Goal: Task Accomplishment & Management: Complete application form

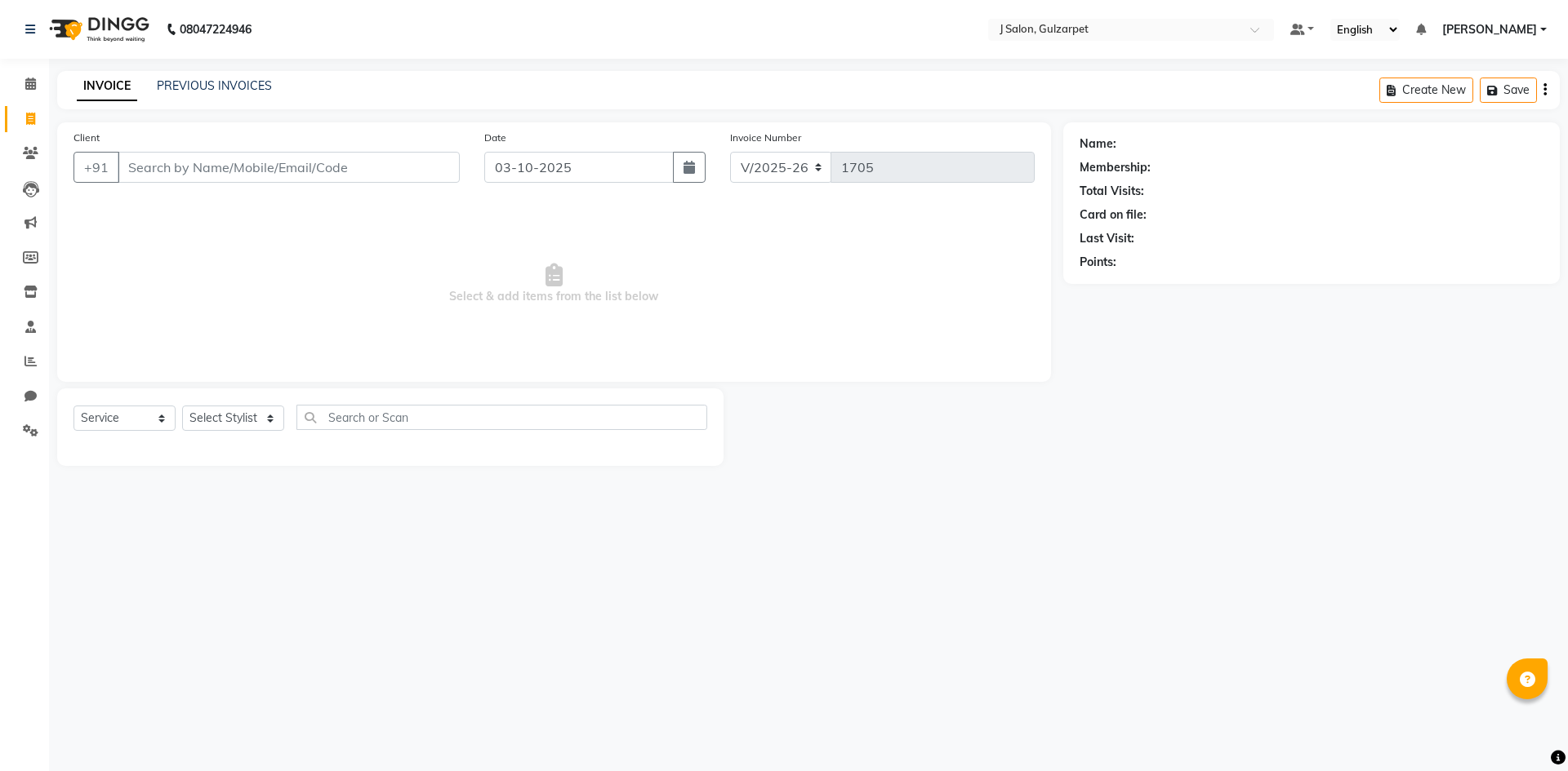
select select "8558"
select select "service"
click at [28, 79] on icon at bounding box center [30, 83] width 11 height 12
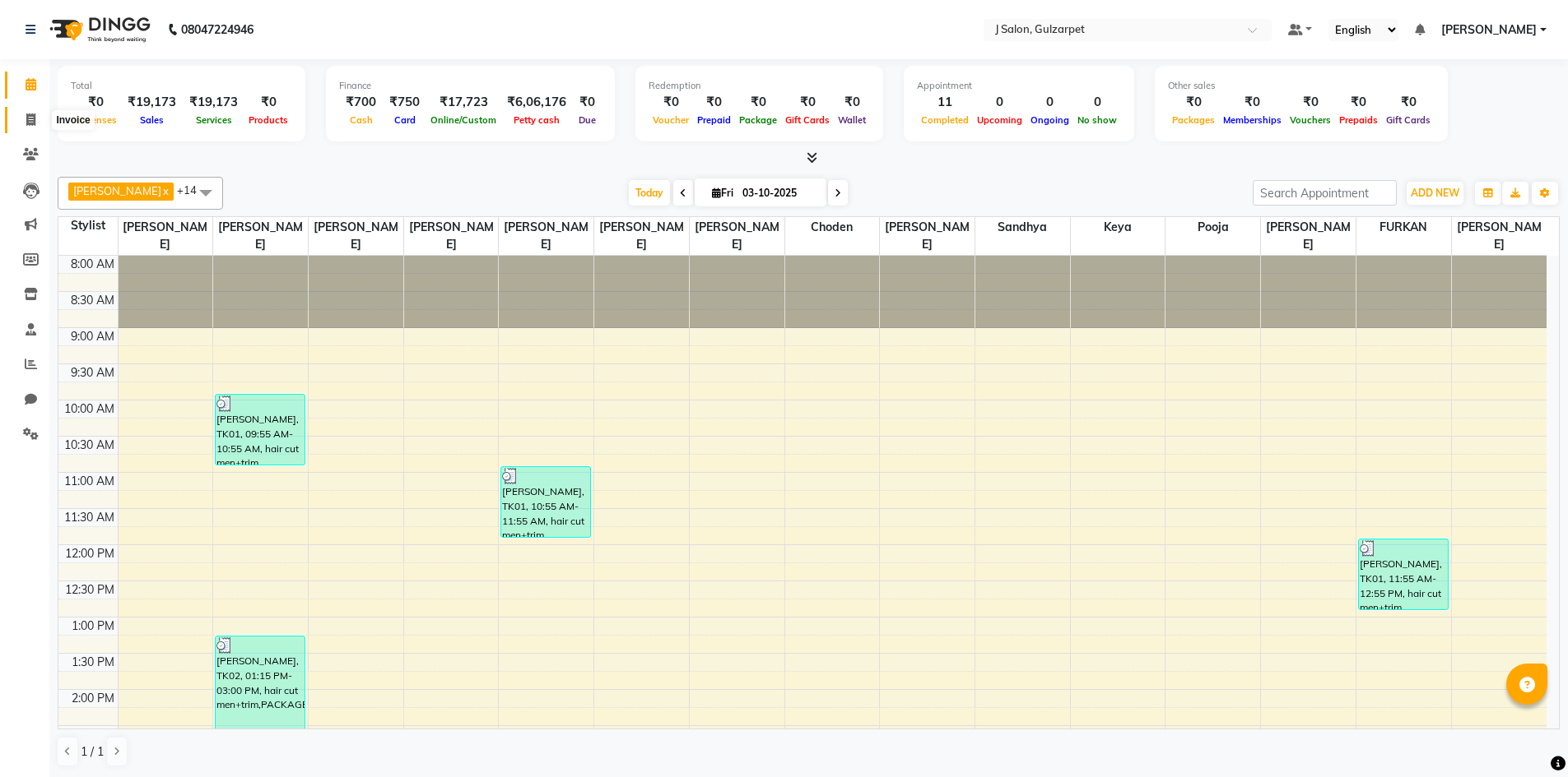
click at [39, 122] on span at bounding box center [31, 120] width 29 height 19
select select "service"
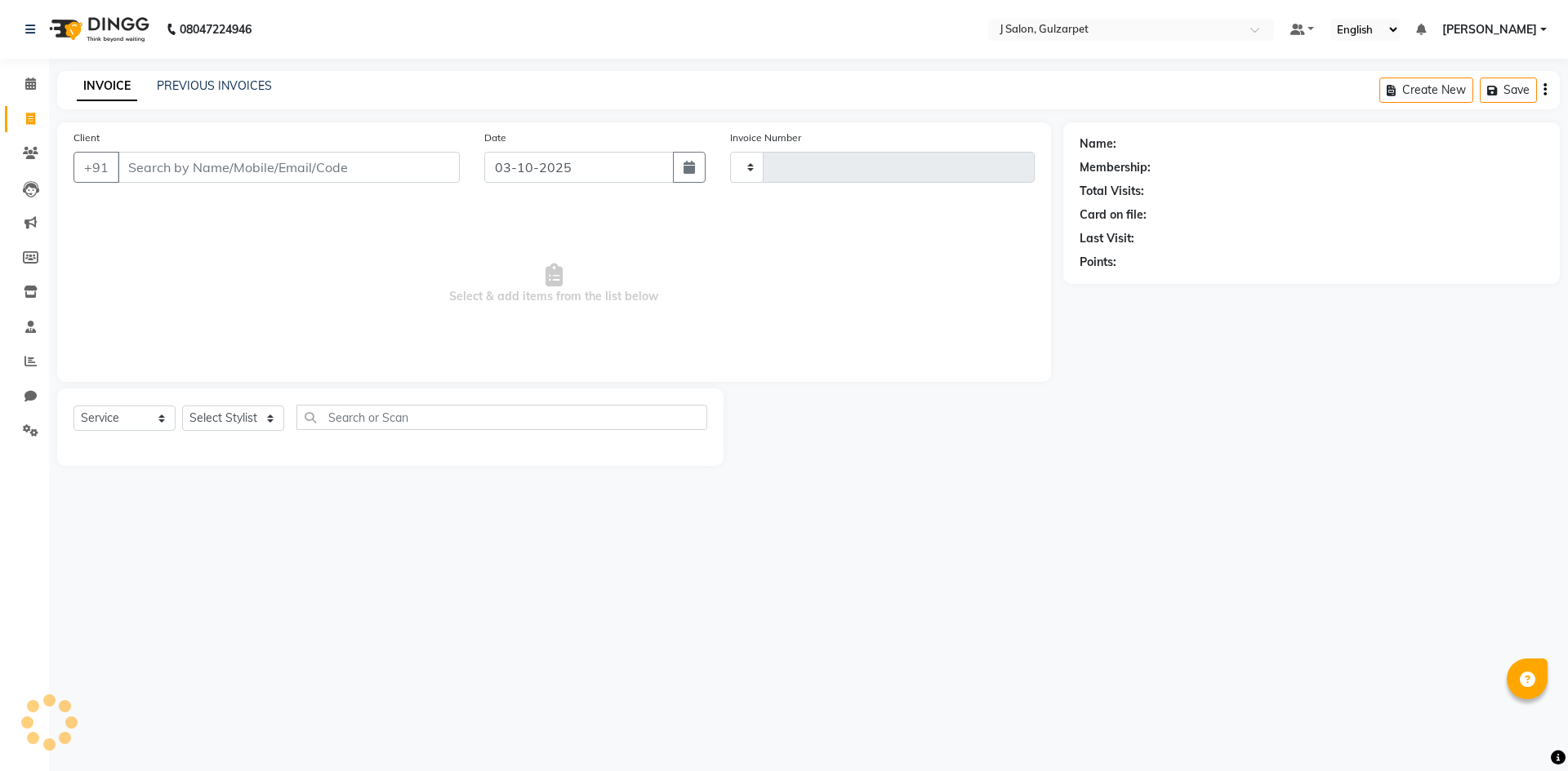
type input "1705"
select select "8558"
click at [237, 163] on input "Client" at bounding box center [288, 168] width 343 height 31
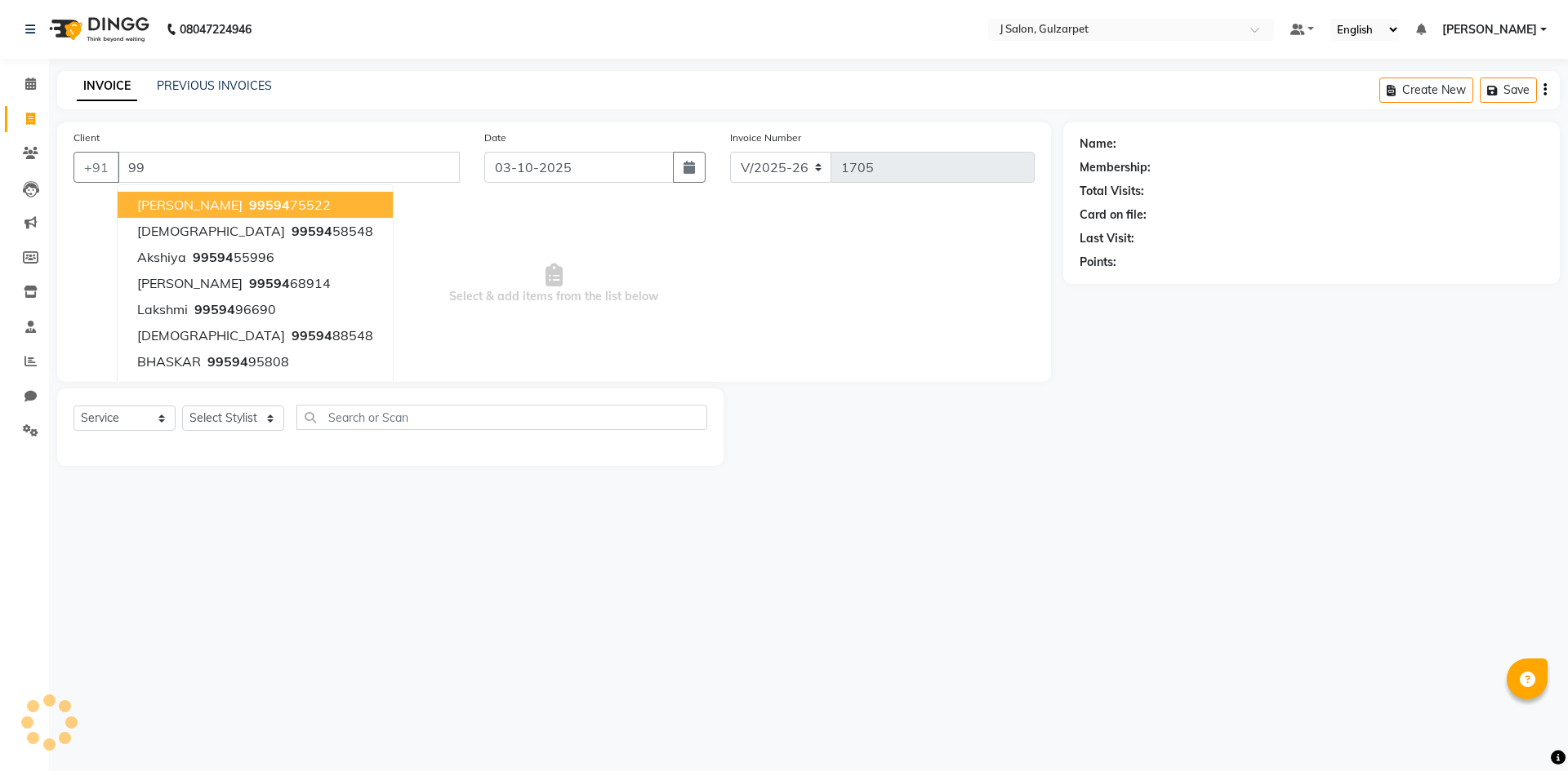
type input "9"
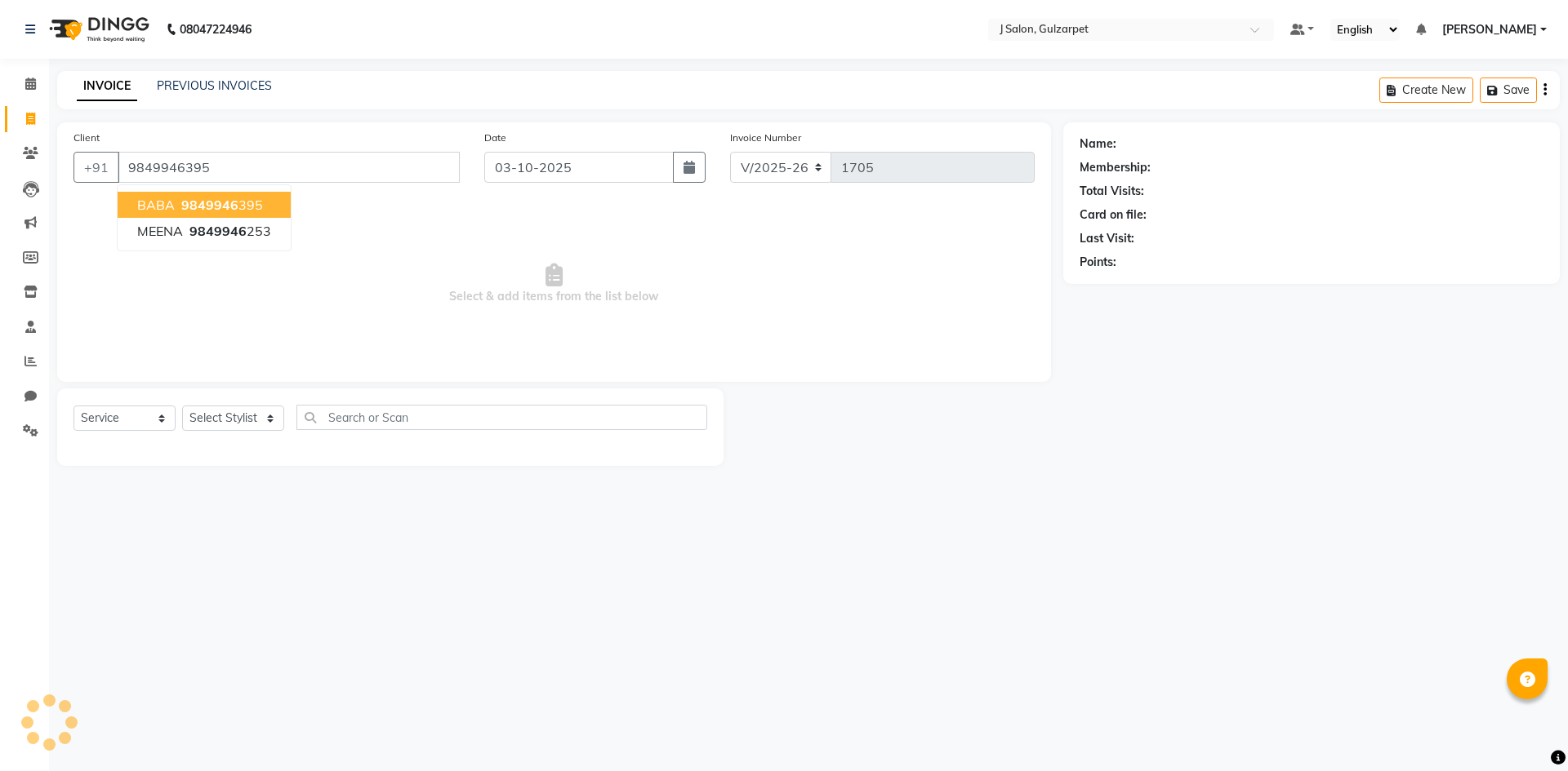
type input "9849946395"
click at [182, 199] on span "9849946" at bounding box center [210, 205] width 57 height 16
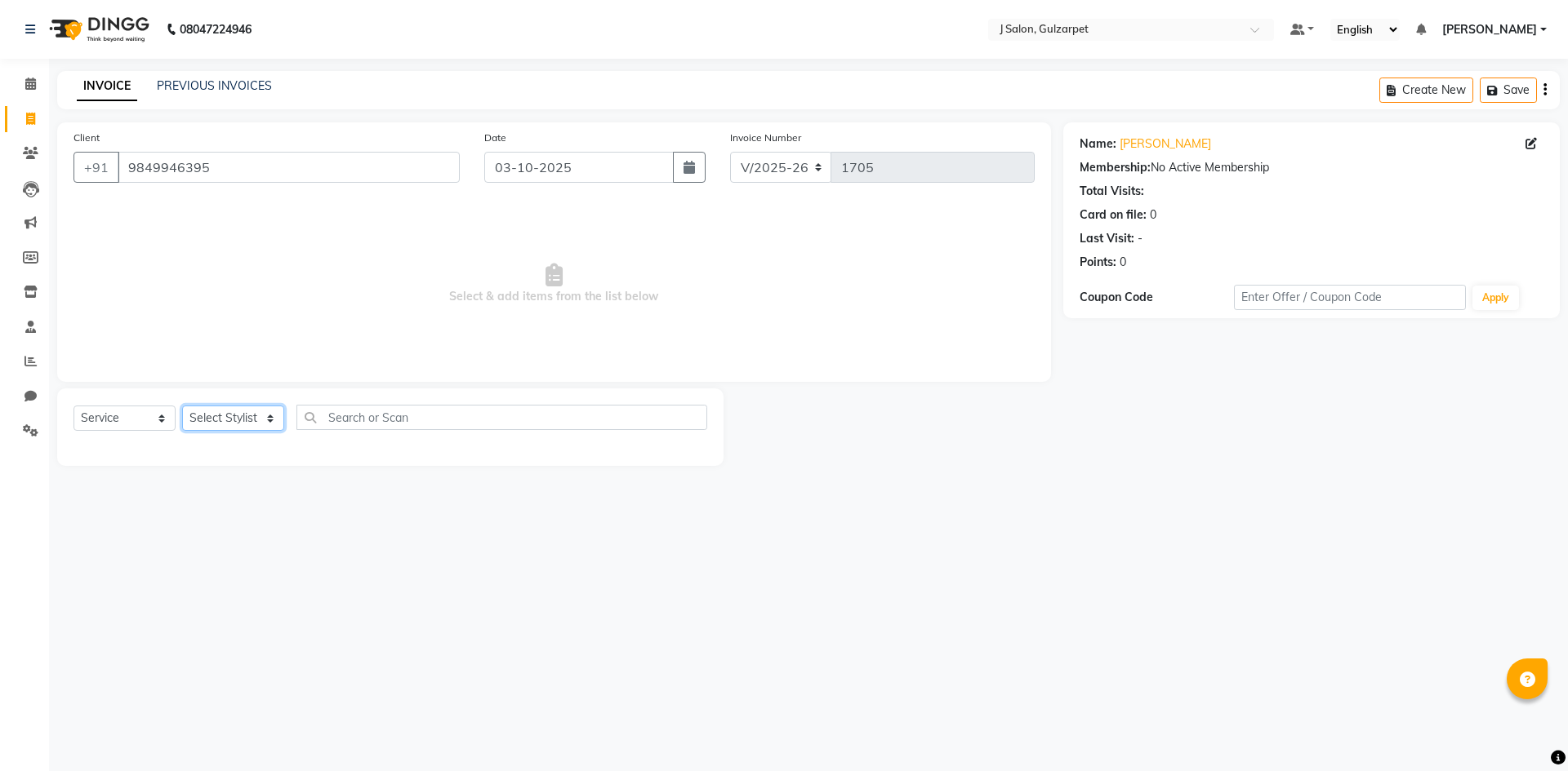
click at [232, 420] on select "Select Stylist Admin [PERSON_NAME] [PERSON_NAME] Gulfam [PERSON_NAME] [PERSON_N…" at bounding box center [233, 418] width 102 height 25
select select "84894"
click at [182, 406] on select "Select Stylist Admin [PERSON_NAME] [PERSON_NAME] Gulfam [PERSON_NAME] [PERSON_N…" at bounding box center [233, 418] width 102 height 25
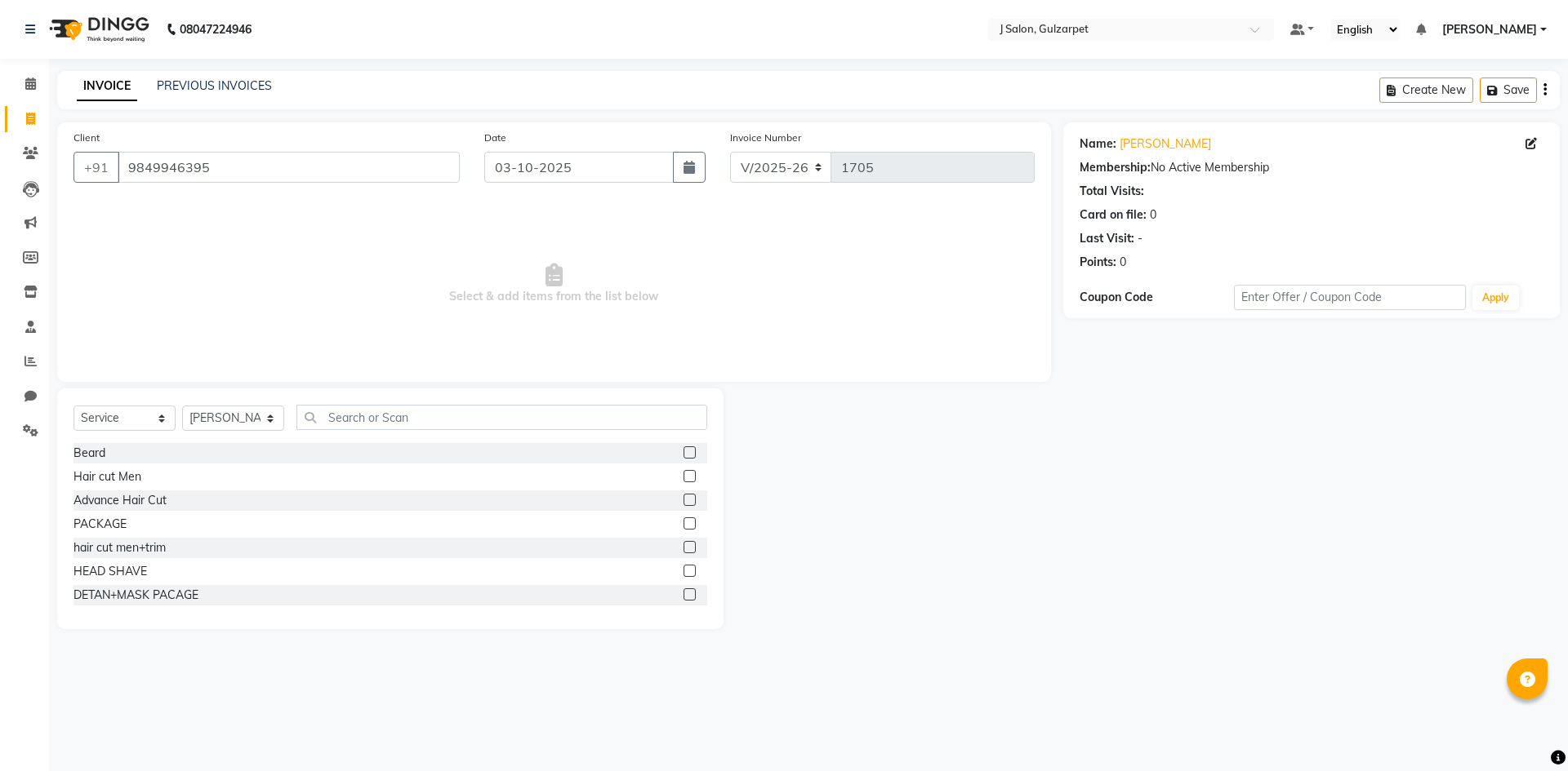
click at [683, 525] on label at bounding box center [689, 523] width 12 height 12
click at [683, 525] on input "checkbox" at bounding box center [688, 524] width 11 height 11
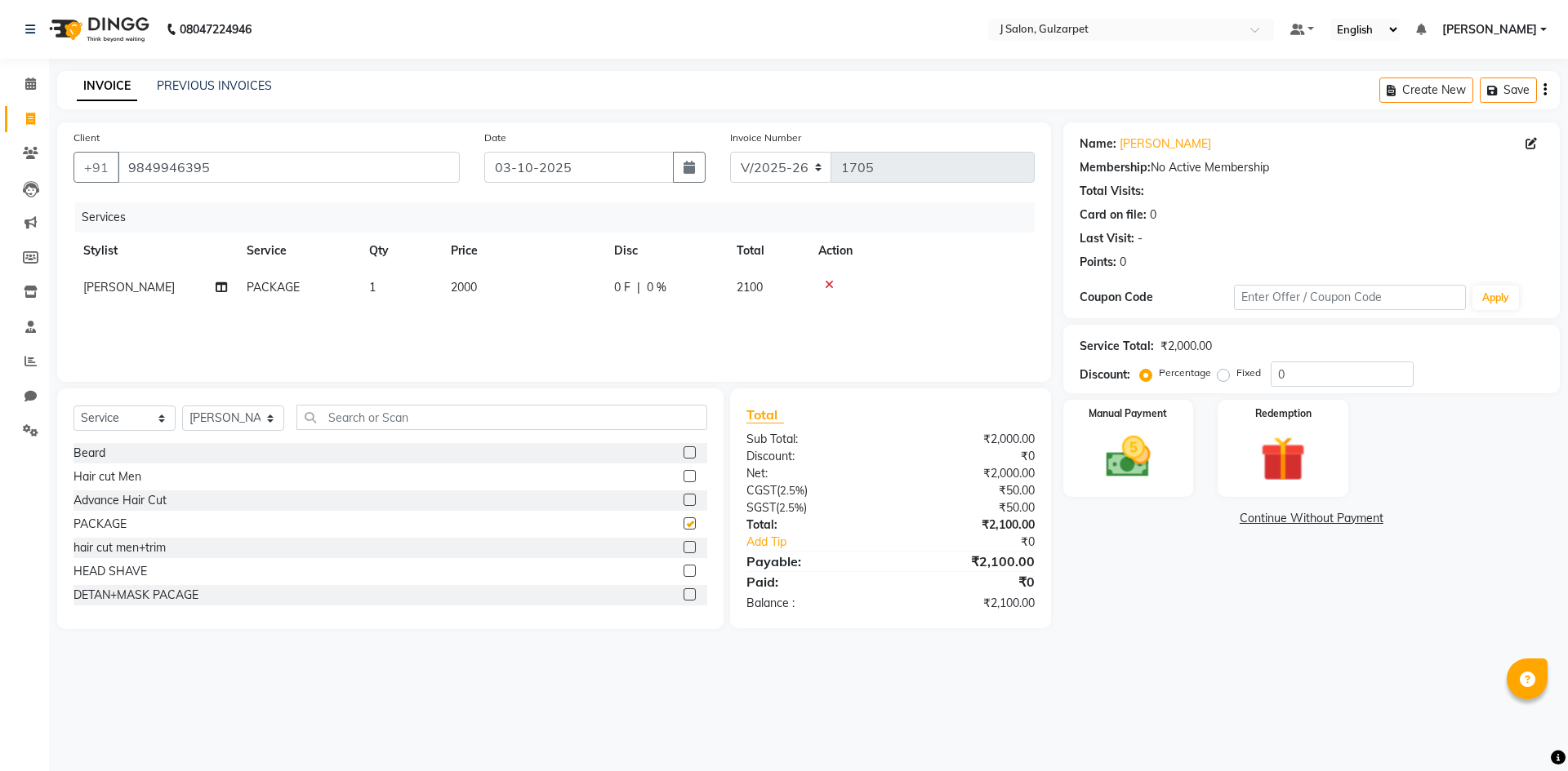
checkbox input "false"
click at [462, 287] on span "2000" at bounding box center [464, 287] width 26 height 15
select select "84894"
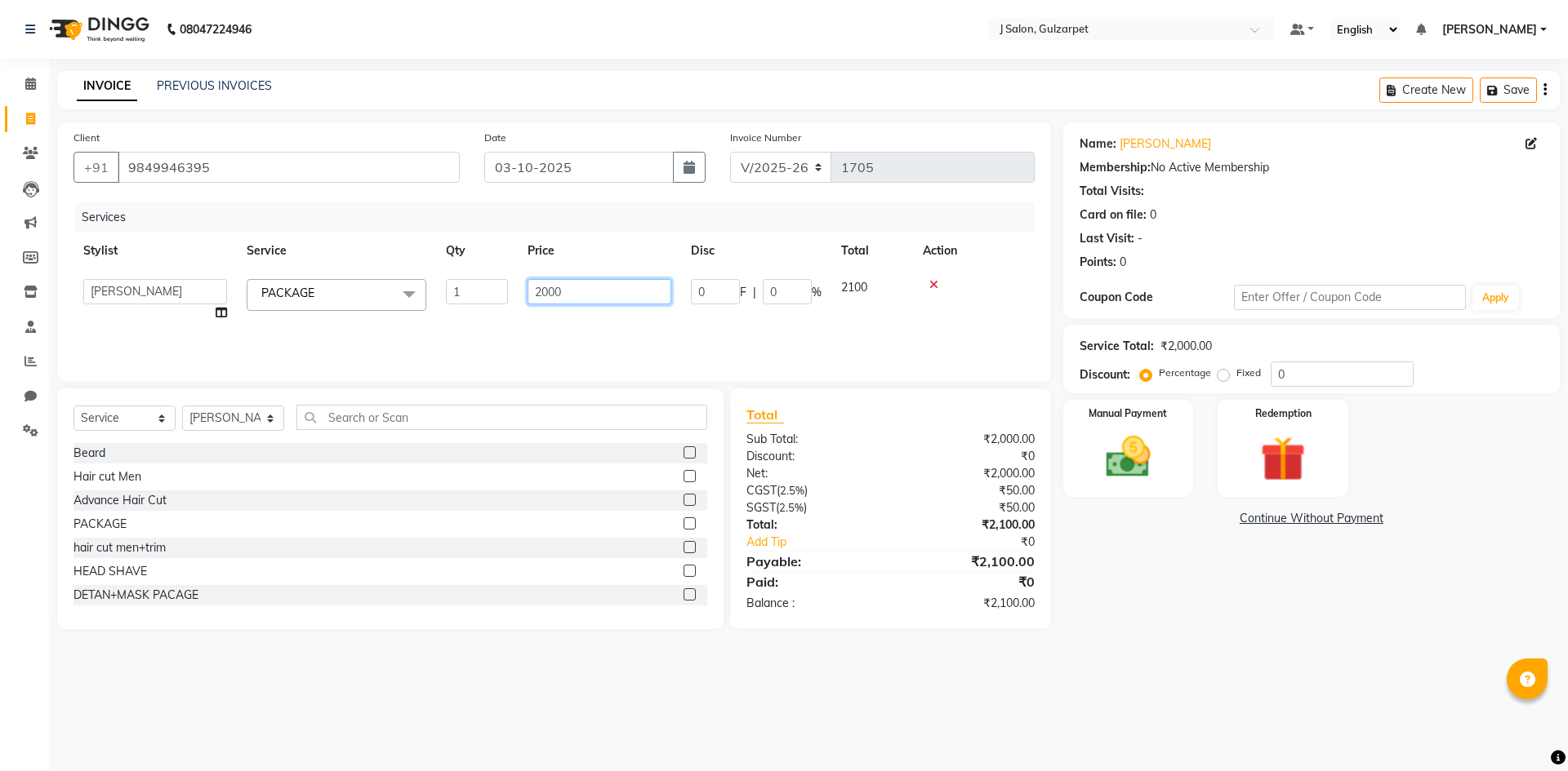
click at [569, 289] on input "2000" at bounding box center [599, 291] width 144 height 25
type input "2"
type input "878"
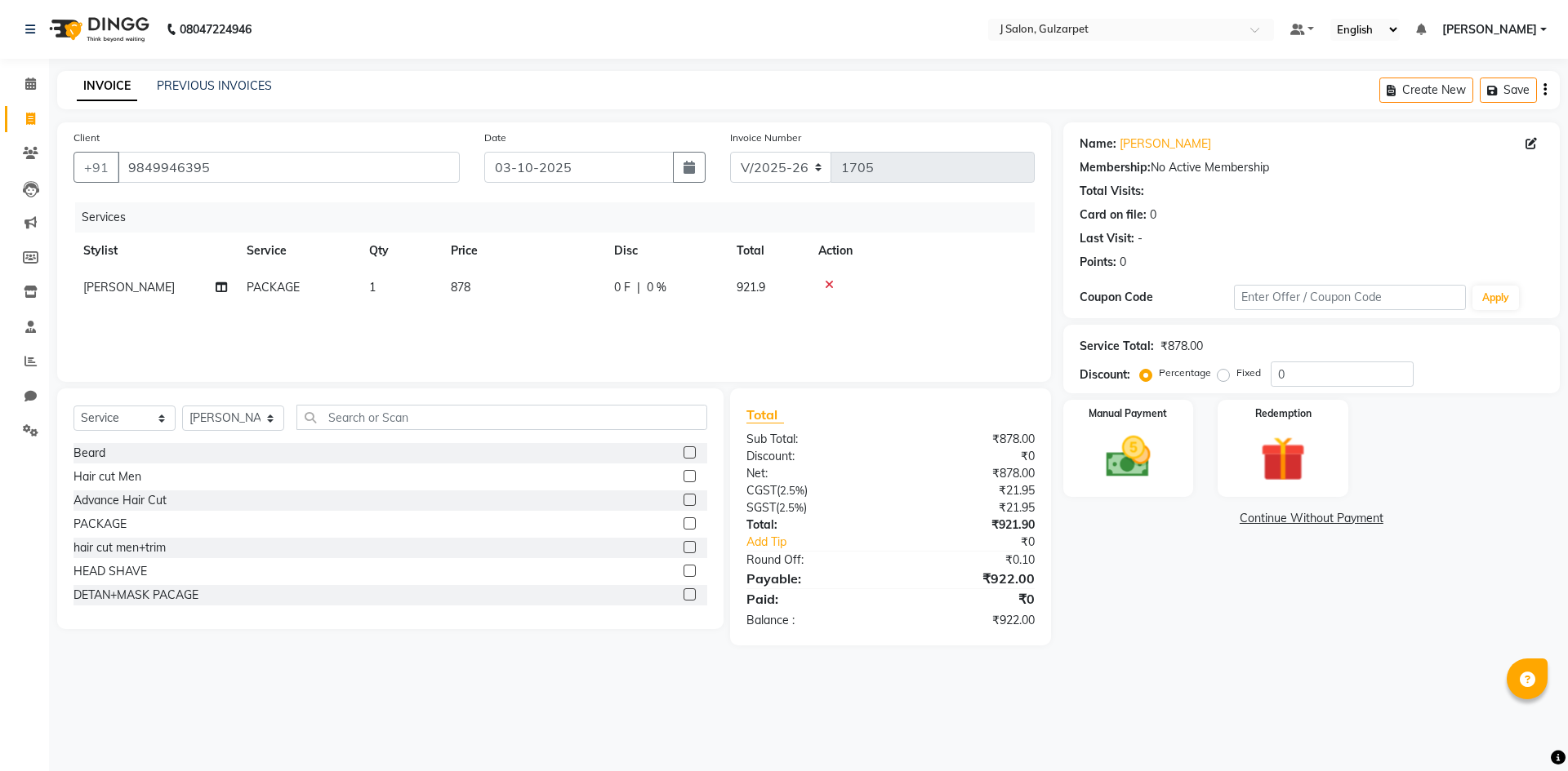
click at [680, 333] on div "Services Stylist Service Qty Price Disc Total Action [PERSON_NAME] PACKAGE 1 87…" at bounding box center [554, 284] width 961 height 163
click at [245, 412] on select "Select Stylist Admin [PERSON_NAME] [PERSON_NAME] Gulfam [PERSON_NAME] [PERSON_N…" at bounding box center [233, 418] width 102 height 25
select select "84903"
click at [182, 406] on select "Select Stylist Admin [PERSON_NAME] [PERSON_NAME] Gulfam [PERSON_NAME] [PERSON_N…" at bounding box center [233, 418] width 102 height 25
click at [371, 411] on input "text" at bounding box center [502, 417] width 411 height 25
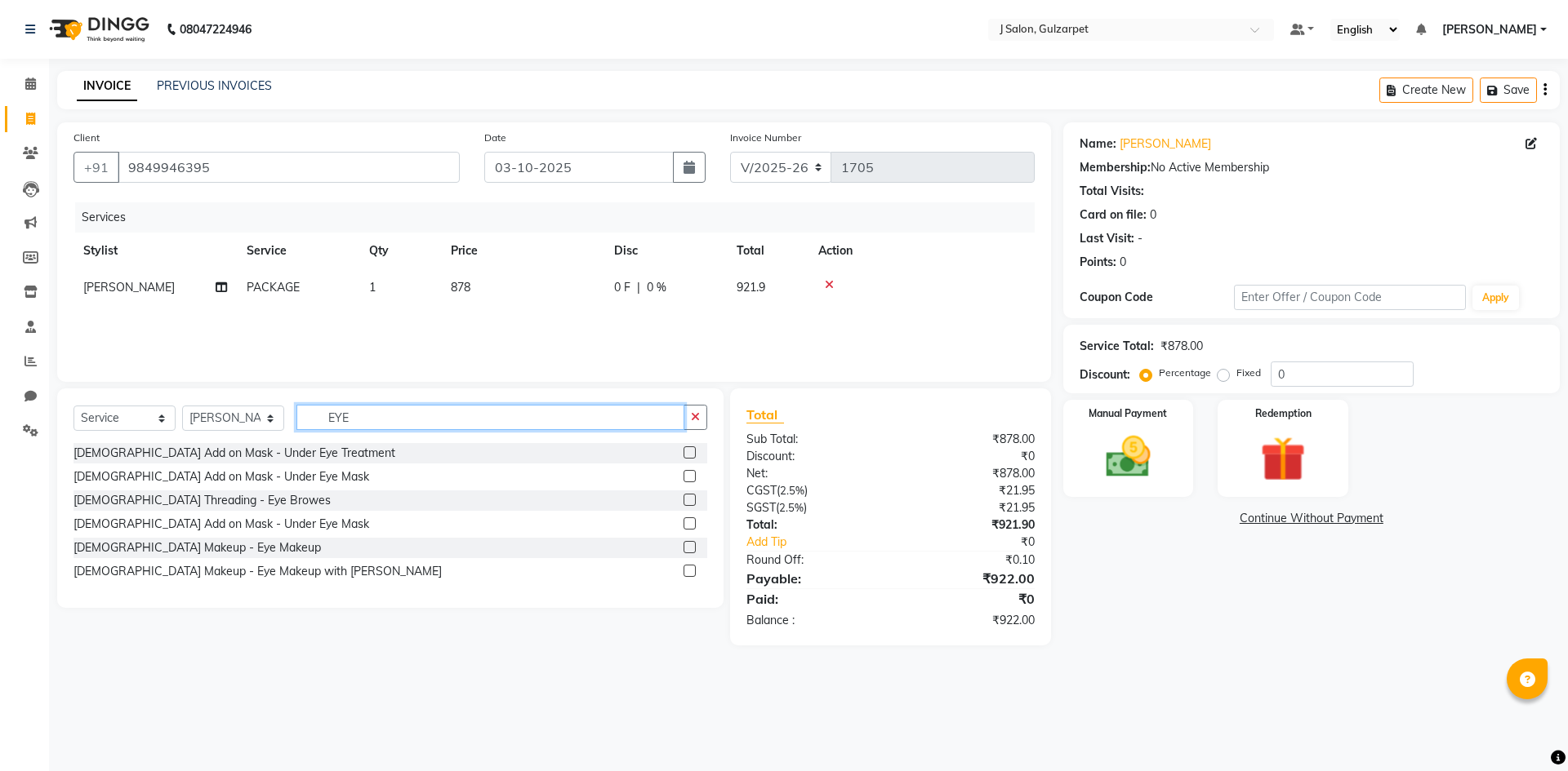
type input "EYE"
click at [691, 498] on label at bounding box center [689, 499] width 12 height 12
click at [691, 498] on input "checkbox" at bounding box center [688, 500] width 11 height 11
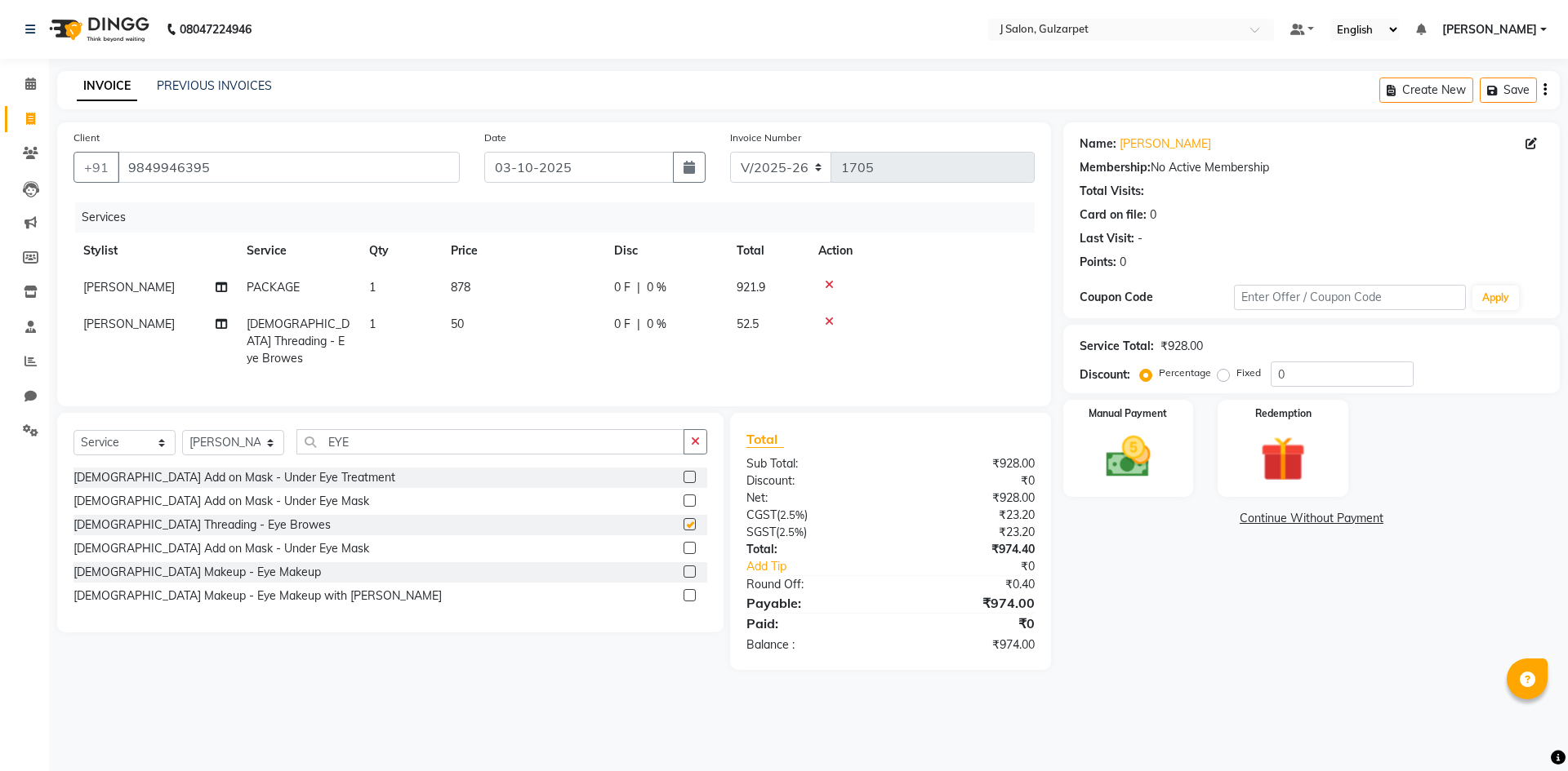
checkbox input "false"
click at [248, 438] on select "Select Stylist Admin [PERSON_NAME] [PERSON_NAME] Gulfam [PERSON_NAME] [PERSON_N…" at bounding box center [233, 443] width 102 height 25
select select "84900"
click at [182, 430] on select "Select Stylist Admin [PERSON_NAME] [PERSON_NAME] Gulfam [PERSON_NAME] [PERSON_N…" at bounding box center [233, 443] width 102 height 25
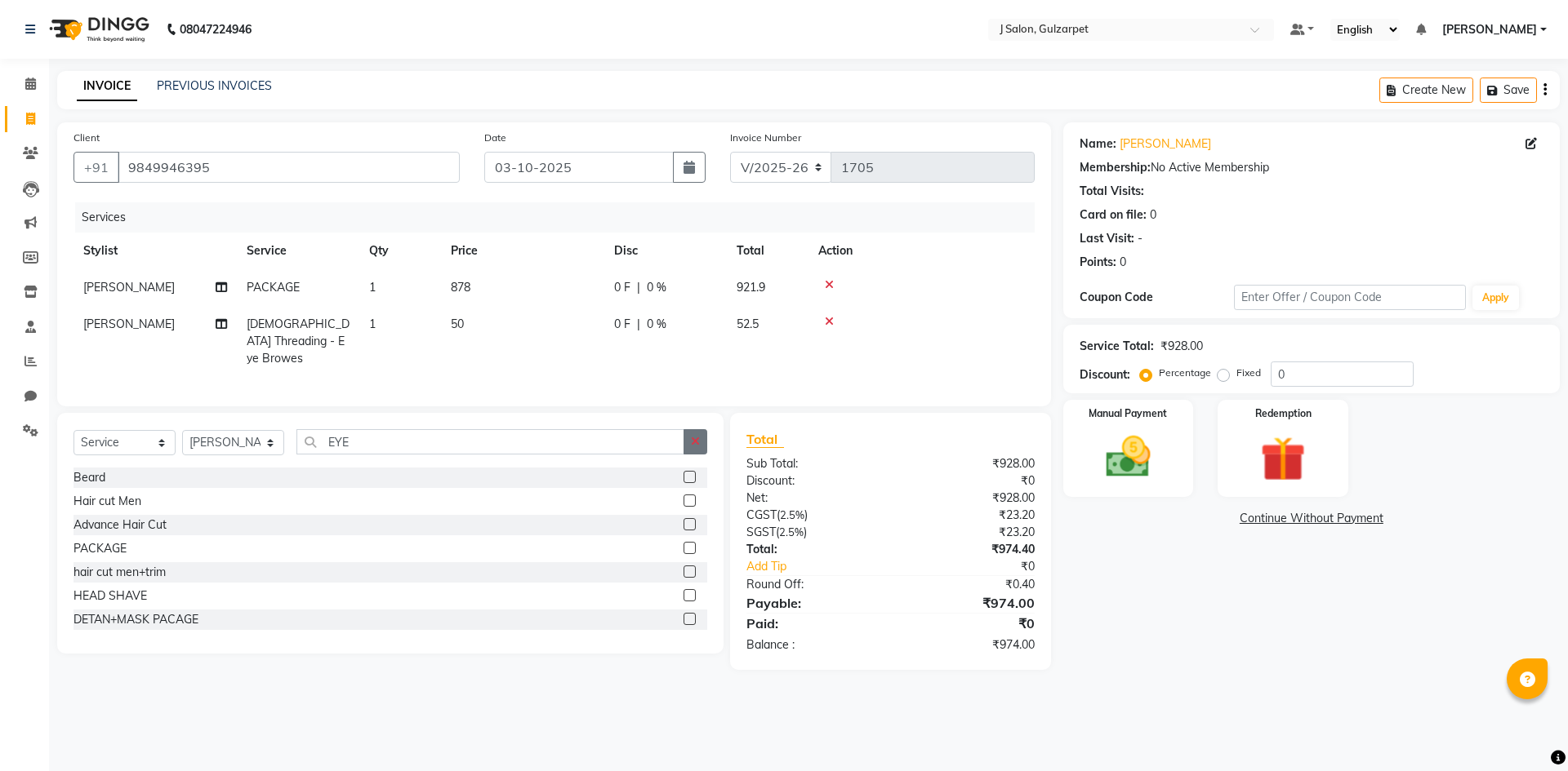
click at [691, 438] on icon "button" at bounding box center [695, 442] width 9 height 11
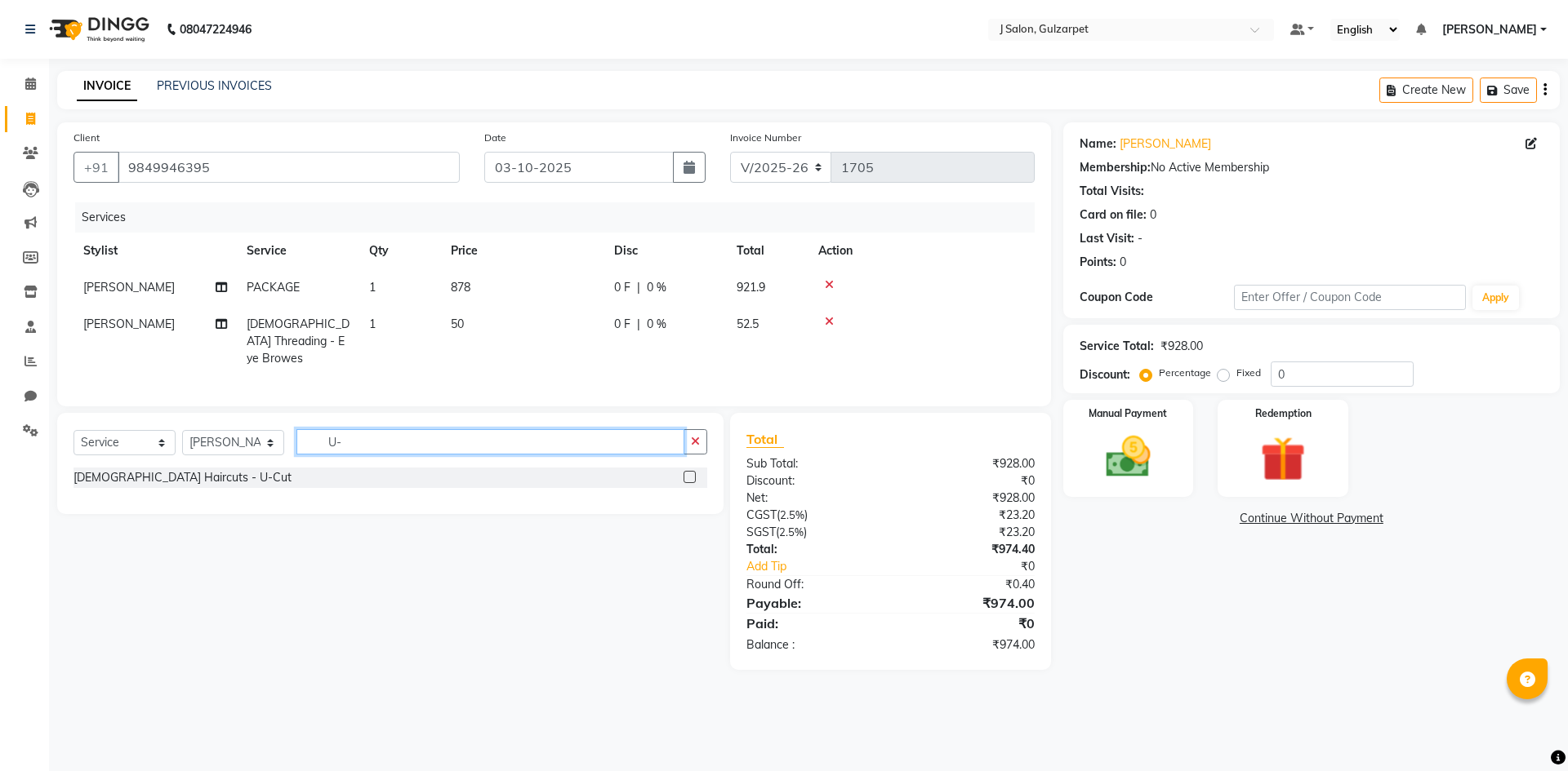
type input "U-"
click at [688, 472] on label at bounding box center [689, 477] width 12 height 12
click at [688, 473] on input "checkbox" at bounding box center [688, 478] width 11 height 11
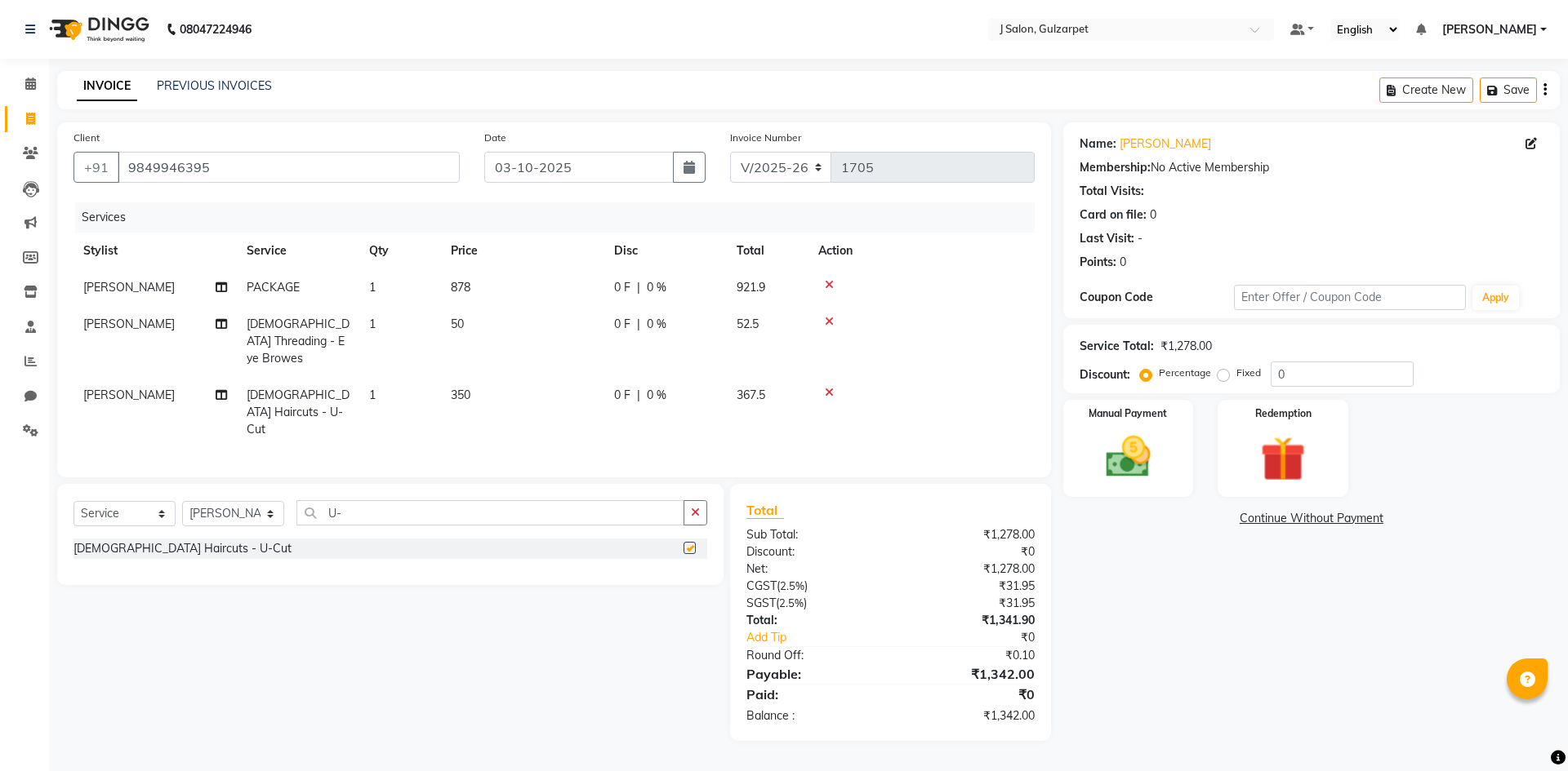
checkbox input "false"
click at [255, 501] on select "Select Stylist Admin [PERSON_NAME] [PERSON_NAME] Gulfam [PERSON_NAME] [PERSON_N…" at bounding box center [233, 513] width 102 height 25
select select "84895"
click at [182, 501] on select "Select Stylist Admin [PERSON_NAME] [PERSON_NAME] Gulfam [PERSON_NAME] [PERSON_N…" at bounding box center [233, 513] width 102 height 25
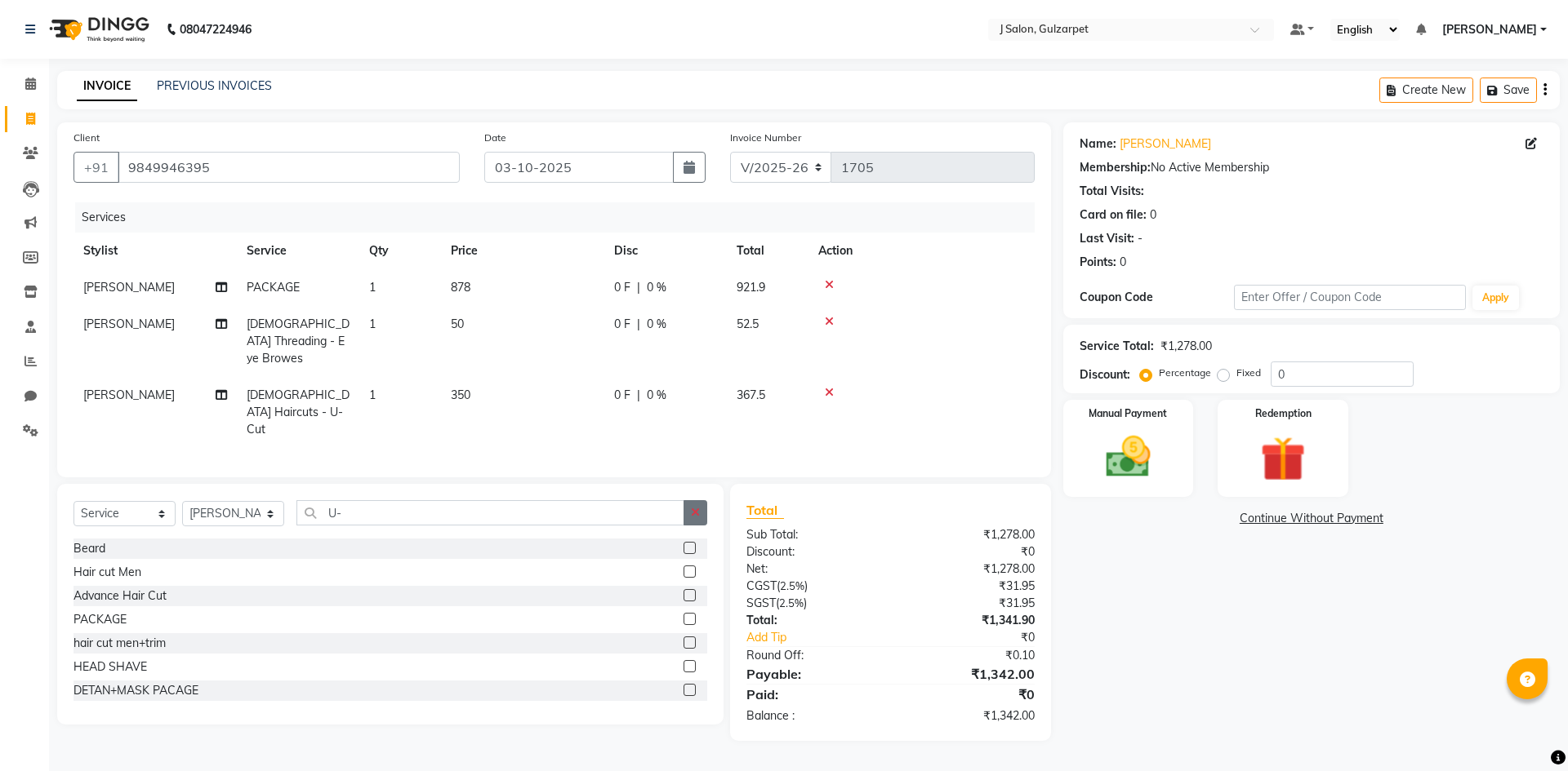
click at [693, 507] on icon "button" at bounding box center [695, 512] width 9 height 11
click at [683, 613] on label at bounding box center [689, 619] width 12 height 12
click at [683, 615] on input "checkbox" at bounding box center [688, 620] width 11 height 11
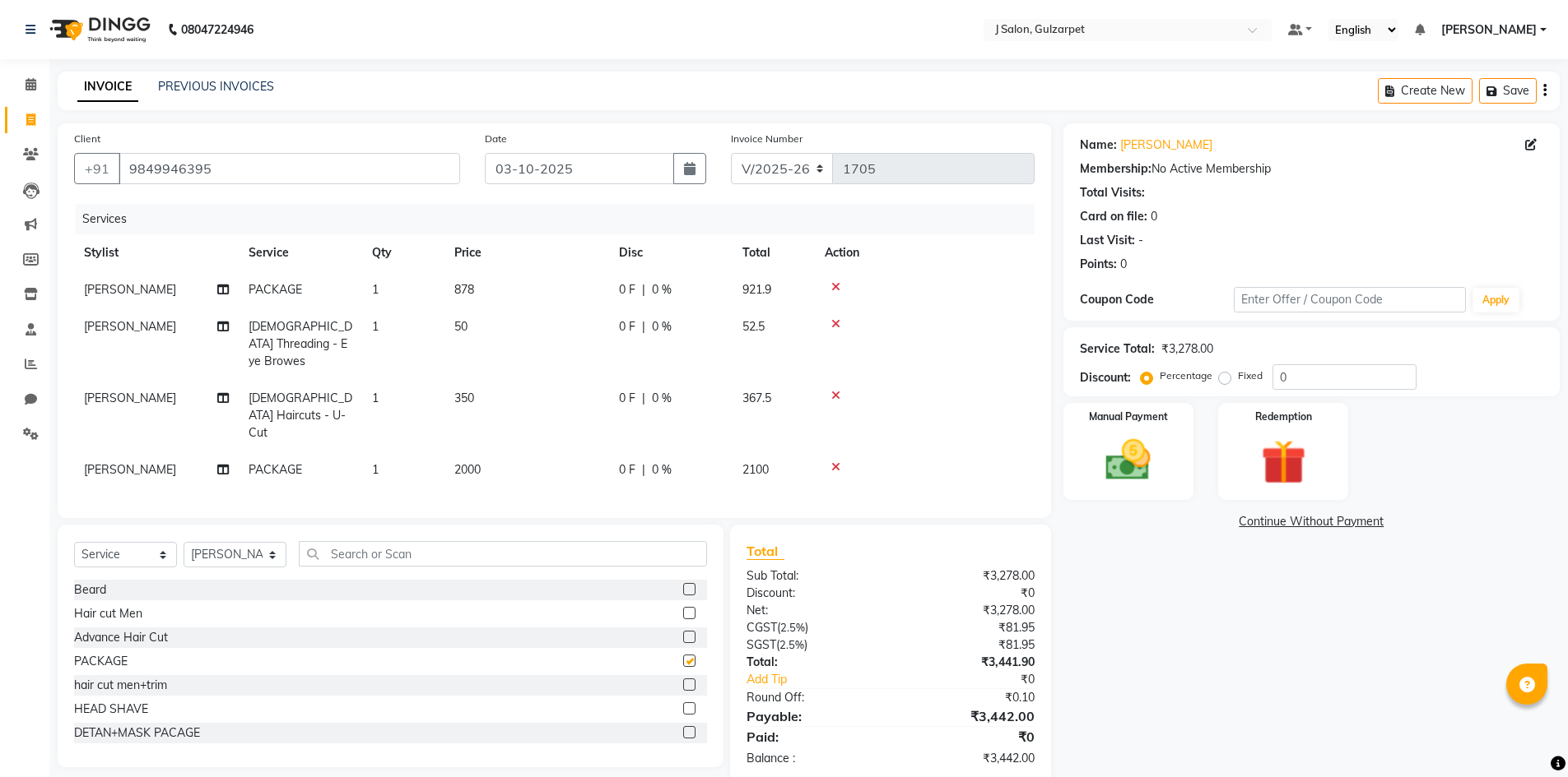
checkbox input "false"
click at [469, 463] on span "2000" at bounding box center [468, 470] width 26 height 15
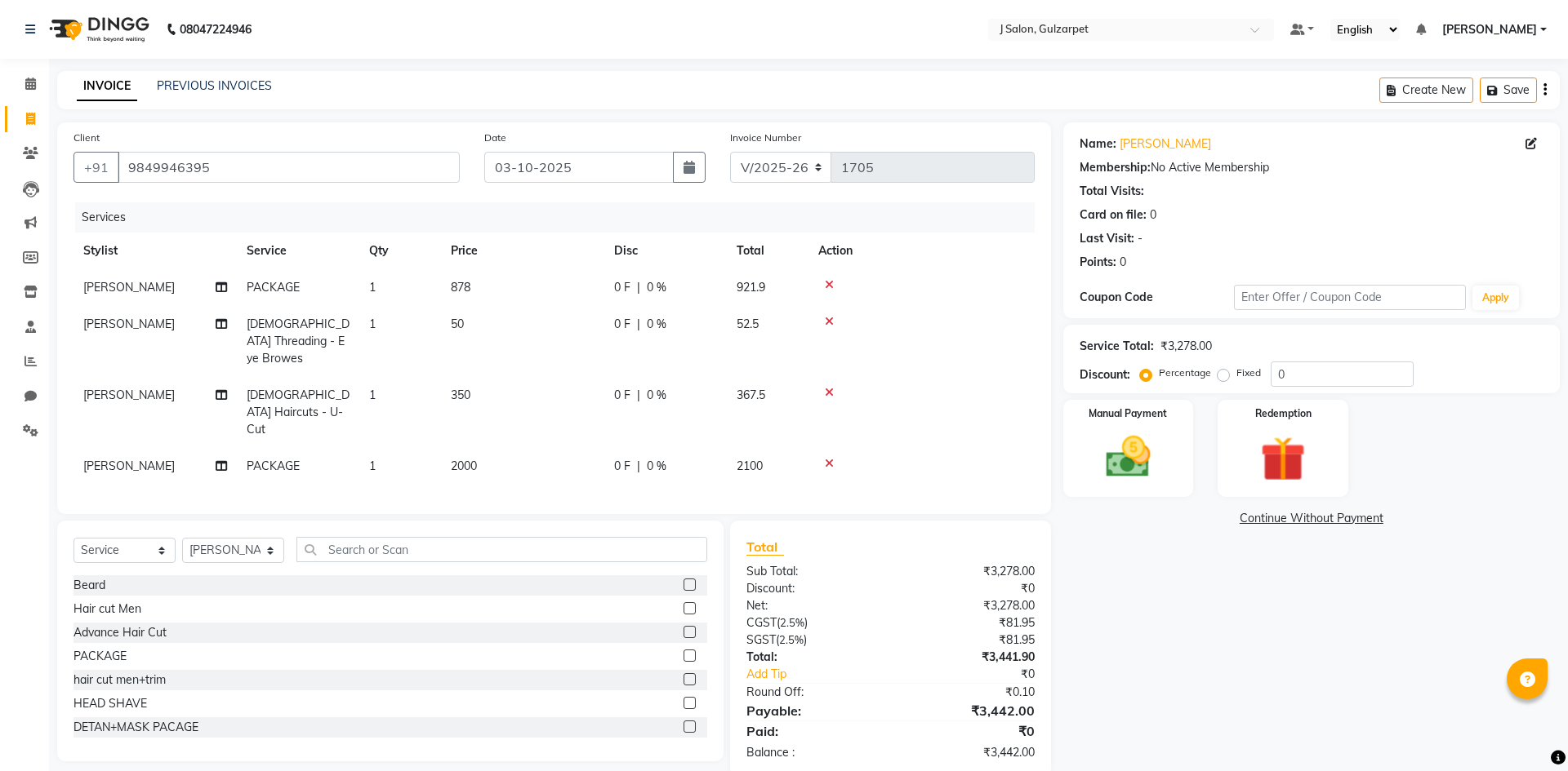
select select "84895"
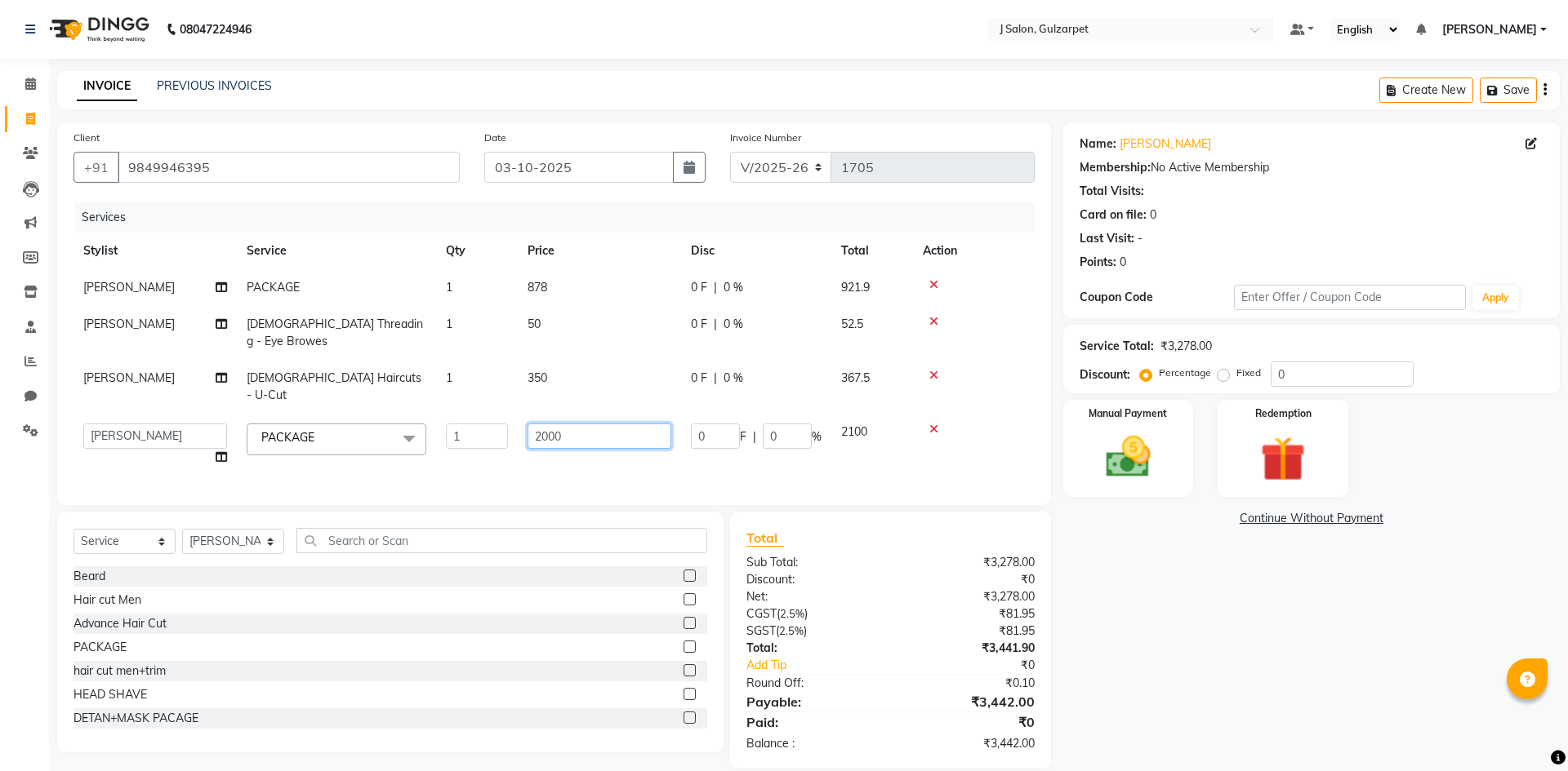
click at [591, 424] on input "2000" at bounding box center [599, 436] width 144 height 25
type input "2"
type input "850"
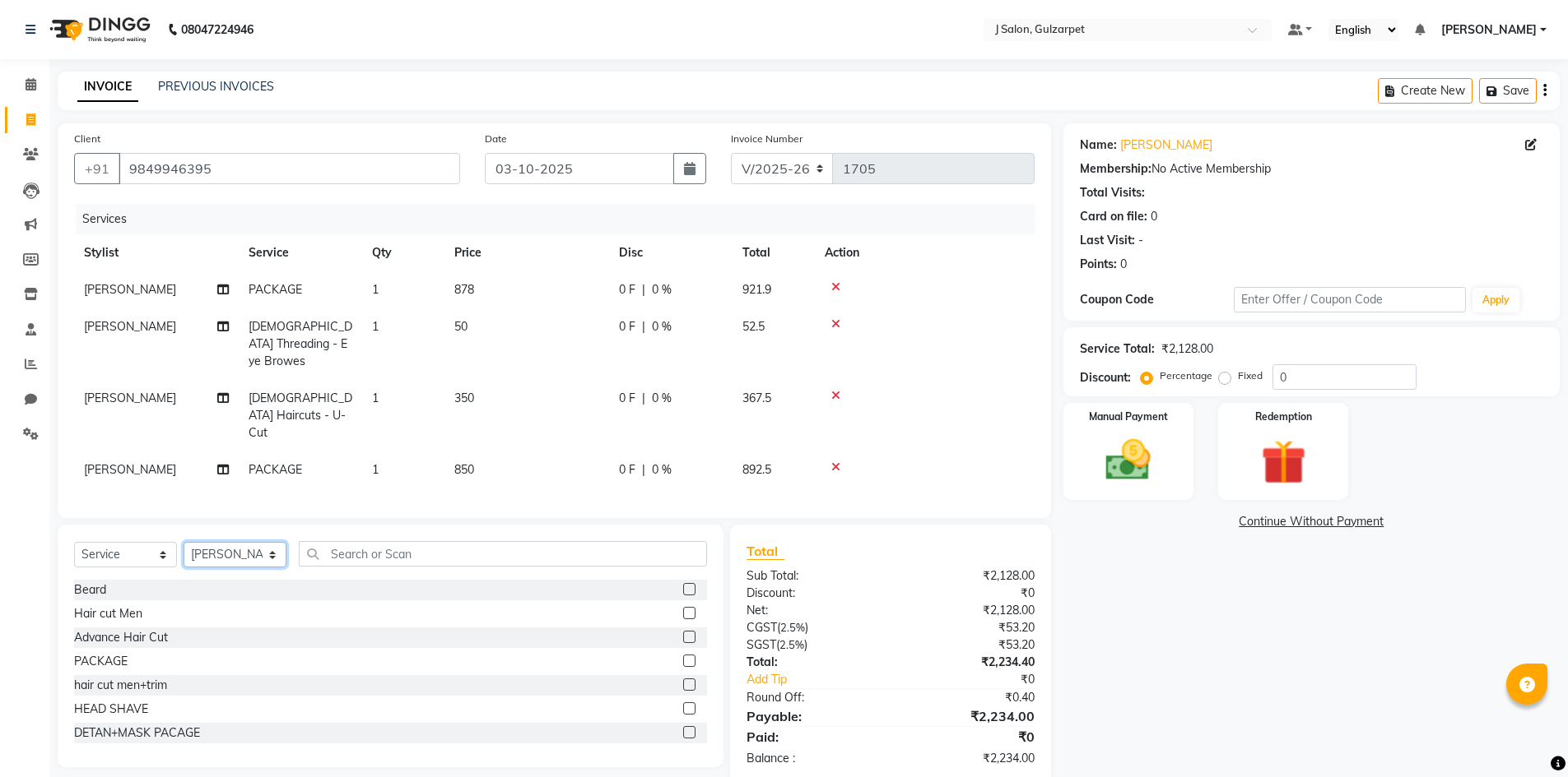
click at [225, 542] on select "Select Stylist Admin [PERSON_NAME] [PERSON_NAME] Gulfam [PERSON_NAME] [PERSON_N…" at bounding box center [235, 554] width 103 height 26
select select "84894"
click at [184, 542] on select "Select Stylist Admin [PERSON_NAME] [PERSON_NAME] Gulfam [PERSON_NAME] [PERSON_N…" at bounding box center [235, 554] width 103 height 26
click at [683, 583] on label at bounding box center [689, 589] width 12 height 12
click at [683, 585] on input "checkbox" at bounding box center [688, 590] width 11 height 11
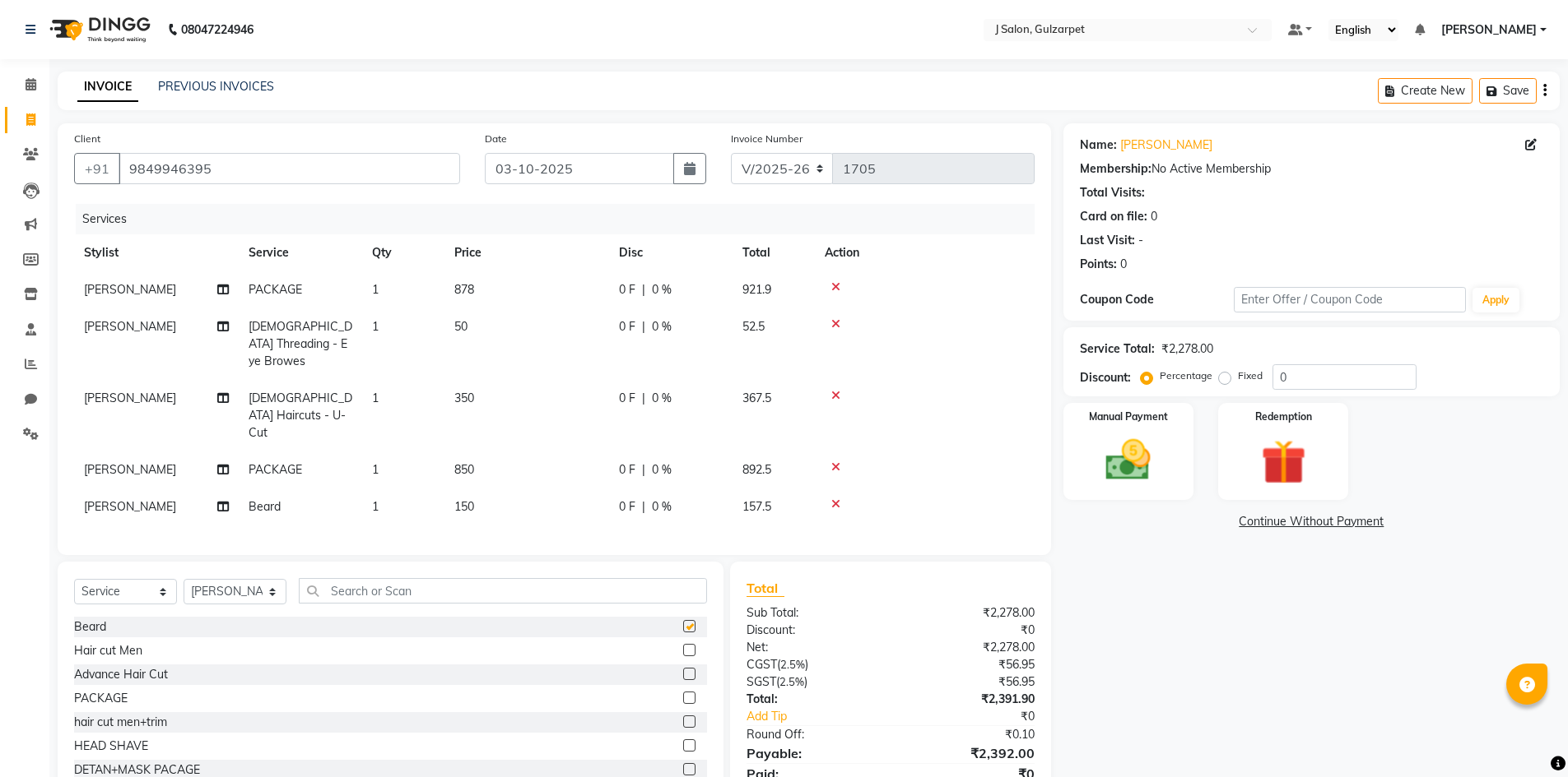
checkbox input "false"
drag, startPoint x: 233, startPoint y: 573, endPoint x: 233, endPoint y: 559, distance: 14.0
click at [233, 579] on select "Select Stylist Admin [PERSON_NAME] [PERSON_NAME] Gulfam [PERSON_NAME] [PERSON_N…" at bounding box center [235, 592] width 103 height 26
select select "85375"
click at [184, 579] on select "Select Stylist Admin [PERSON_NAME] [PERSON_NAME] Gulfam [PERSON_NAME] [PERSON_N…" at bounding box center [235, 592] width 103 height 26
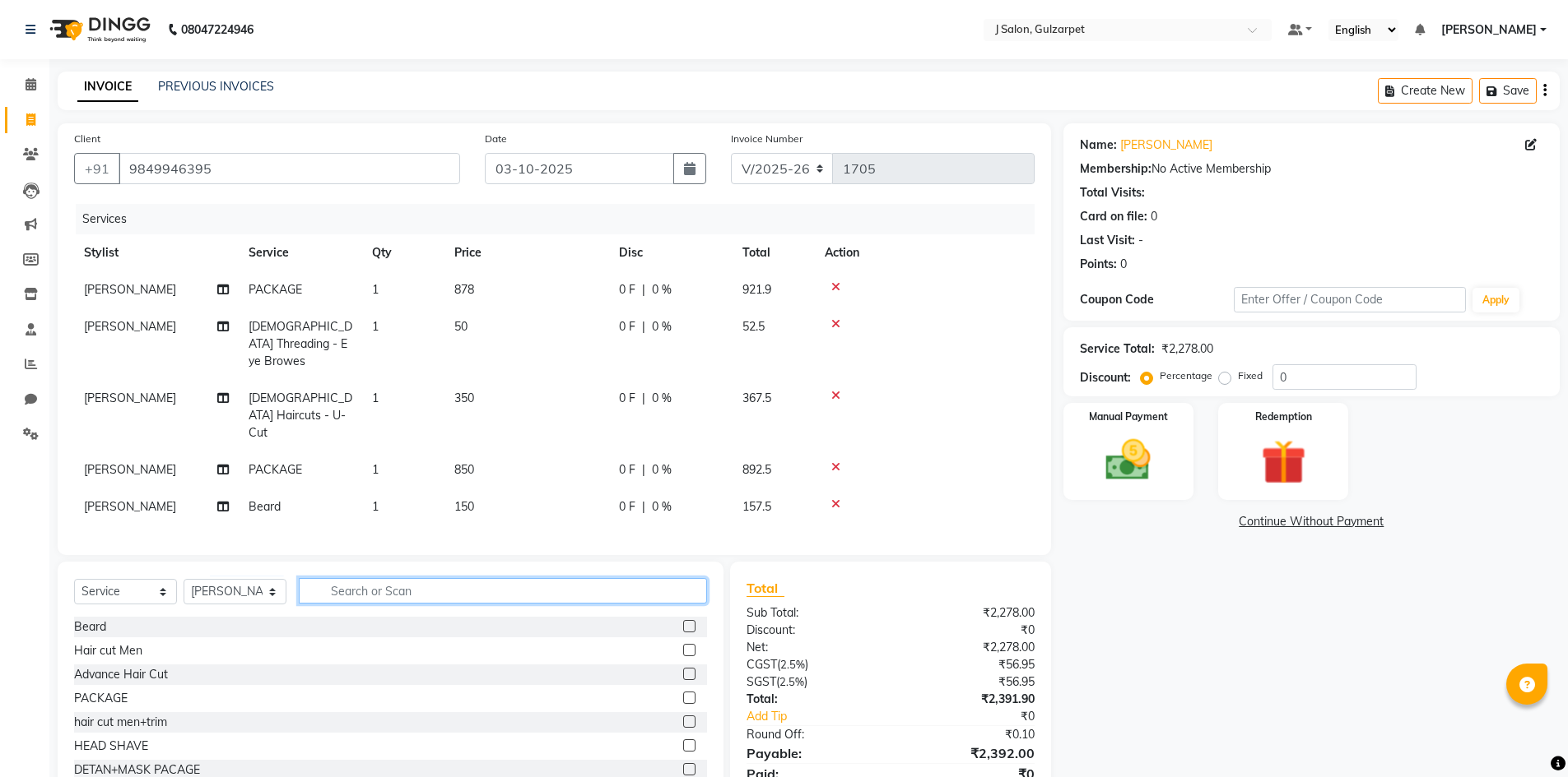
click at [426, 578] on input "text" at bounding box center [503, 591] width 408 height 26
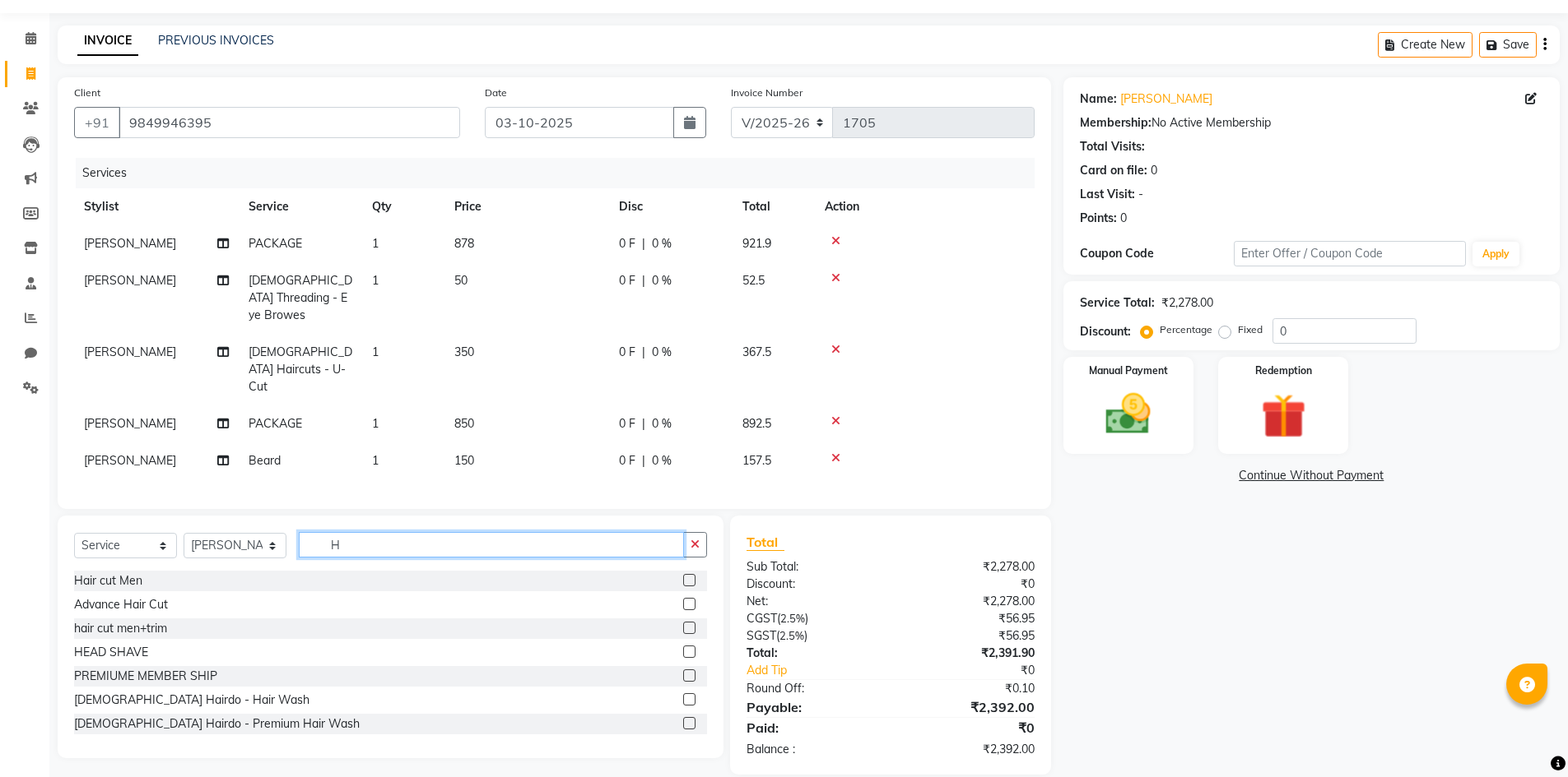
scroll to position [82, 0]
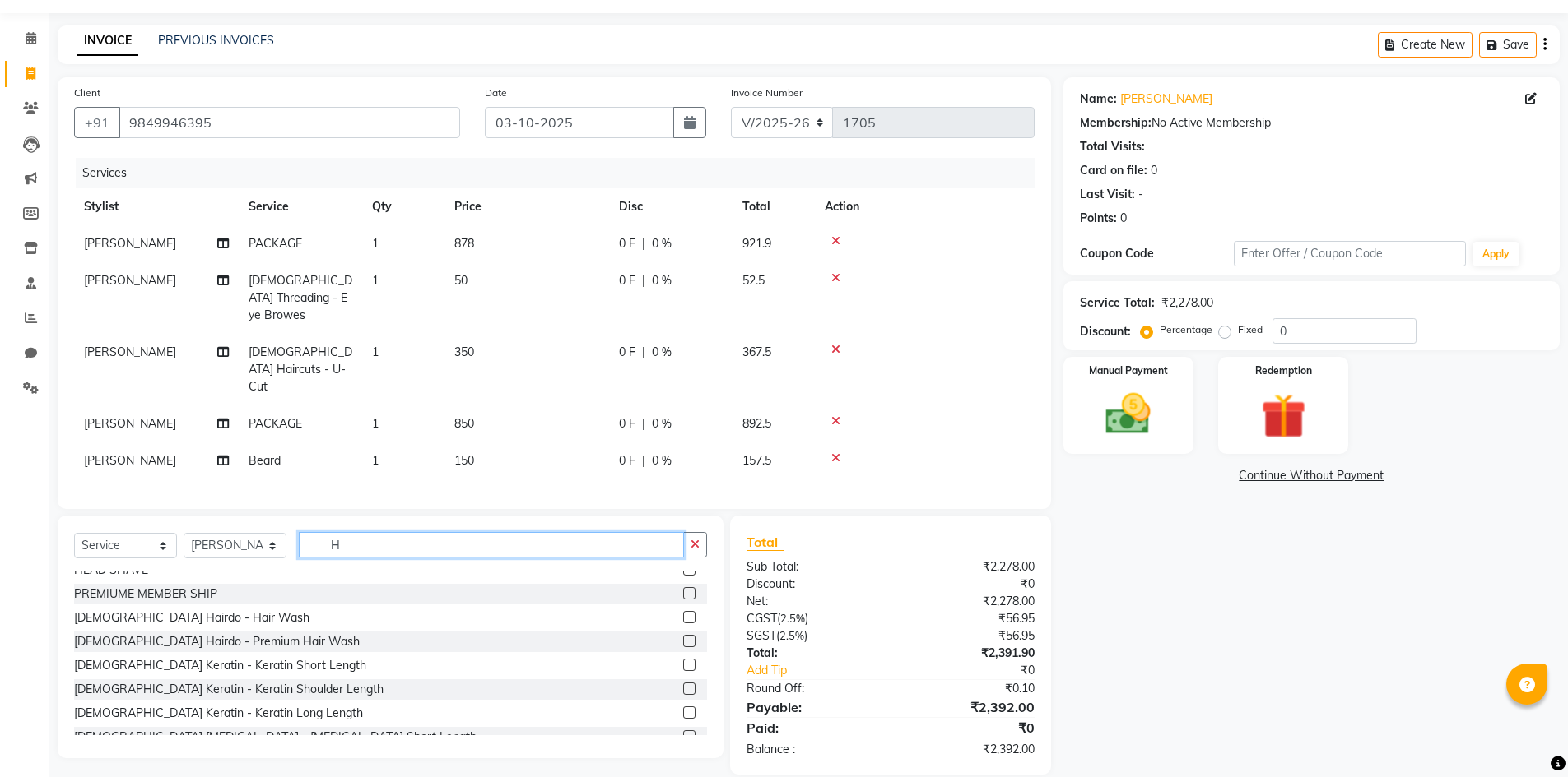
type input "H"
click at [683, 612] on label at bounding box center [689, 617] width 12 height 12
click at [683, 613] on input "checkbox" at bounding box center [688, 618] width 11 height 11
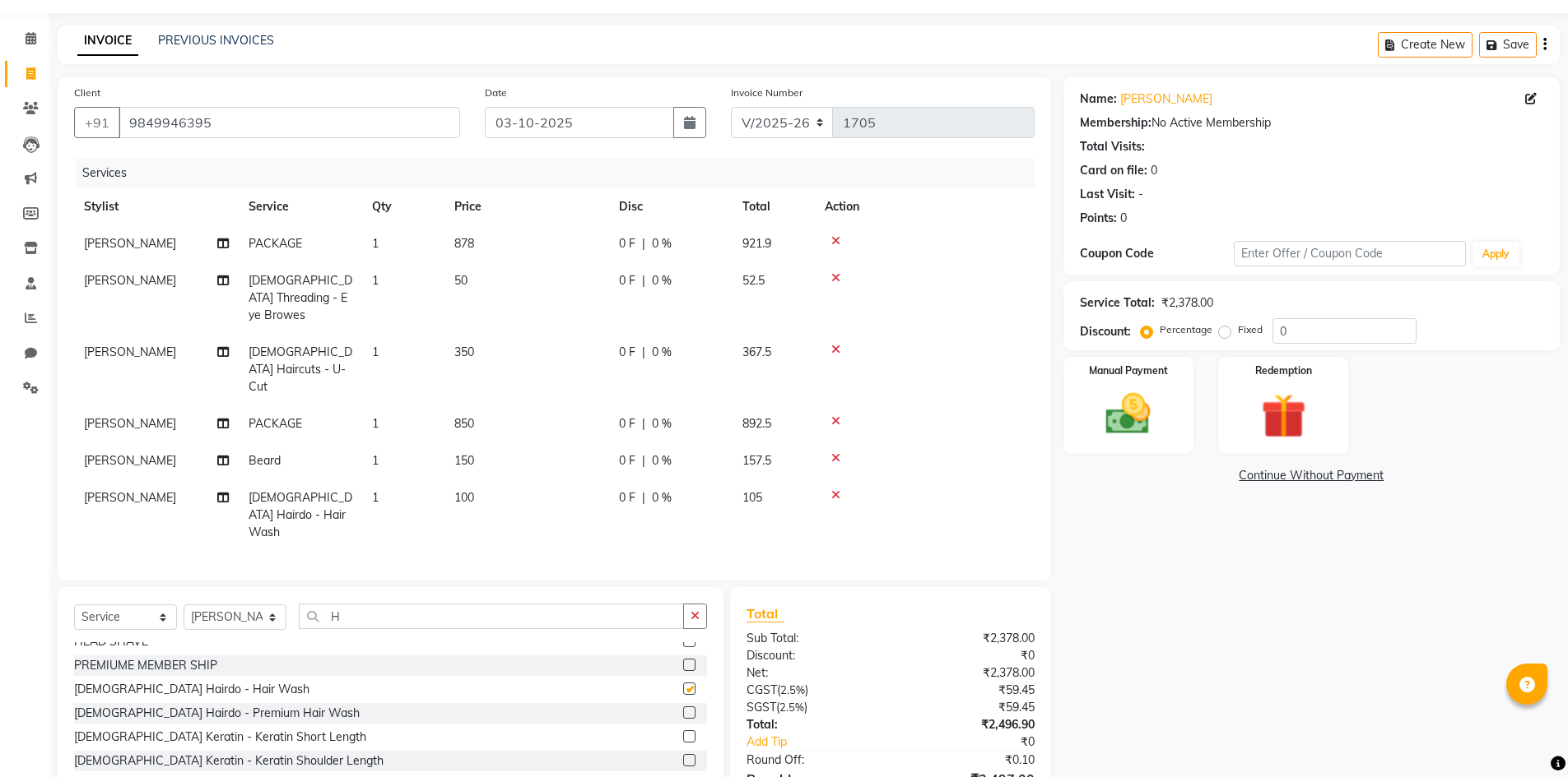
checkbox input "false"
click at [470, 490] on span "100" at bounding box center [464, 497] width 20 height 15
select select "85375"
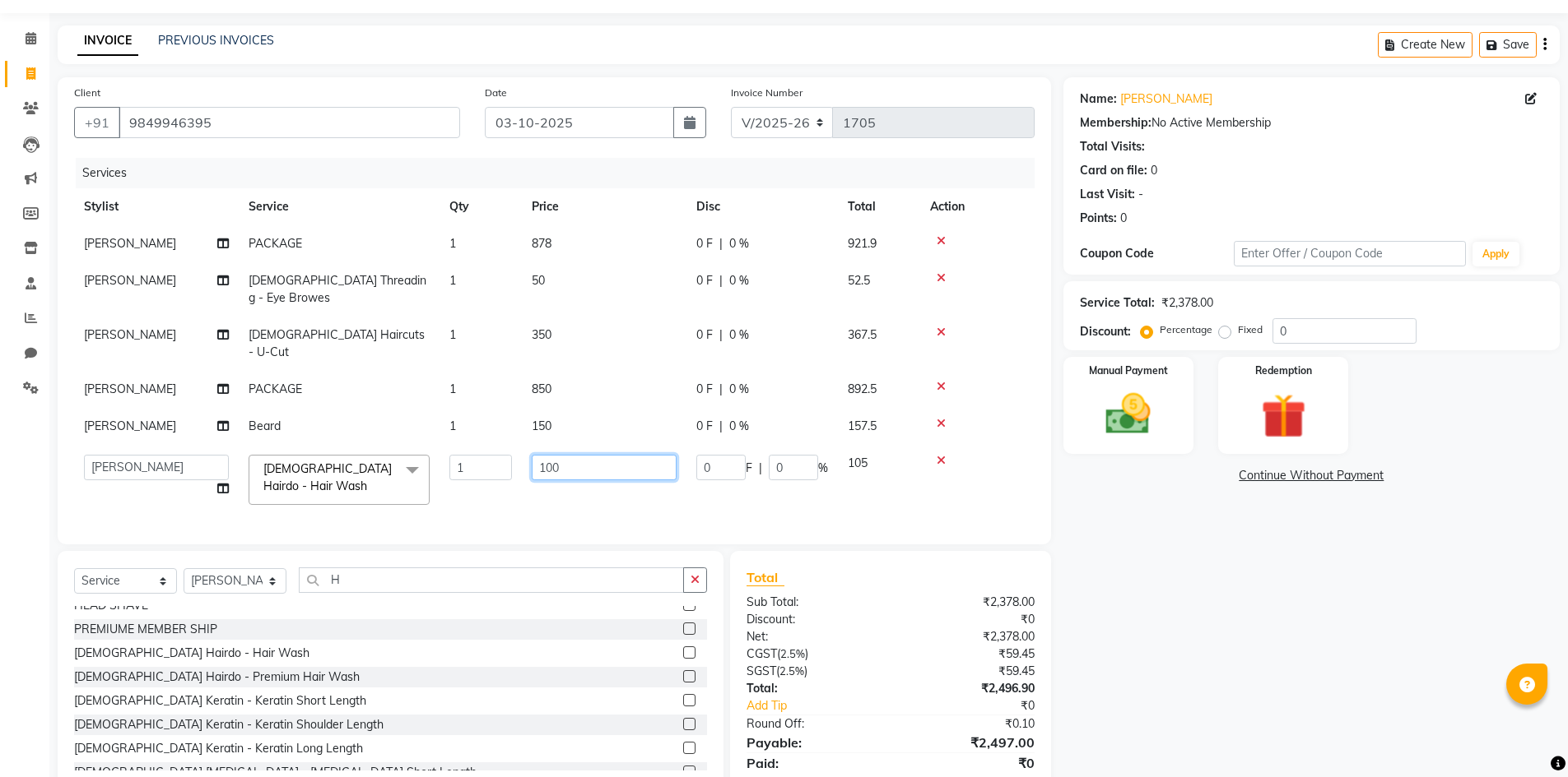
click at [581, 455] on input "100" at bounding box center [604, 468] width 145 height 26
type input "1"
type input "300"
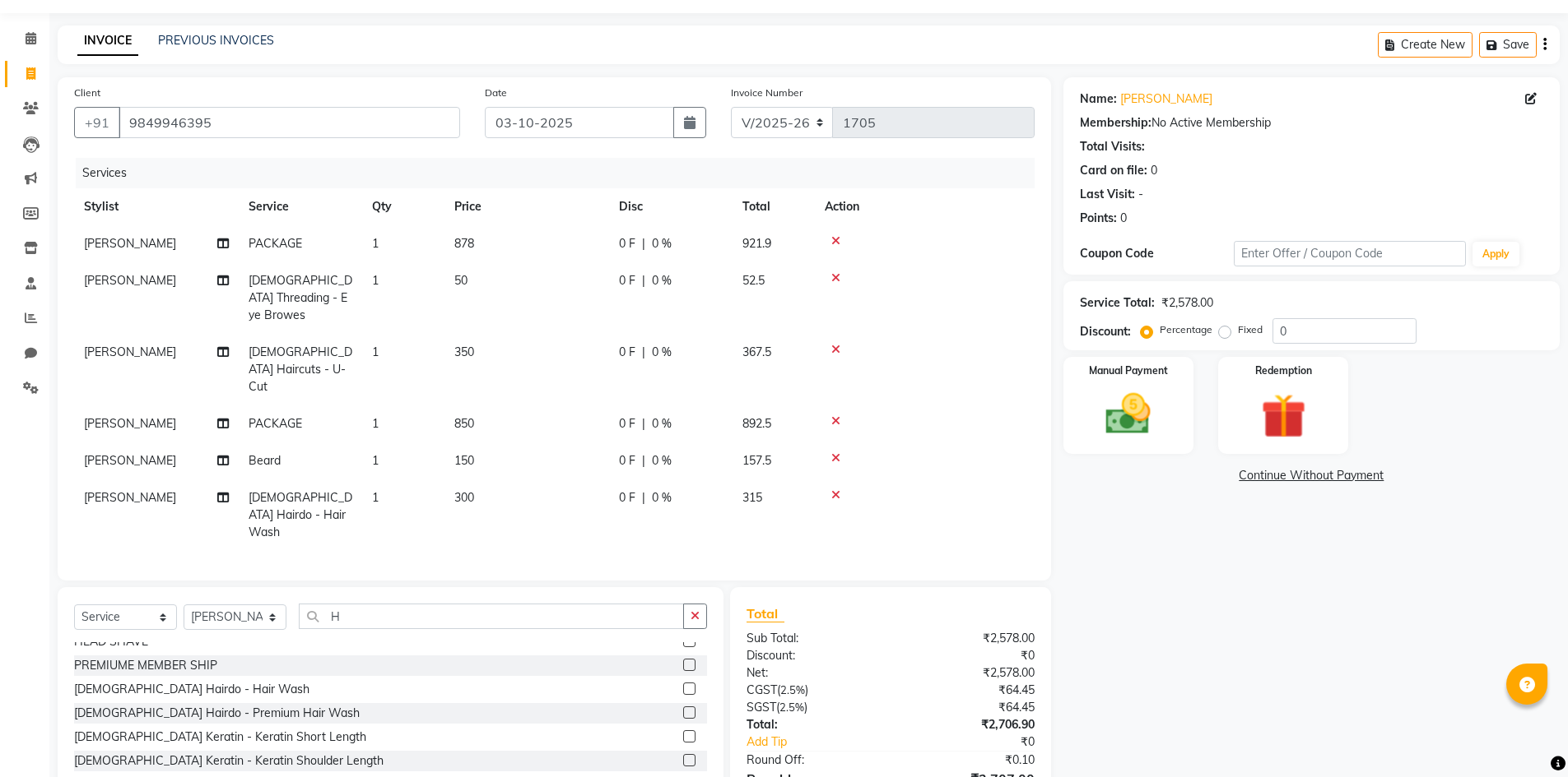
click at [589, 480] on td "300" at bounding box center [527, 516] width 165 height 71
select select "85375"
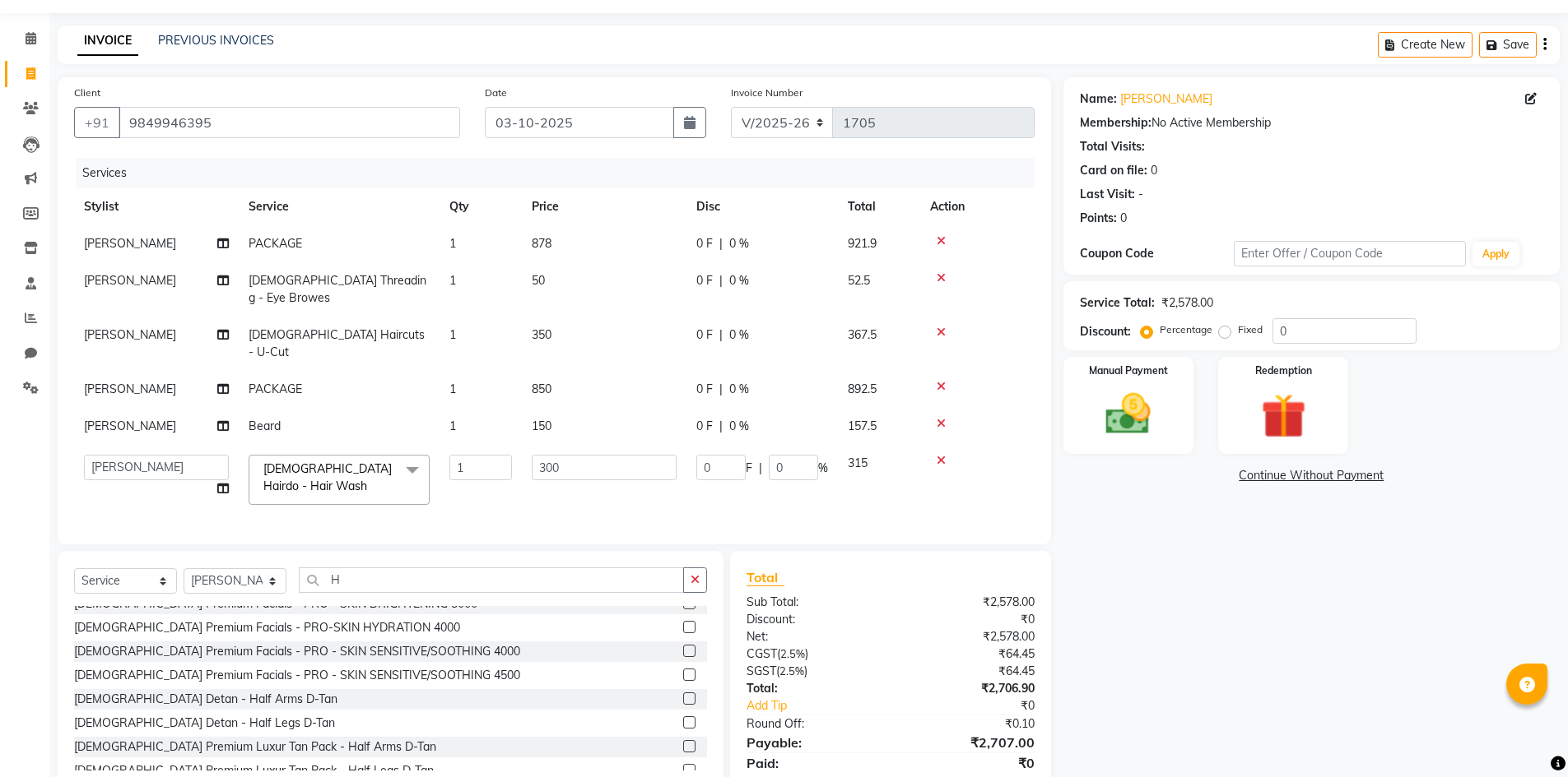
scroll to position [1029, 0]
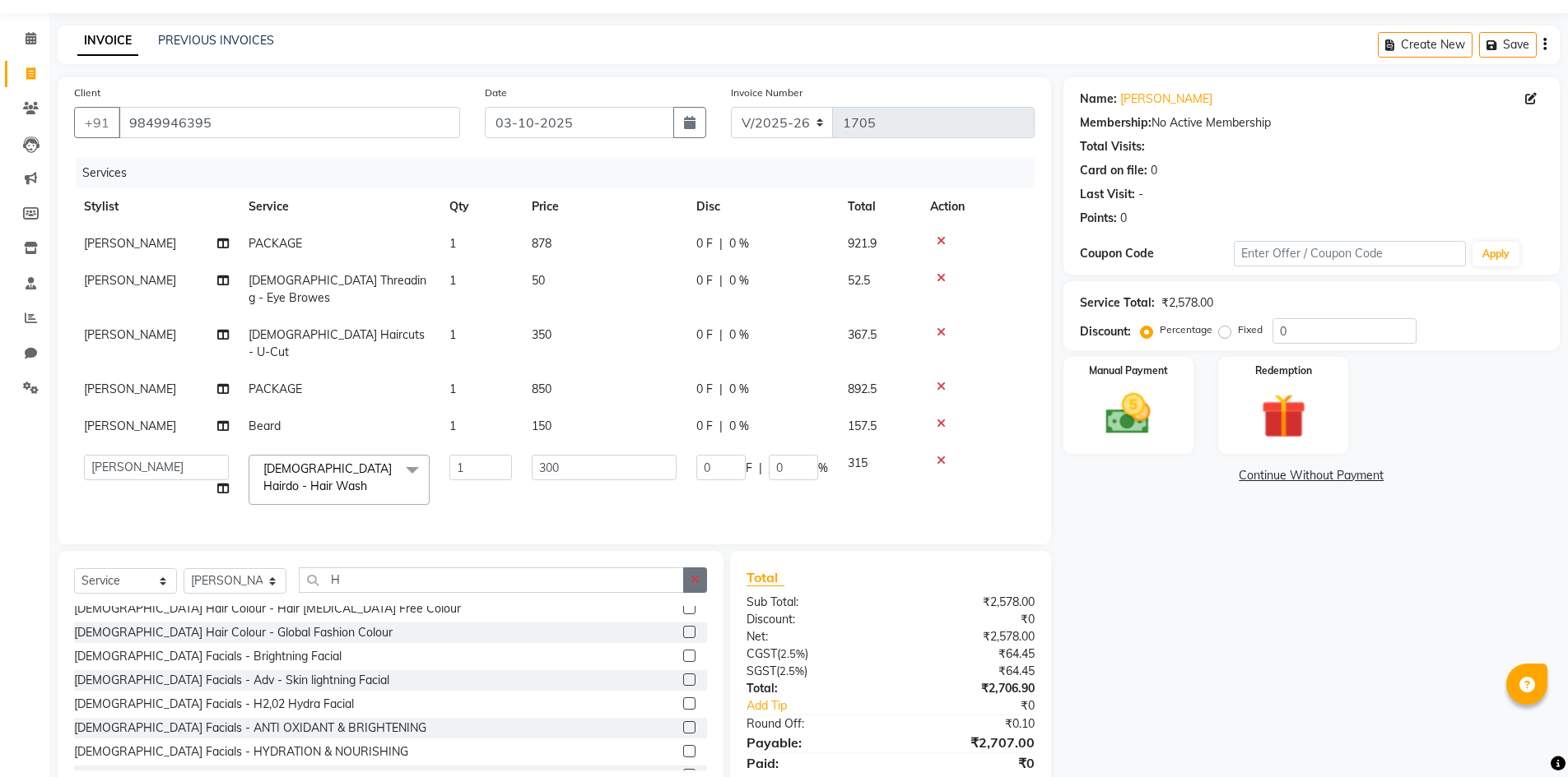
click at [694, 574] on icon "button" at bounding box center [695, 580] width 9 height 12
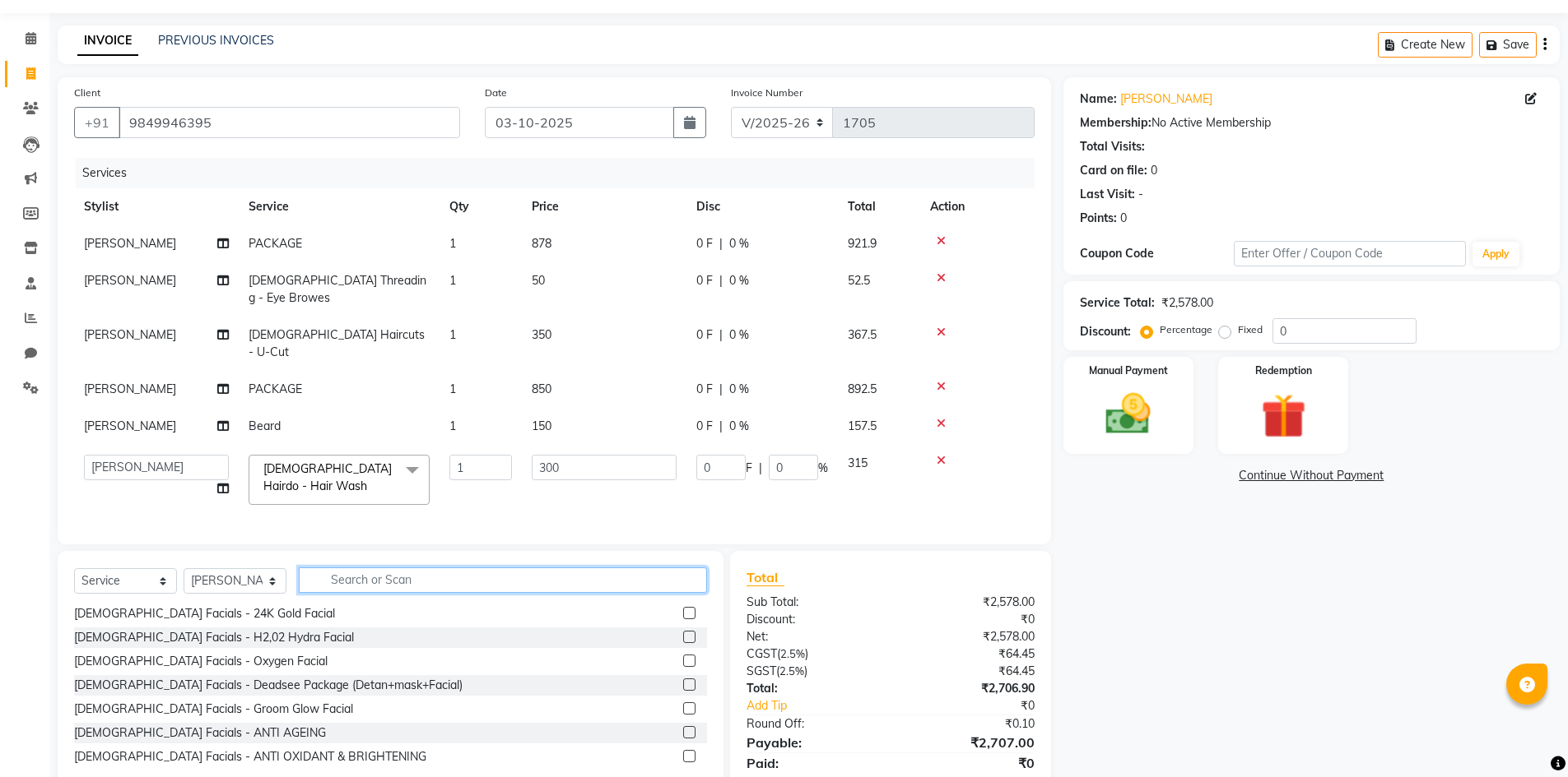
click at [393, 568] on input "text" at bounding box center [503, 580] width 408 height 26
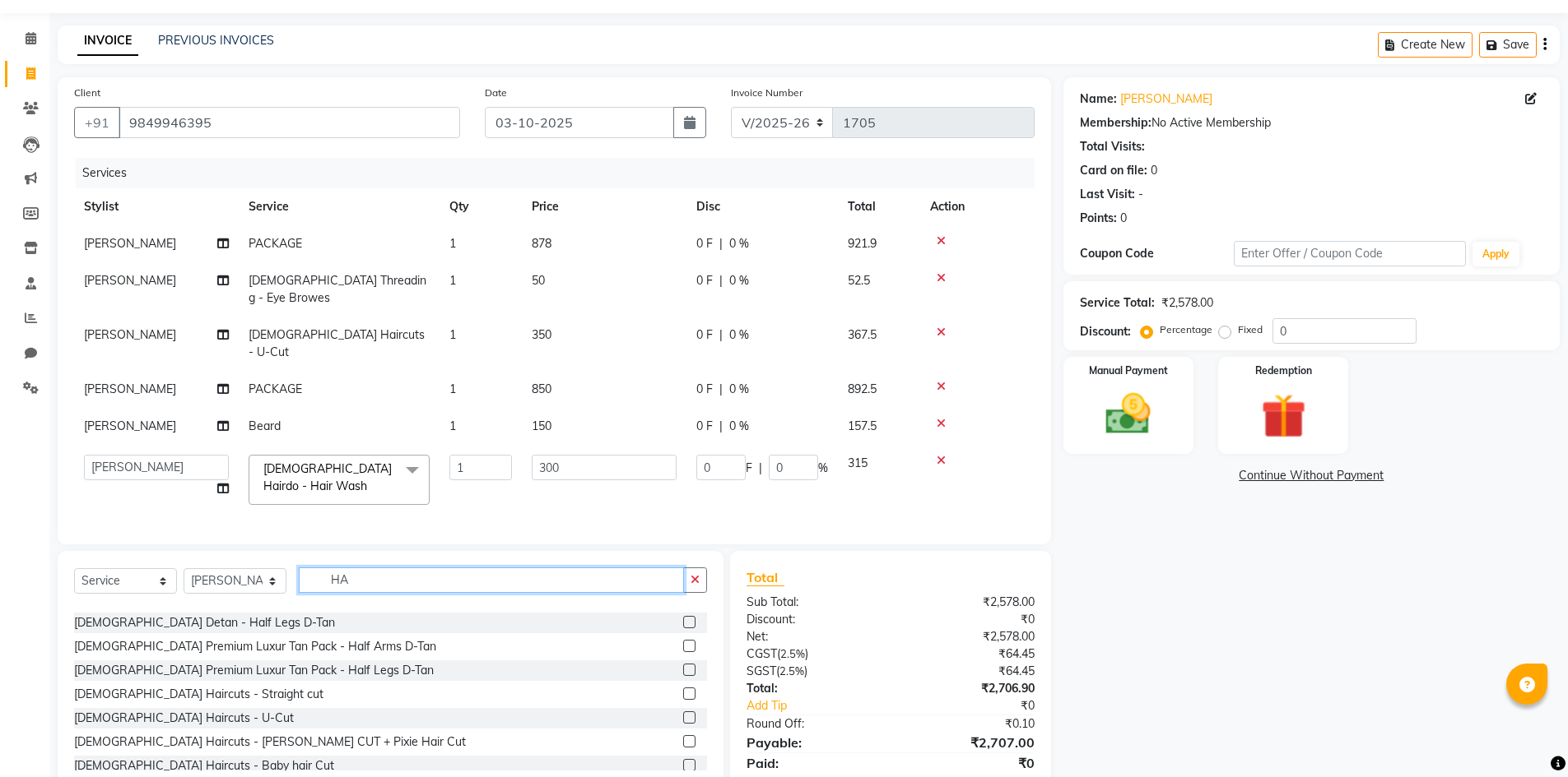
scroll to position [602, 0]
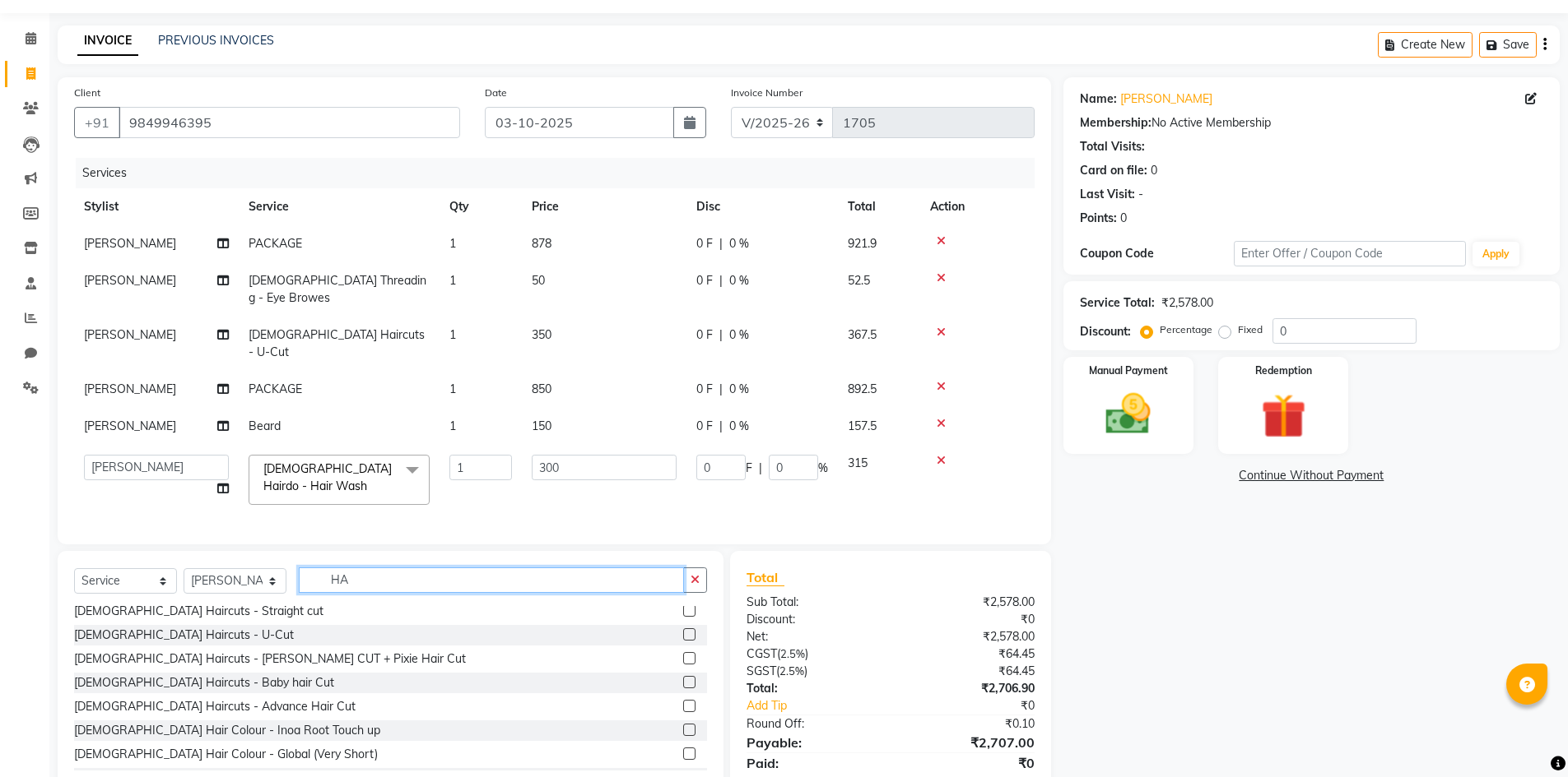
type input "HA"
click at [683, 700] on label at bounding box center [689, 706] width 12 height 12
click at [683, 702] on input "checkbox" at bounding box center [688, 707] width 11 height 11
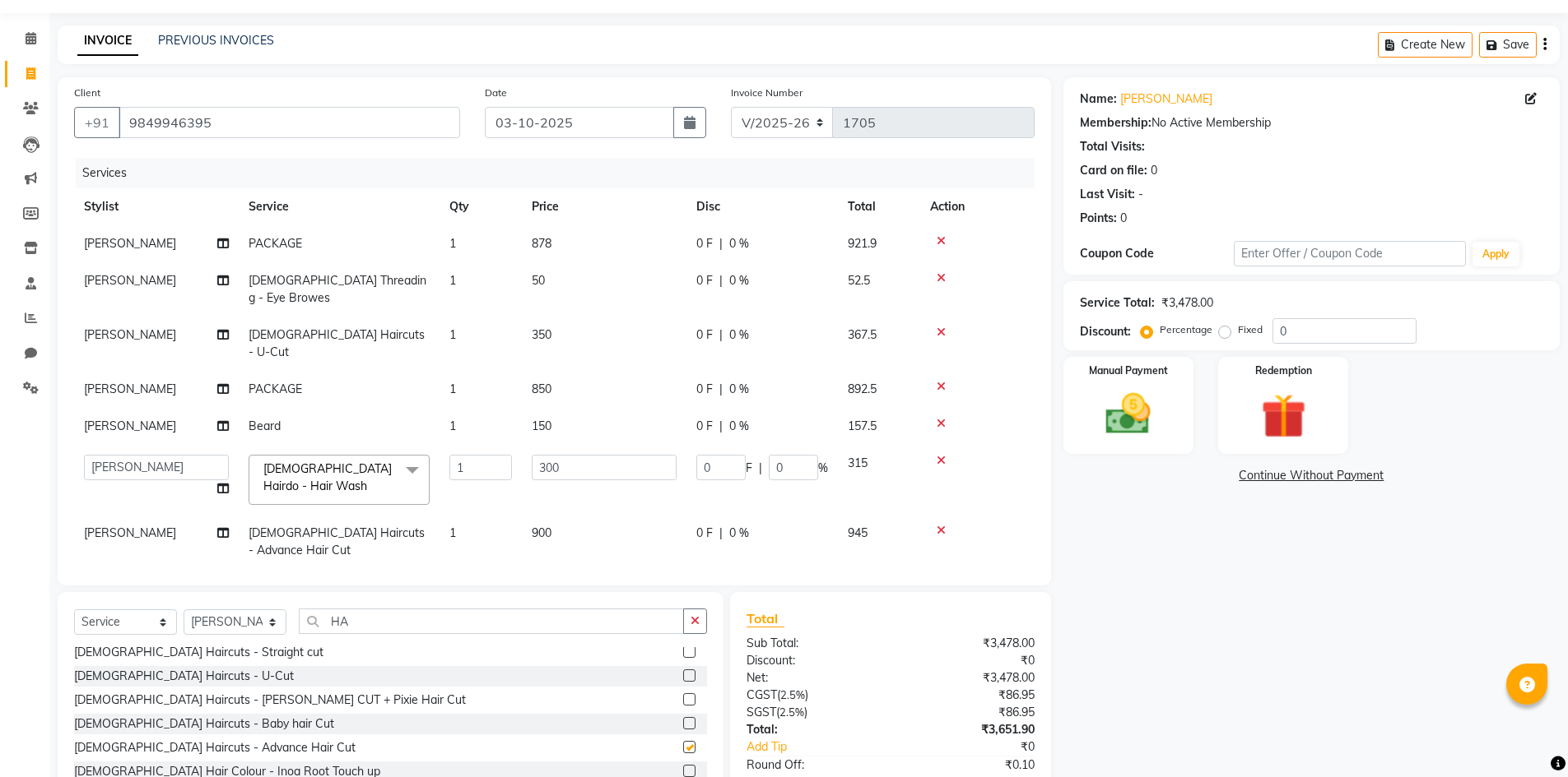
checkbox input "false"
click at [545, 525] on span "900" at bounding box center [541, 533] width 20 height 15
select select "85375"
click at [579, 525] on input "900" at bounding box center [604, 537] width 145 height 26
type input "9"
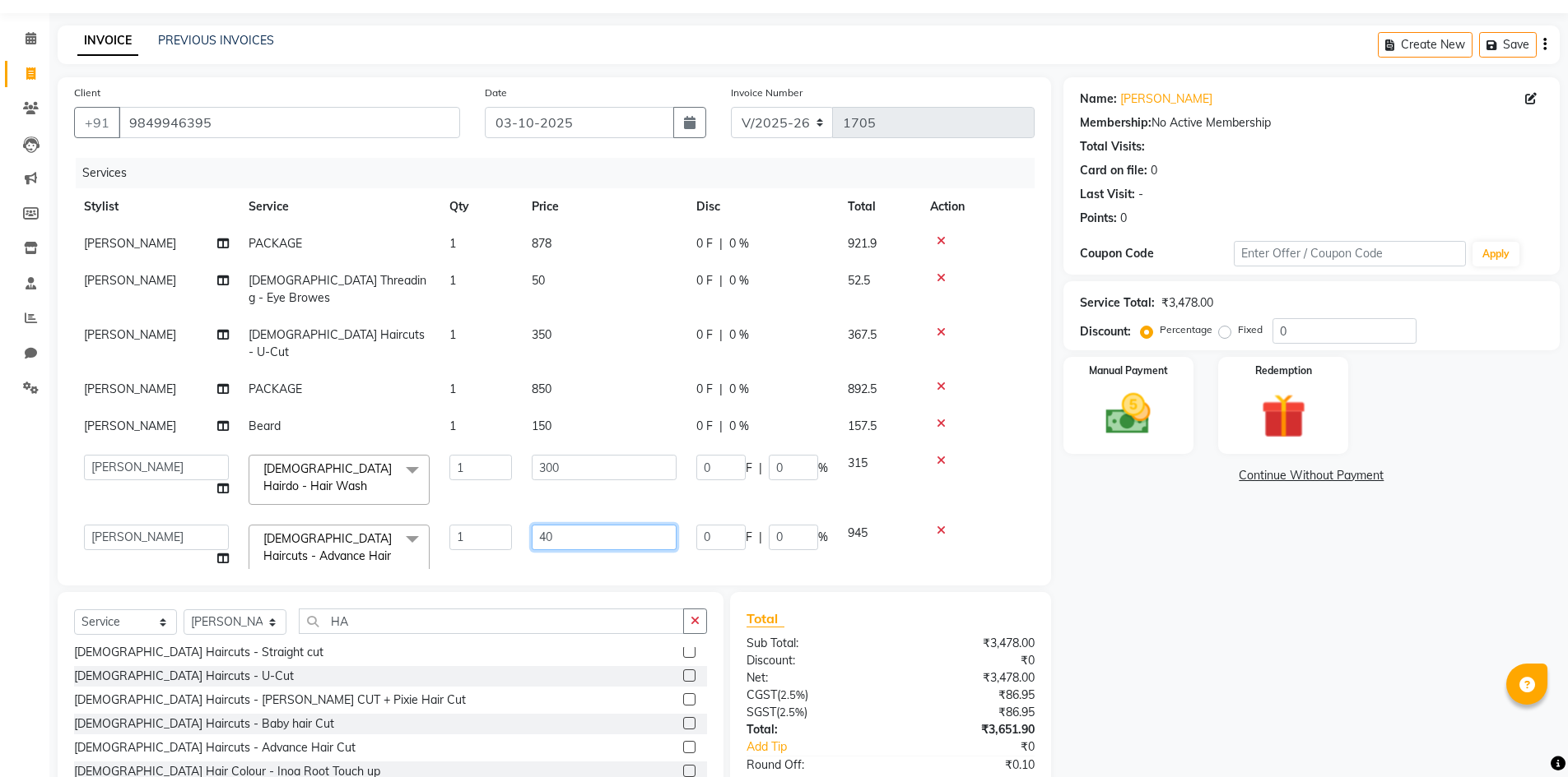
type input "4"
type input "3"
type input "450"
click at [580, 547] on div "Services Stylist Service Qty Price Disc Total Action [PERSON_NAME] PACKAGE 1 87…" at bounding box center [554, 363] width 960 height 411
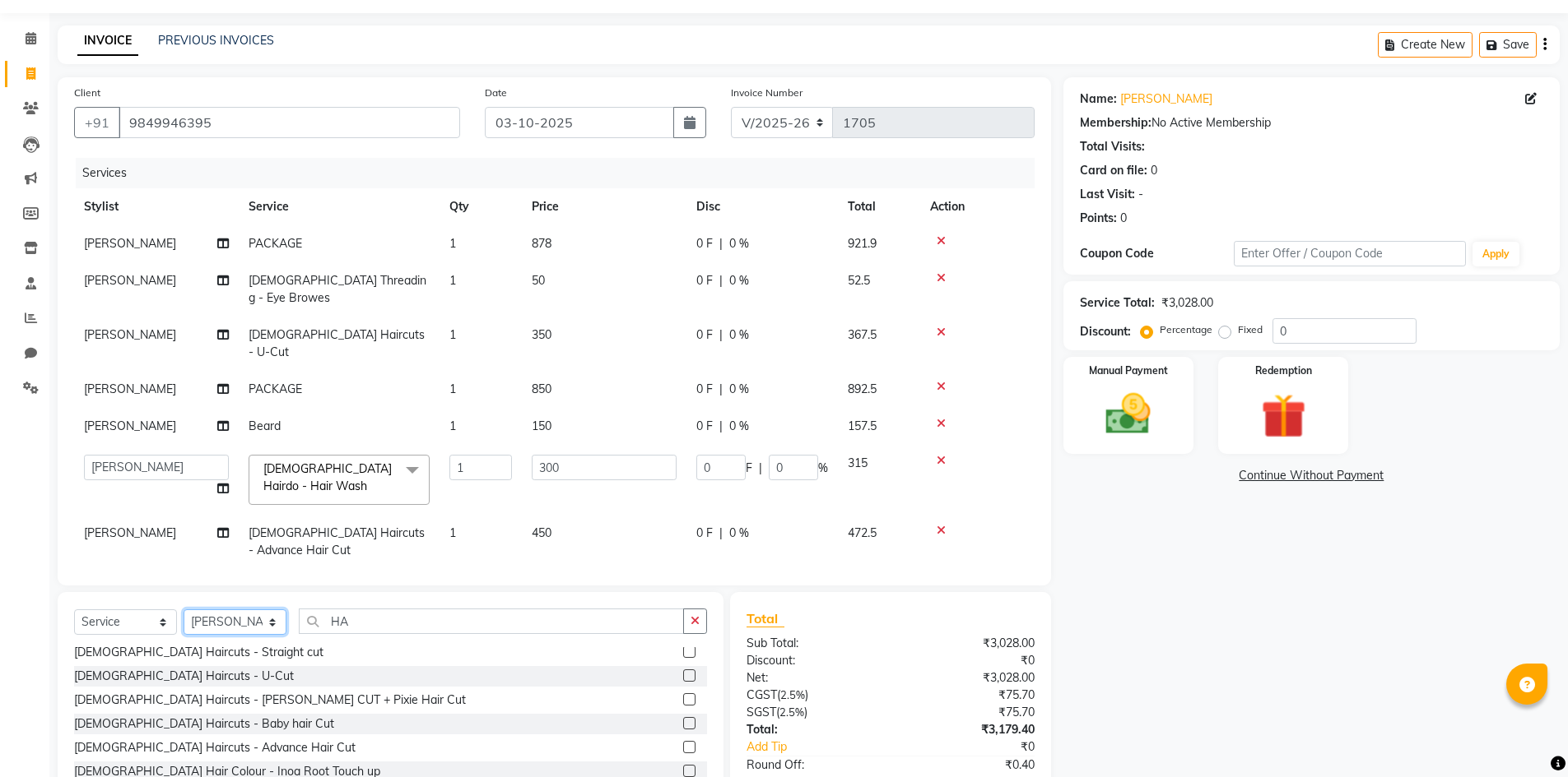
click at [257, 610] on select "Select Stylist Admin [PERSON_NAME] [PERSON_NAME] Gulfam [PERSON_NAME] [PERSON_N…" at bounding box center [235, 622] width 103 height 26
select select "84900"
click at [184, 610] on select "Select Stylist Admin [PERSON_NAME] [PERSON_NAME] Gulfam [PERSON_NAME] [PERSON_N…" at bounding box center [235, 622] width 103 height 26
click at [697, 616] on icon "button" at bounding box center [695, 621] width 9 height 12
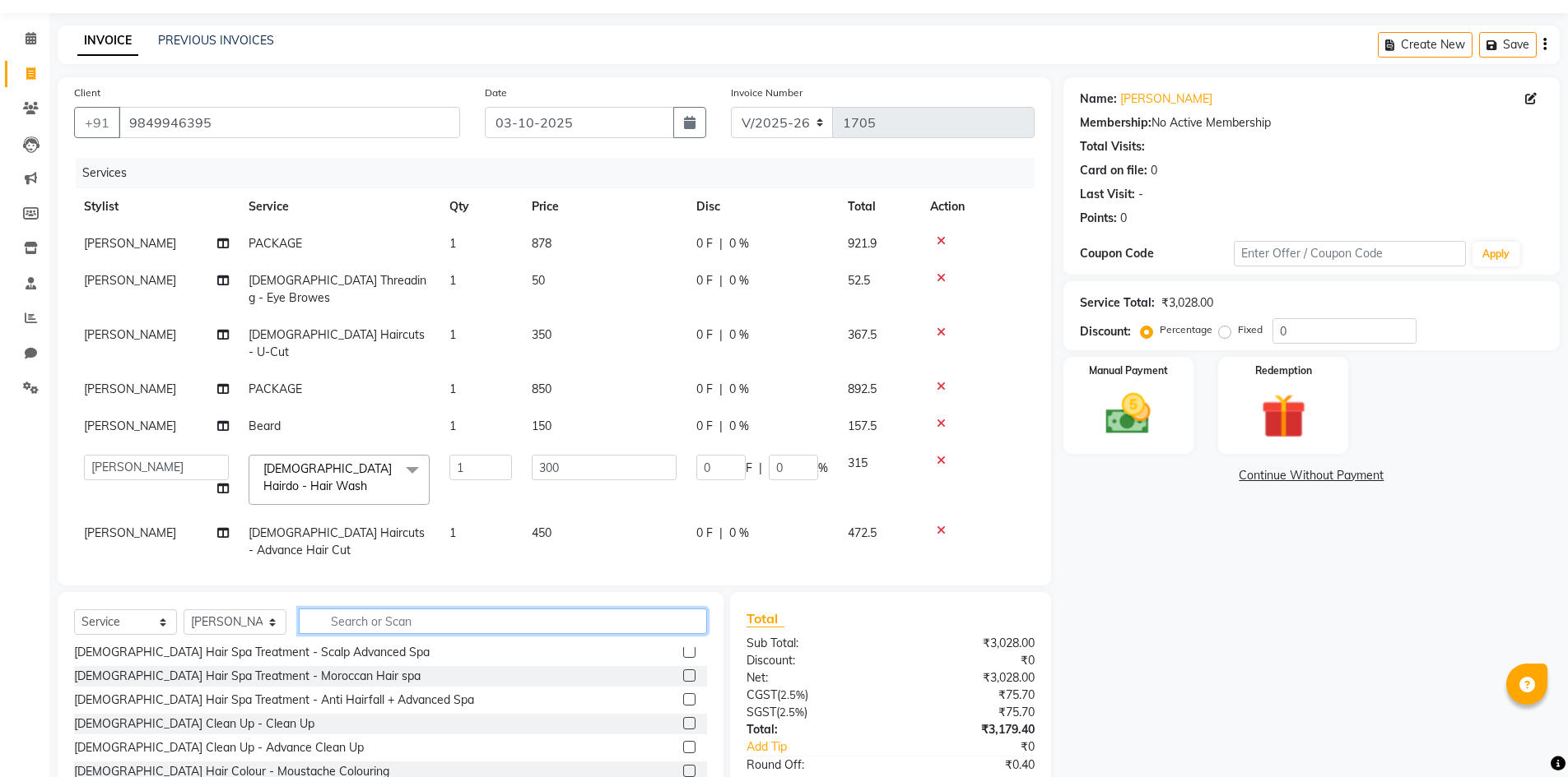
click at [500, 609] on input "text" at bounding box center [503, 621] width 408 height 26
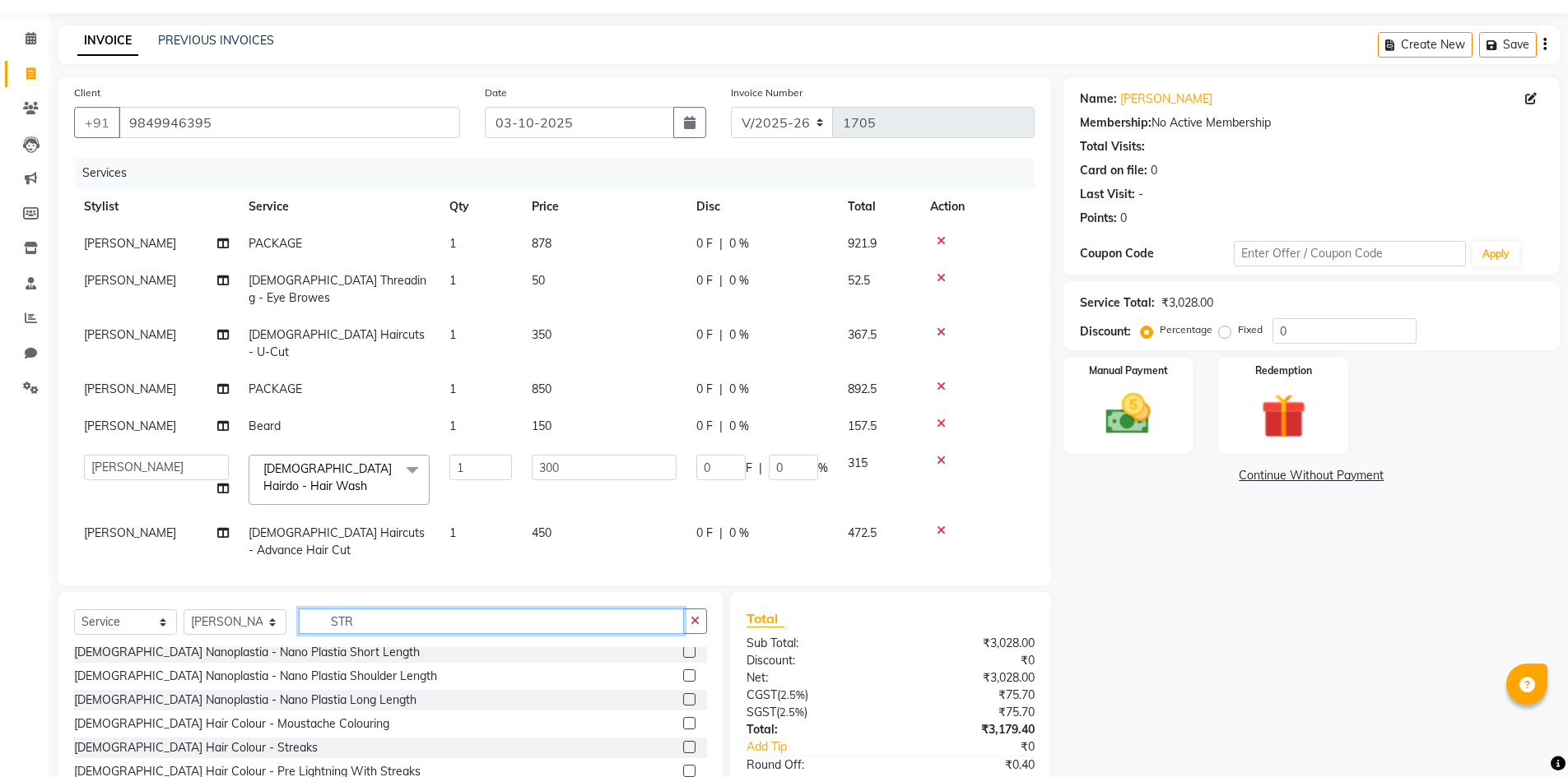
scroll to position [0, 0]
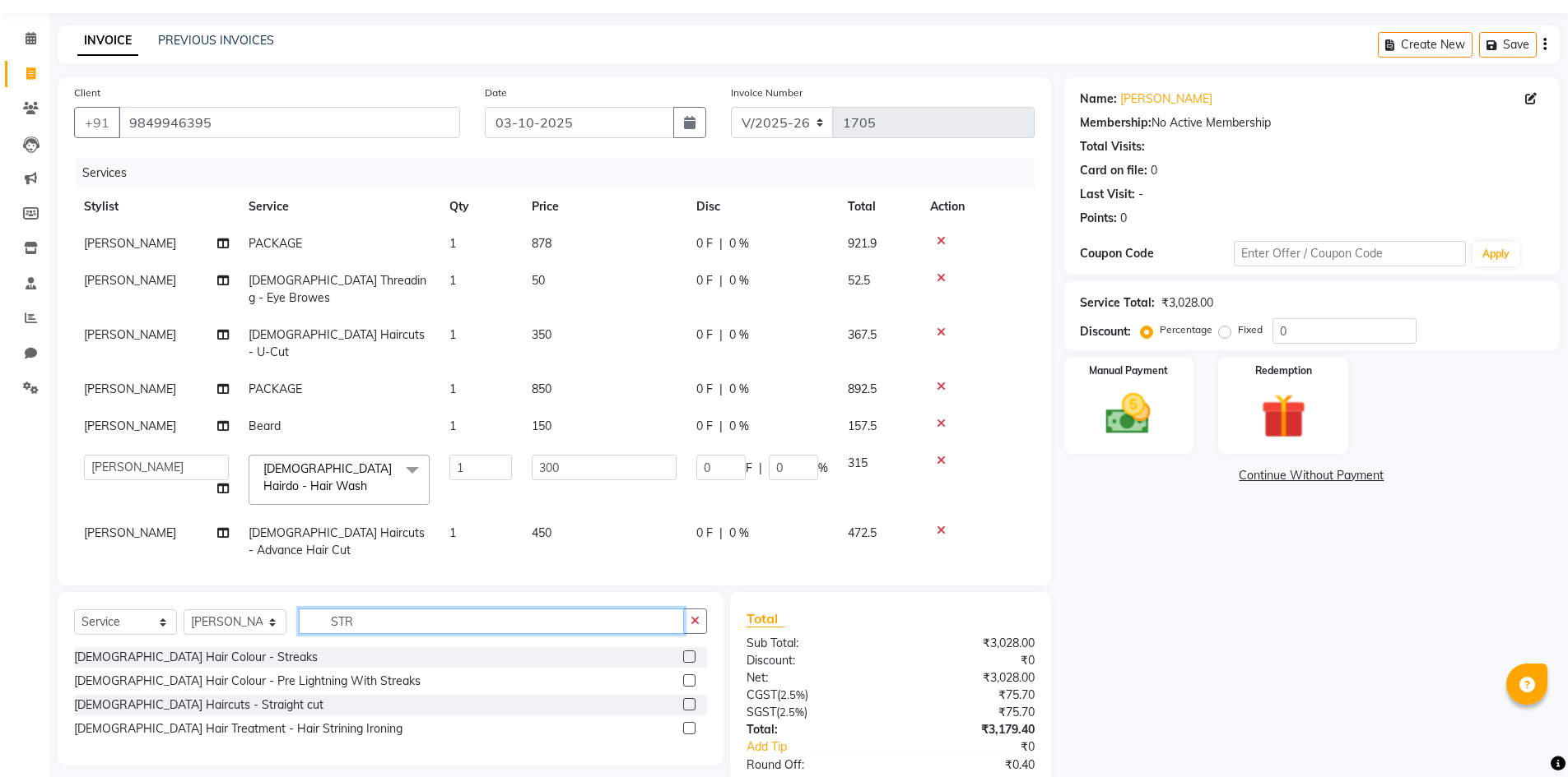
type input "STR"
click at [687, 695] on div at bounding box center [695, 705] width 24 height 21
click at [687, 698] on label at bounding box center [689, 704] width 12 height 12
click at [687, 700] on input "checkbox" at bounding box center [688, 705] width 11 height 11
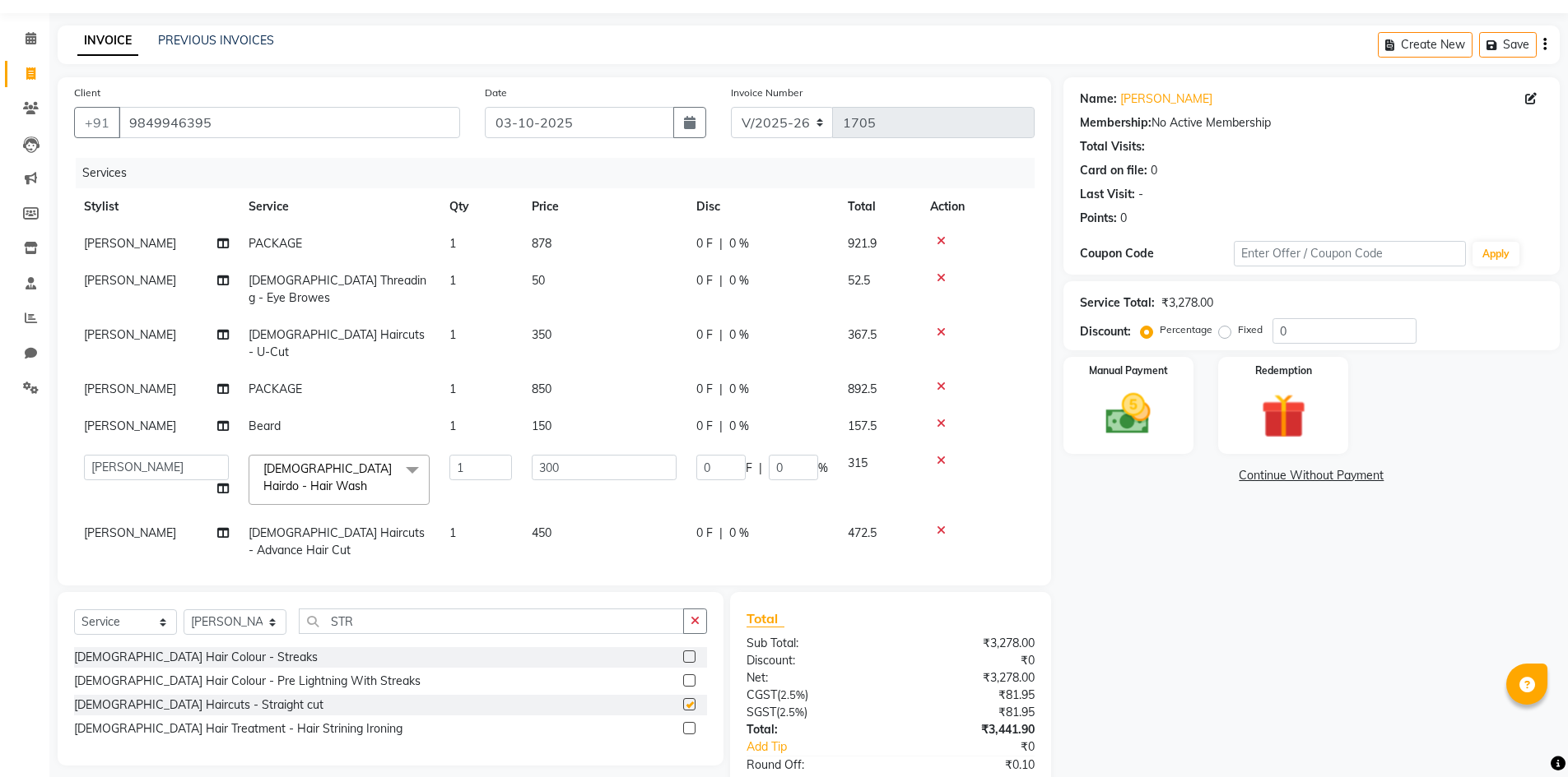
checkbox input "false"
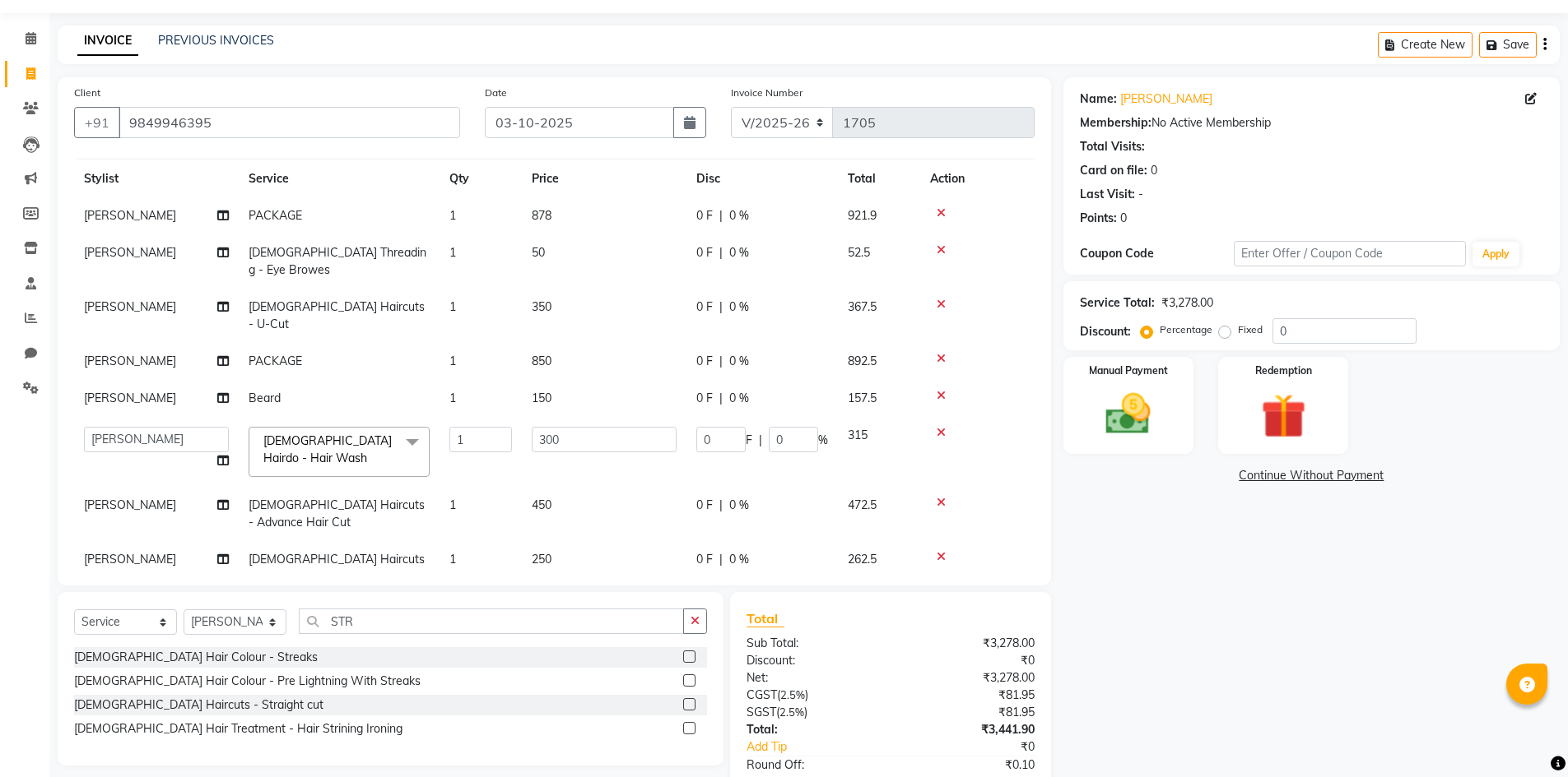
click at [548, 552] on span "250" at bounding box center [541, 559] width 20 height 15
select select "84900"
click at [548, 551] on input "250" at bounding box center [604, 564] width 145 height 26
type input "150"
click at [903, 546] on div "Services Stylist Service Qty Price Disc Total Action [PERSON_NAME] PACKAGE 1 87…" at bounding box center [554, 363] width 960 height 411
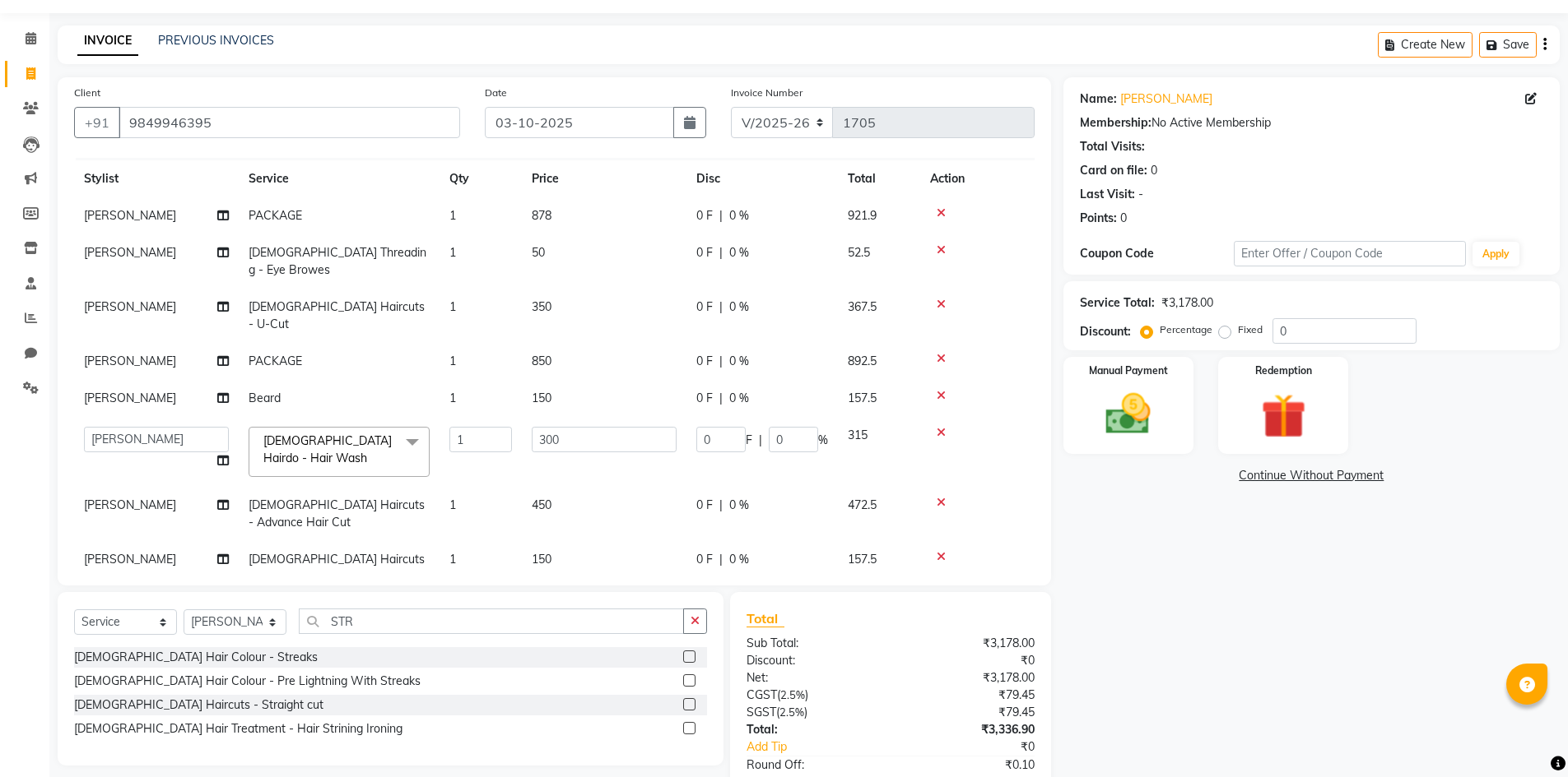
scroll to position [145, 0]
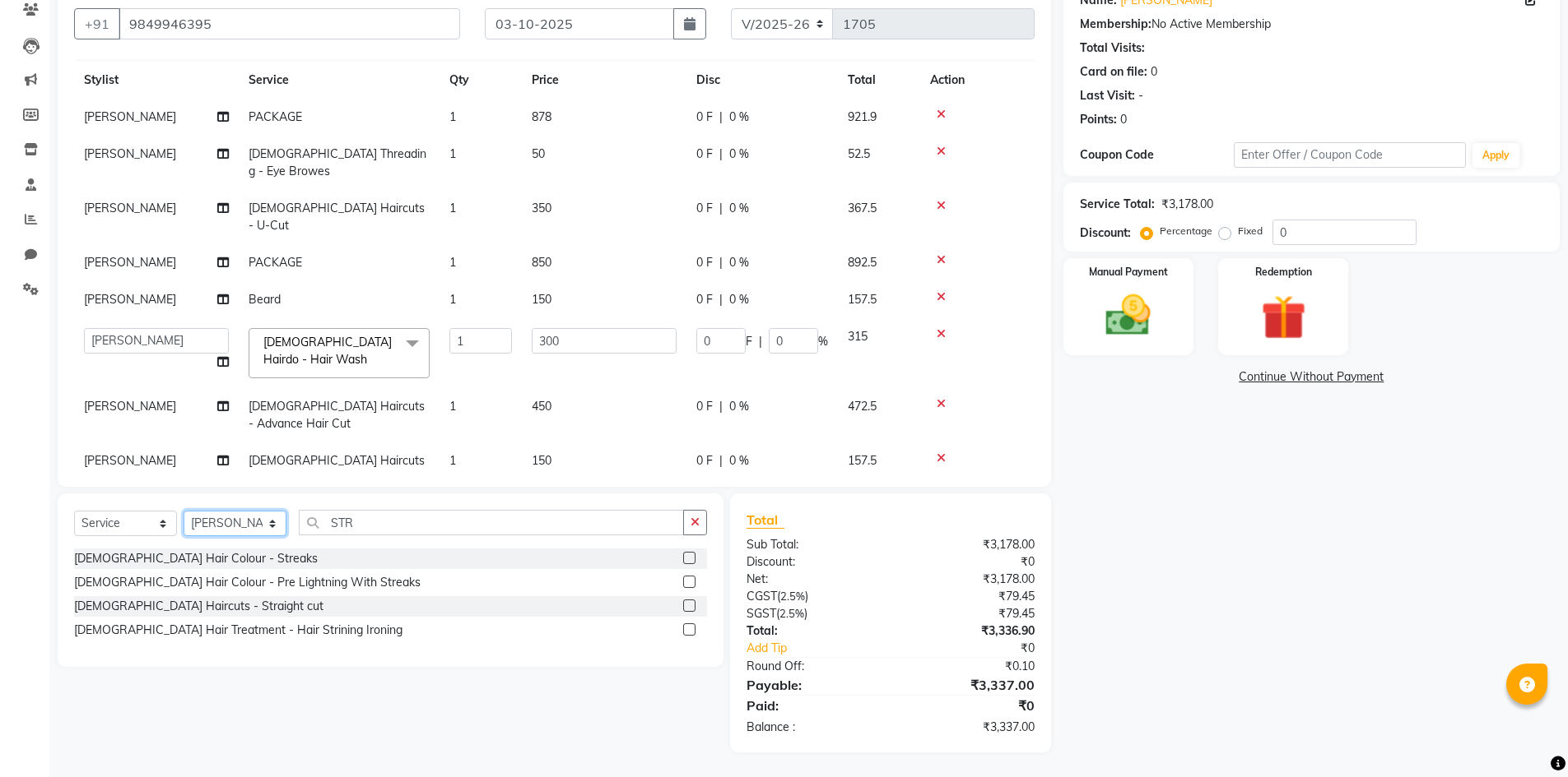
click at [209, 521] on select "Select Stylist Admin [PERSON_NAME] [PERSON_NAME] Gulfam [PERSON_NAME] [PERSON_N…" at bounding box center [235, 523] width 103 height 26
select select "85374"
click at [184, 511] on select "Select Stylist Admin [PERSON_NAME] [PERSON_NAME] Gulfam [PERSON_NAME] [PERSON_N…" at bounding box center [235, 523] width 103 height 26
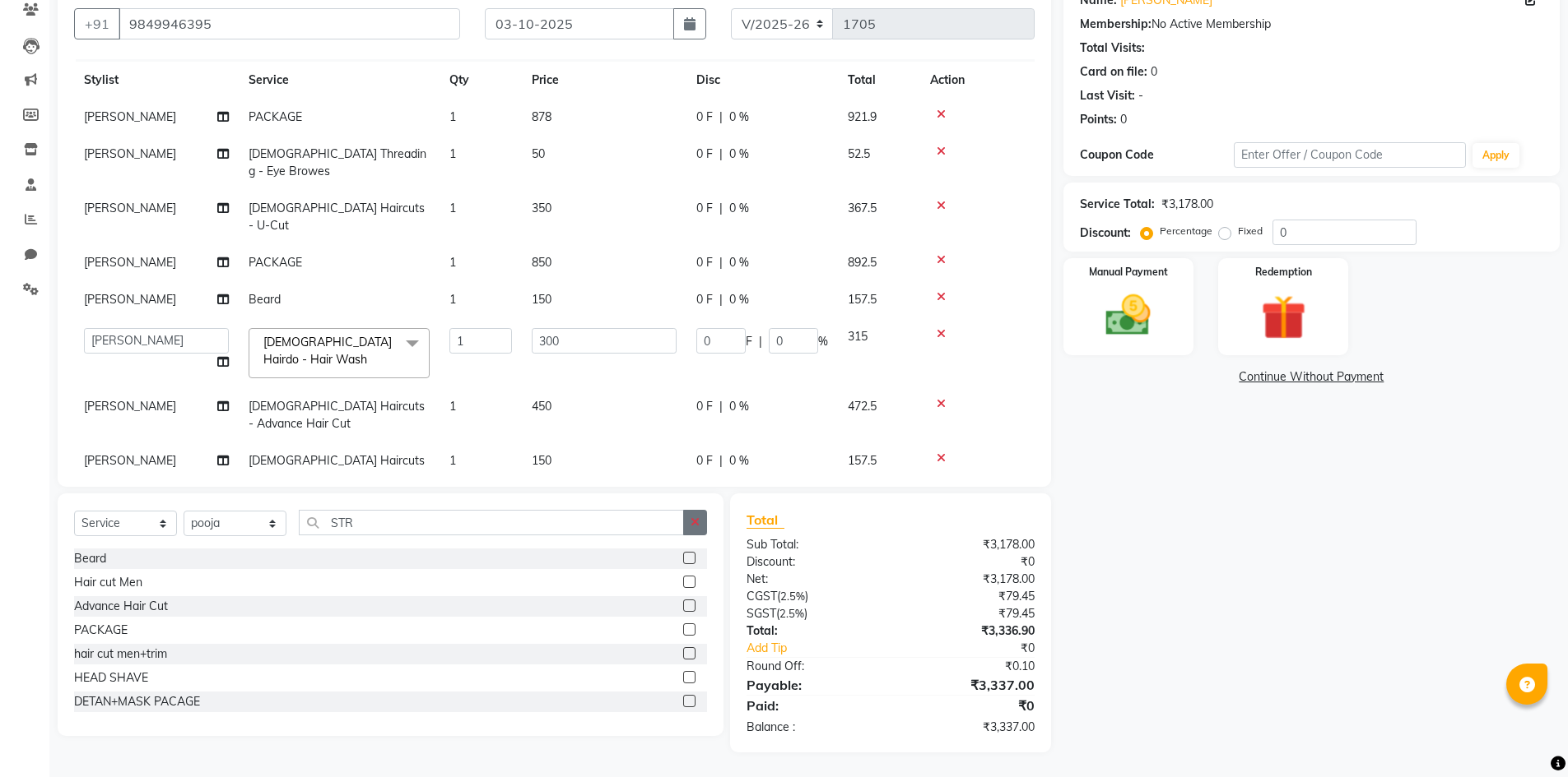
click at [698, 523] on icon "button" at bounding box center [695, 522] width 9 height 12
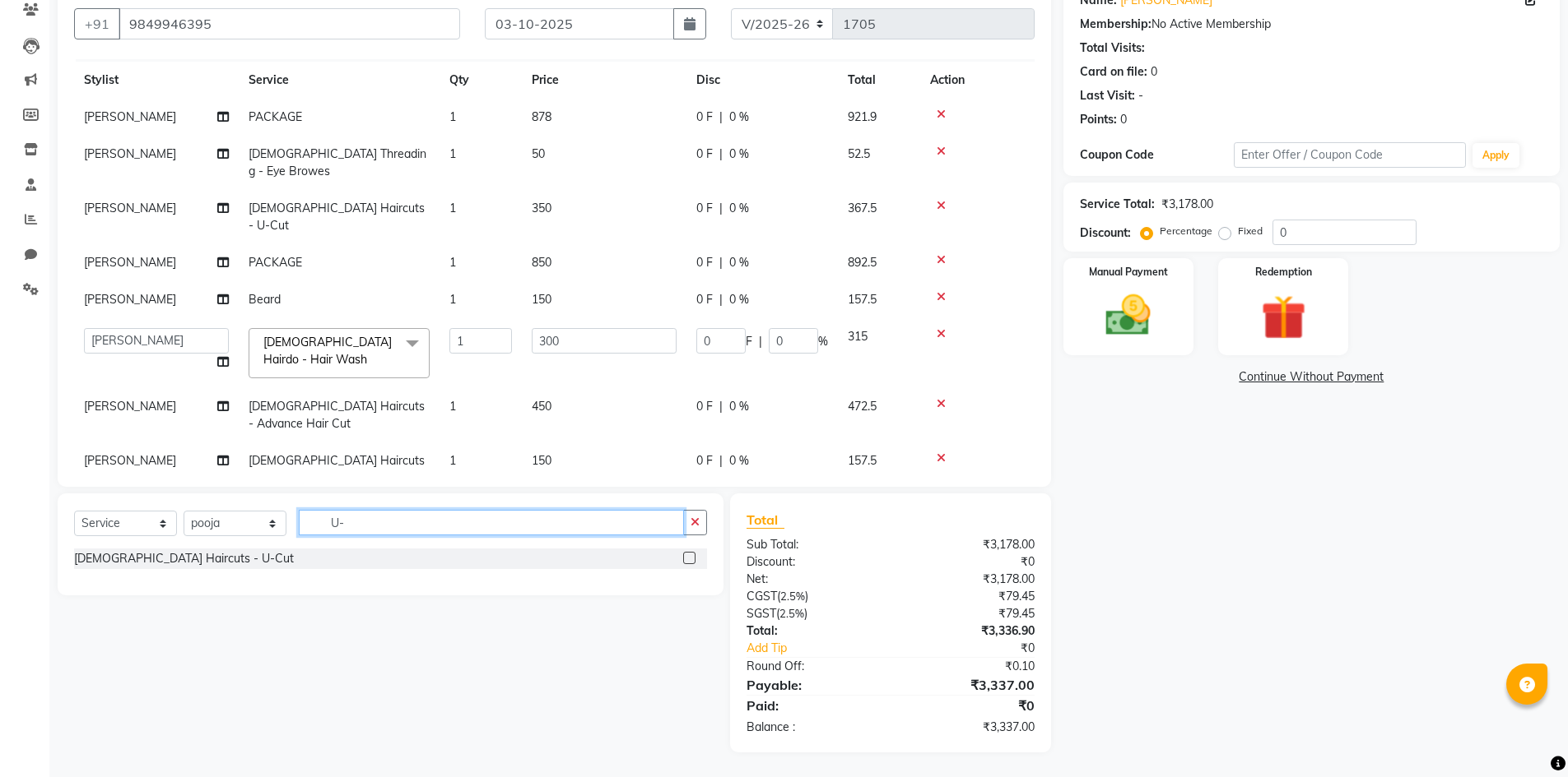
type input "U-"
click at [690, 558] on label at bounding box center [689, 558] width 12 height 12
click at [690, 558] on input "checkbox" at bounding box center [688, 559] width 11 height 11
checkbox input "false"
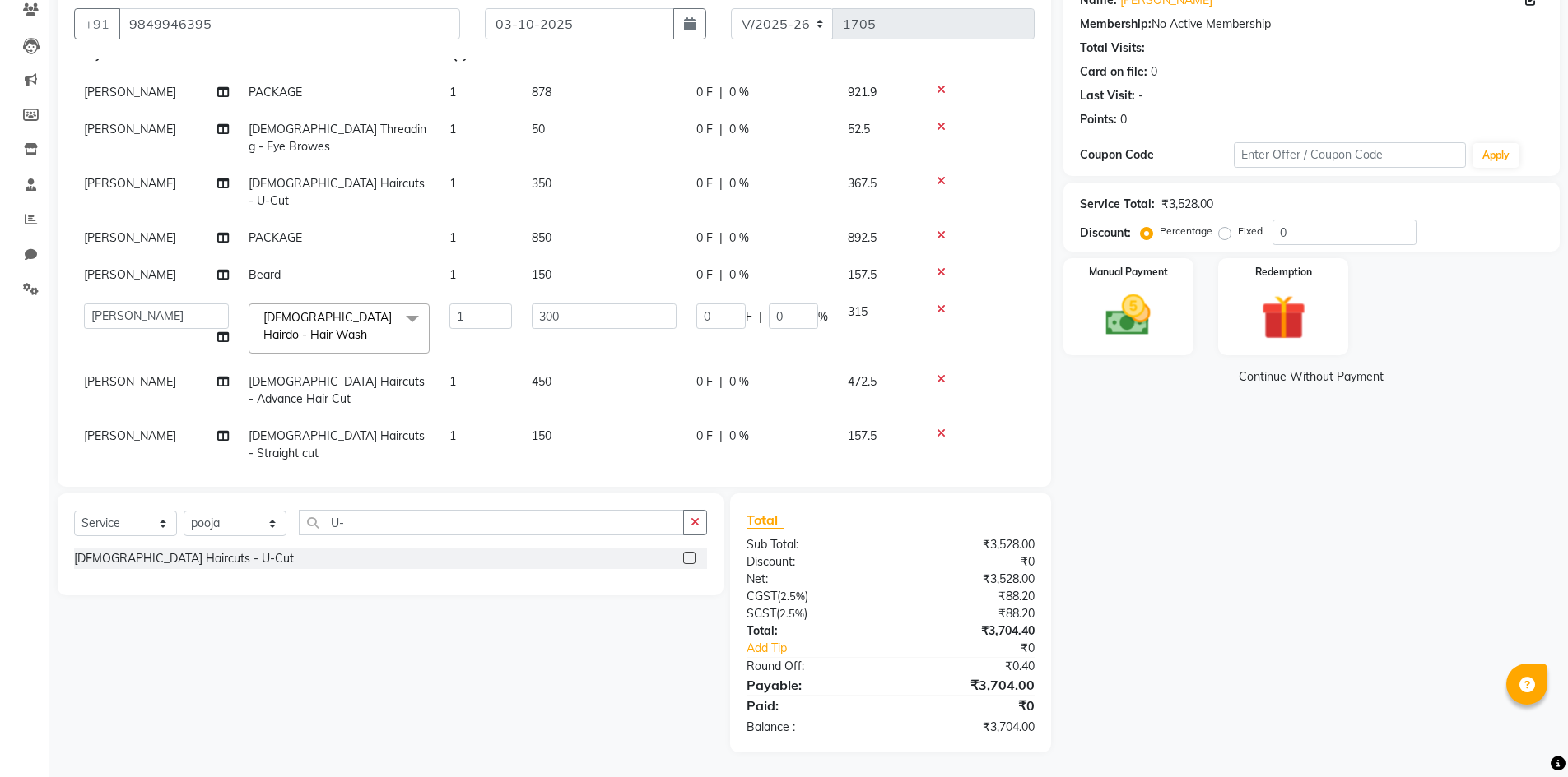
scroll to position [65, 0]
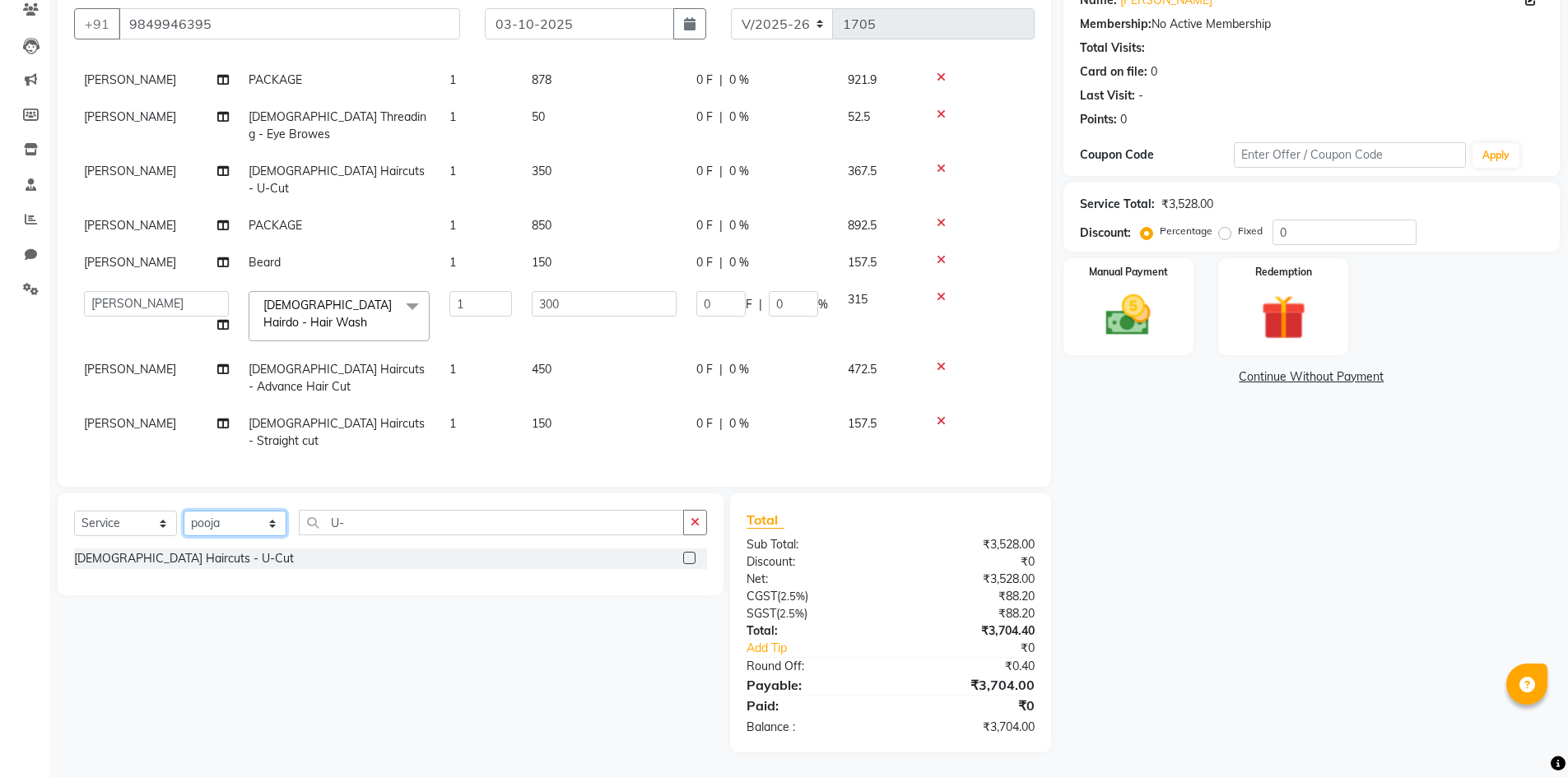
click at [248, 522] on select "Select Stylist Admin [PERSON_NAME] [PERSON_NAME] Gulfam [PERSON_NAME] [PERSON_N…" at bounding box center [235, 523] width 103 height 26
click at [351, 528] on input "U-" at bounding box center [491, 522] width 385 height 26
type input "U"
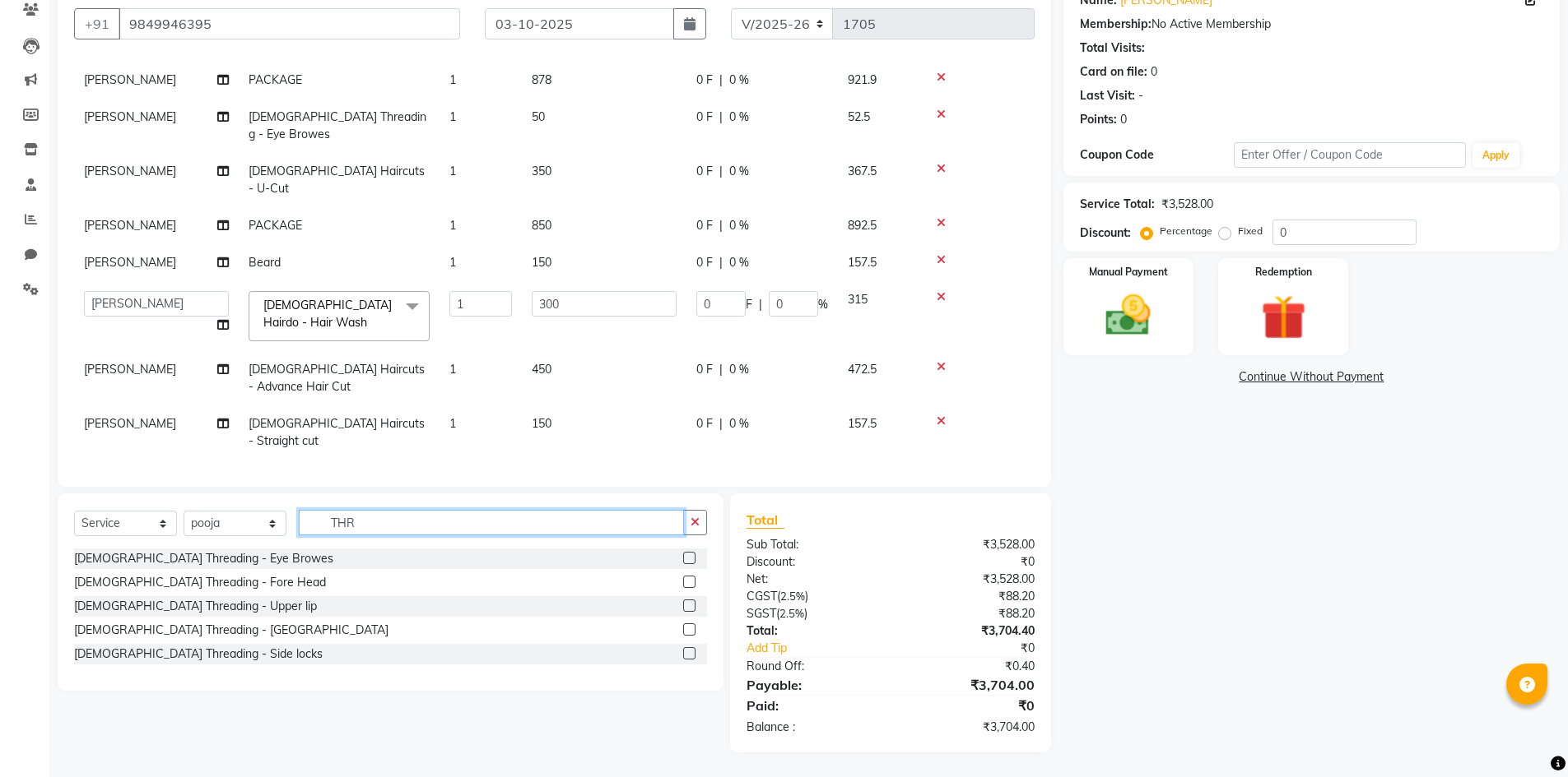
type input "THR"
click at [687, 555] on label at bounding box center [689, 558] width 12 height 12
click at [687, 555] on input "checkbox" at bounding box center [688, 559] width 11 height 11
checkbox input "false"
click at [688, 602] on label at bounding box center [689, 606] width 12 height 12
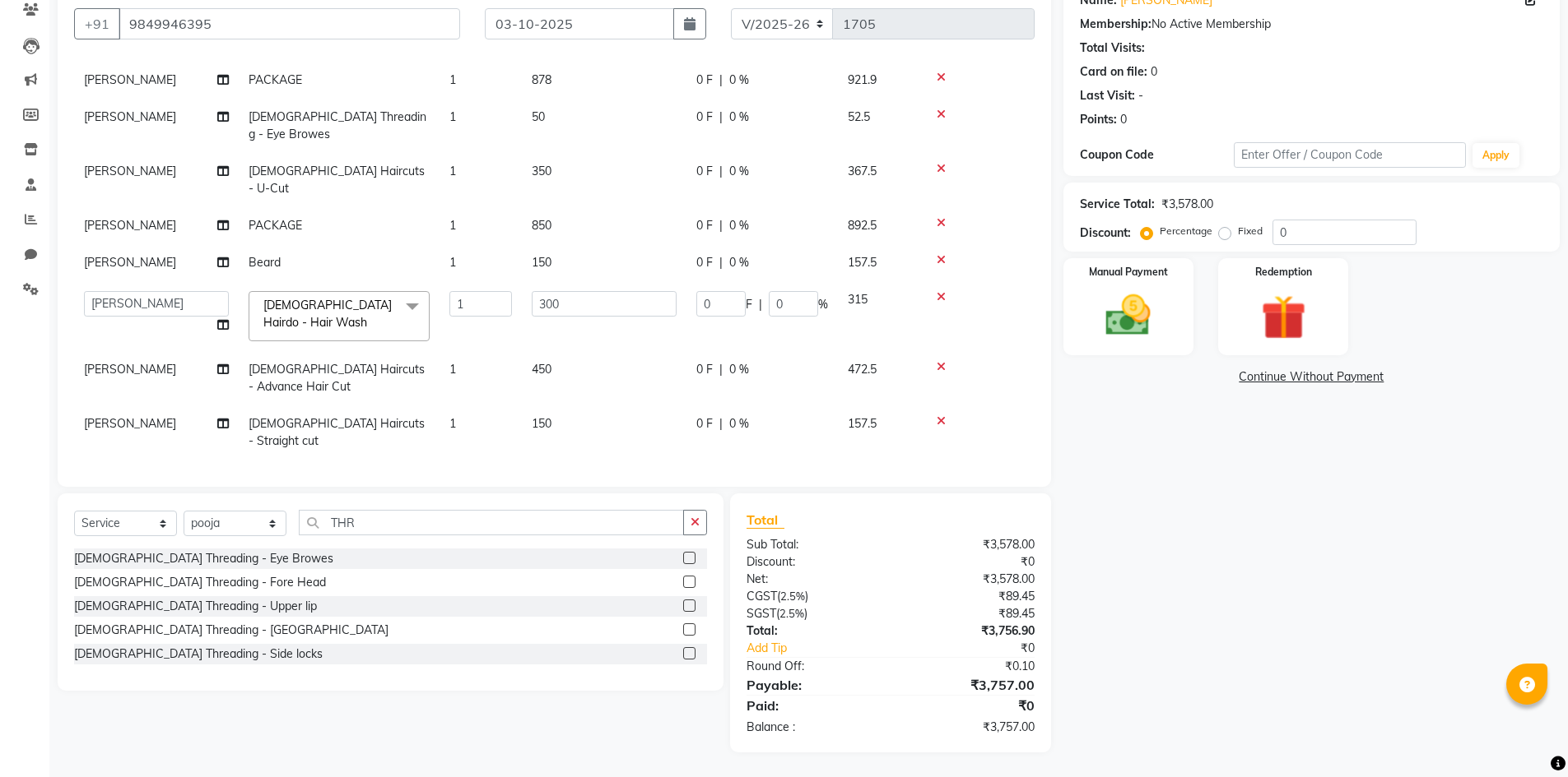
click at [688, 602] on input "checkbox" at bounding box center [688, 607] width 11 height 11
checkbox input "false"
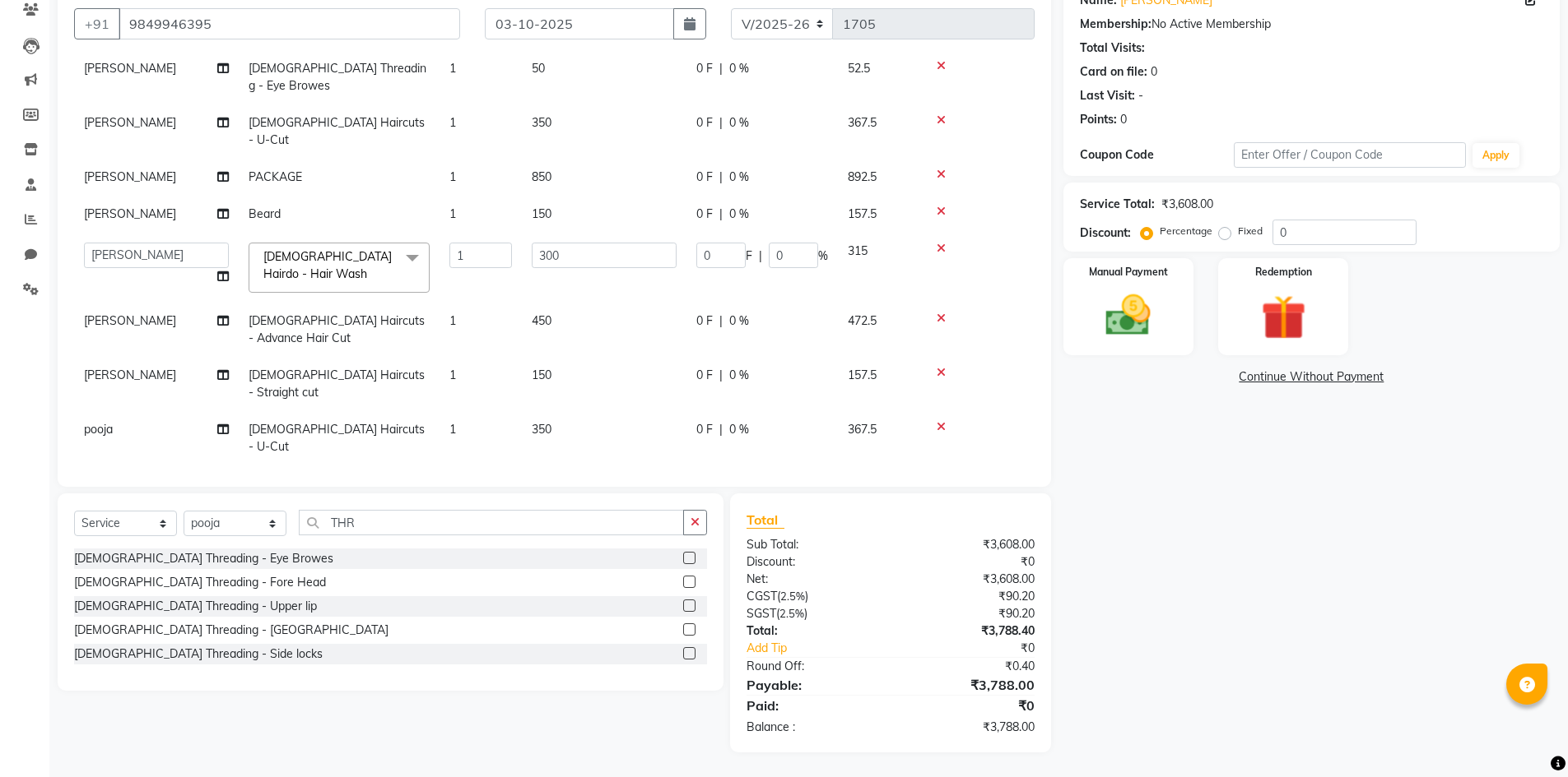
scroll to position [139, 0]
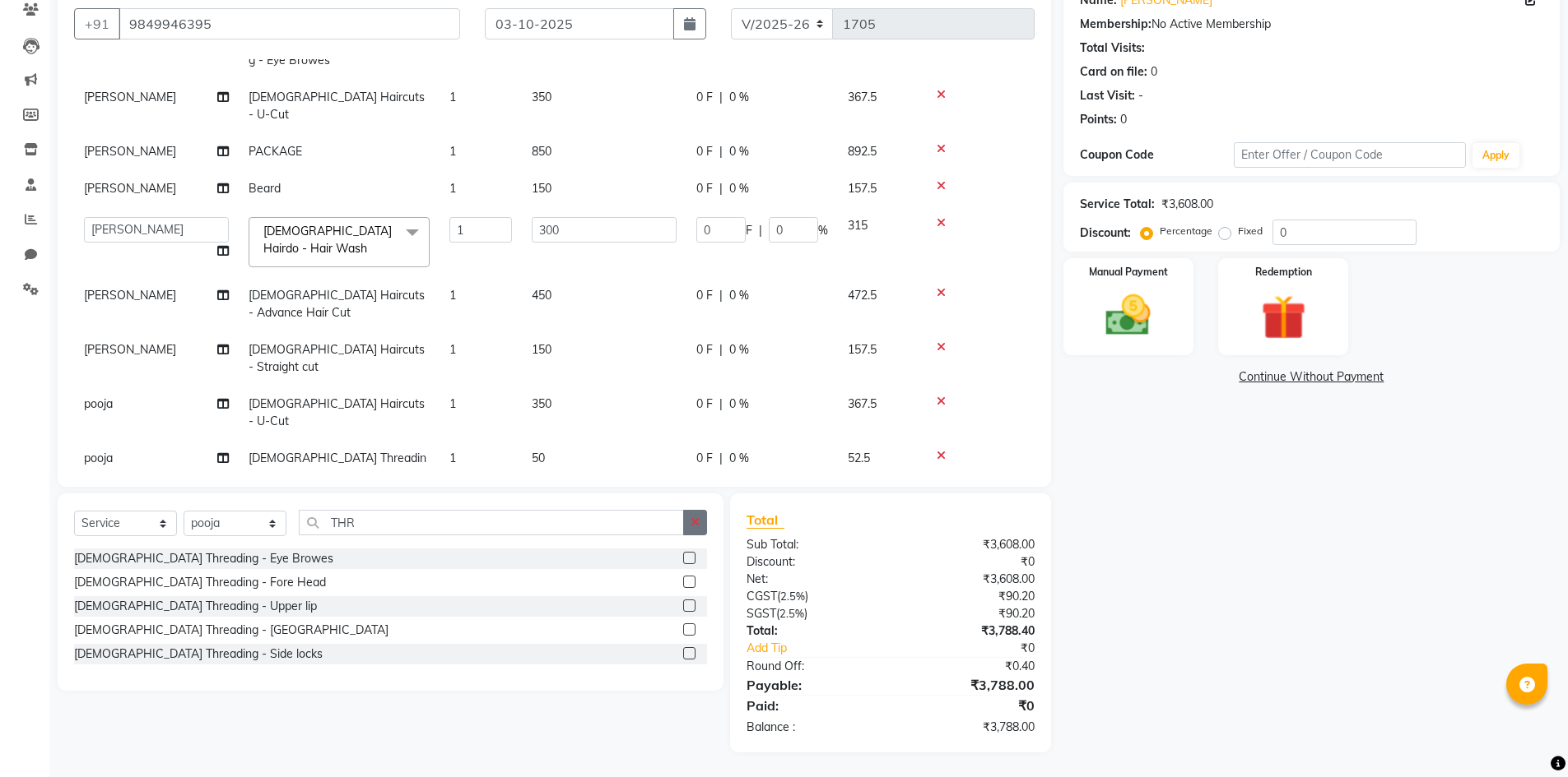
click at [694, 520] on icon "button" at bounding box center [695, 522] width 9 height 12
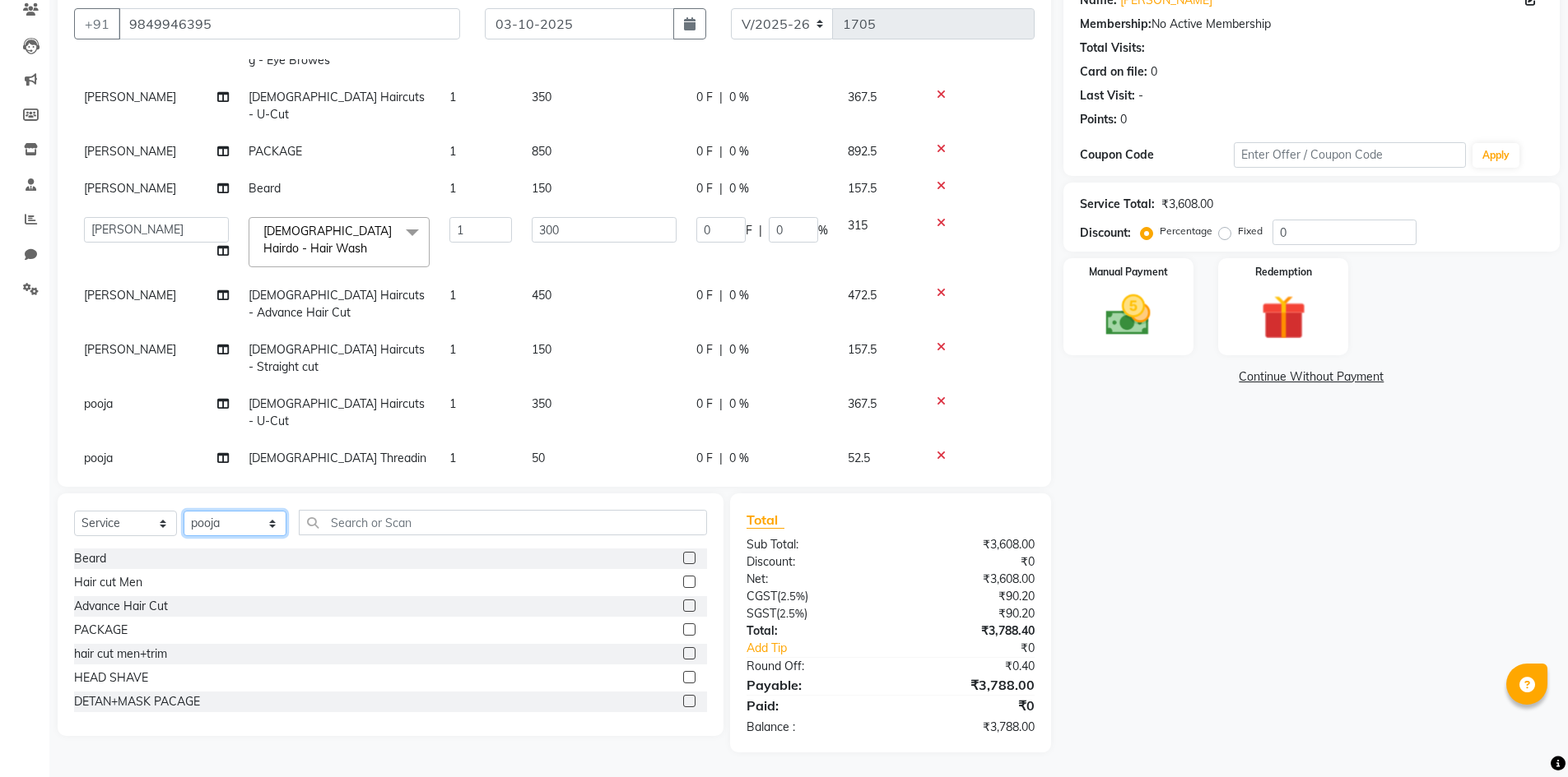
click at [236, 517] on select "Select Stylist Admin [PERSON_NAME] [PERSON_NAME] Gulfam [PERSON_NAME] [PERSON_N…" at bounding box center [235, 523] width 103 height 26
select select "84903"
click at [184, 511] on select "Select Stylist Admin [PERSON_NAME] [PERSON_NAME] Gulfam [PERSON_NAME] [PERSON_N…" at bounding box center [235, 523] width 103 height 26
click at [397, 519] on input "text" at bounding box center [503, 522] width 408 height 26
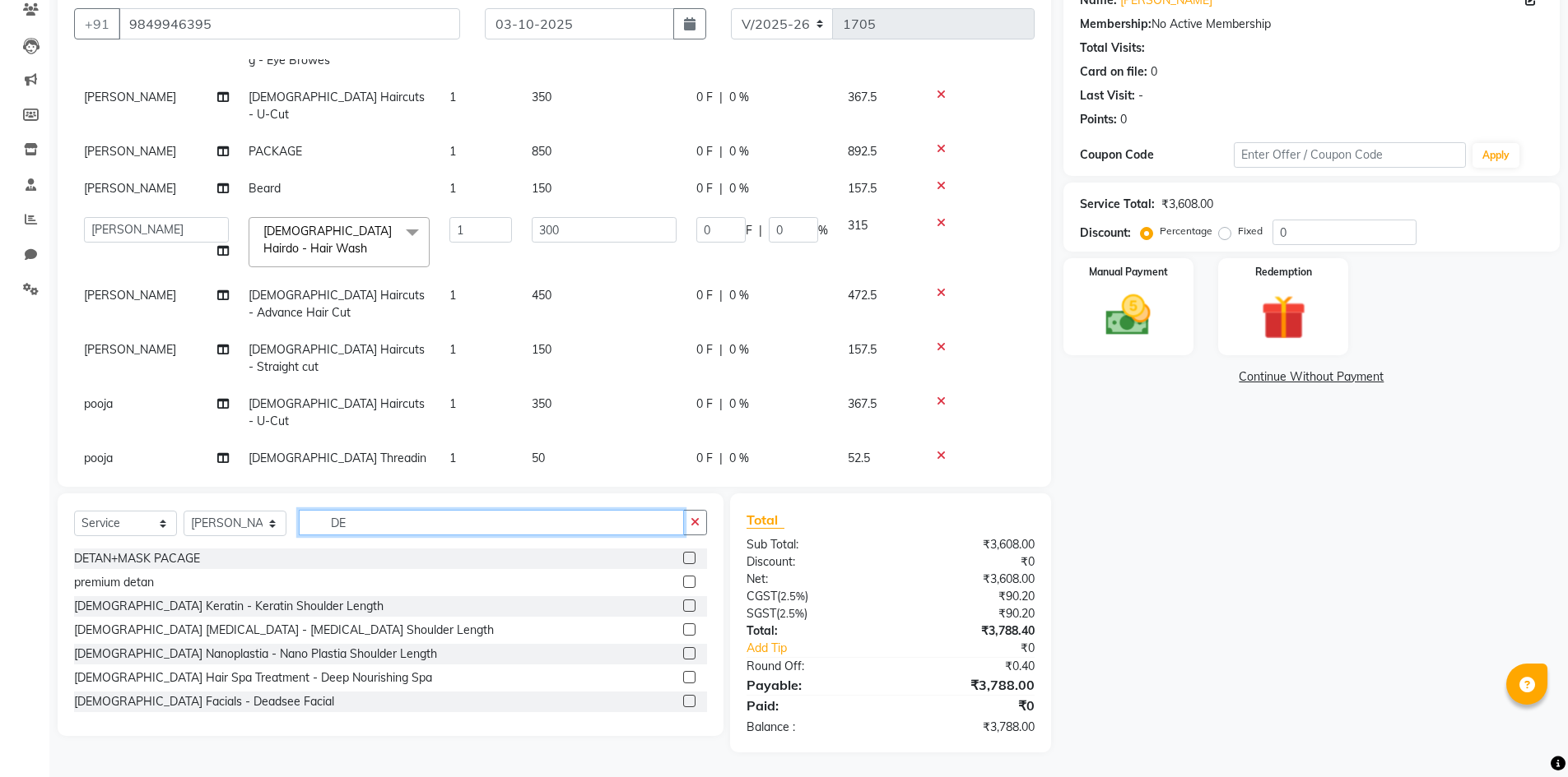
type input "DE"
click at [683, 584] on label at bounding box center [689, 582] width 12 height 12
click at [683, 584] on input "checkbox" at bounding box center [688, 583] width 11 height 11
checkbox input "false"
click at [696, 524] on icon "button" at bounding box center [695, 522] width 9 height 12
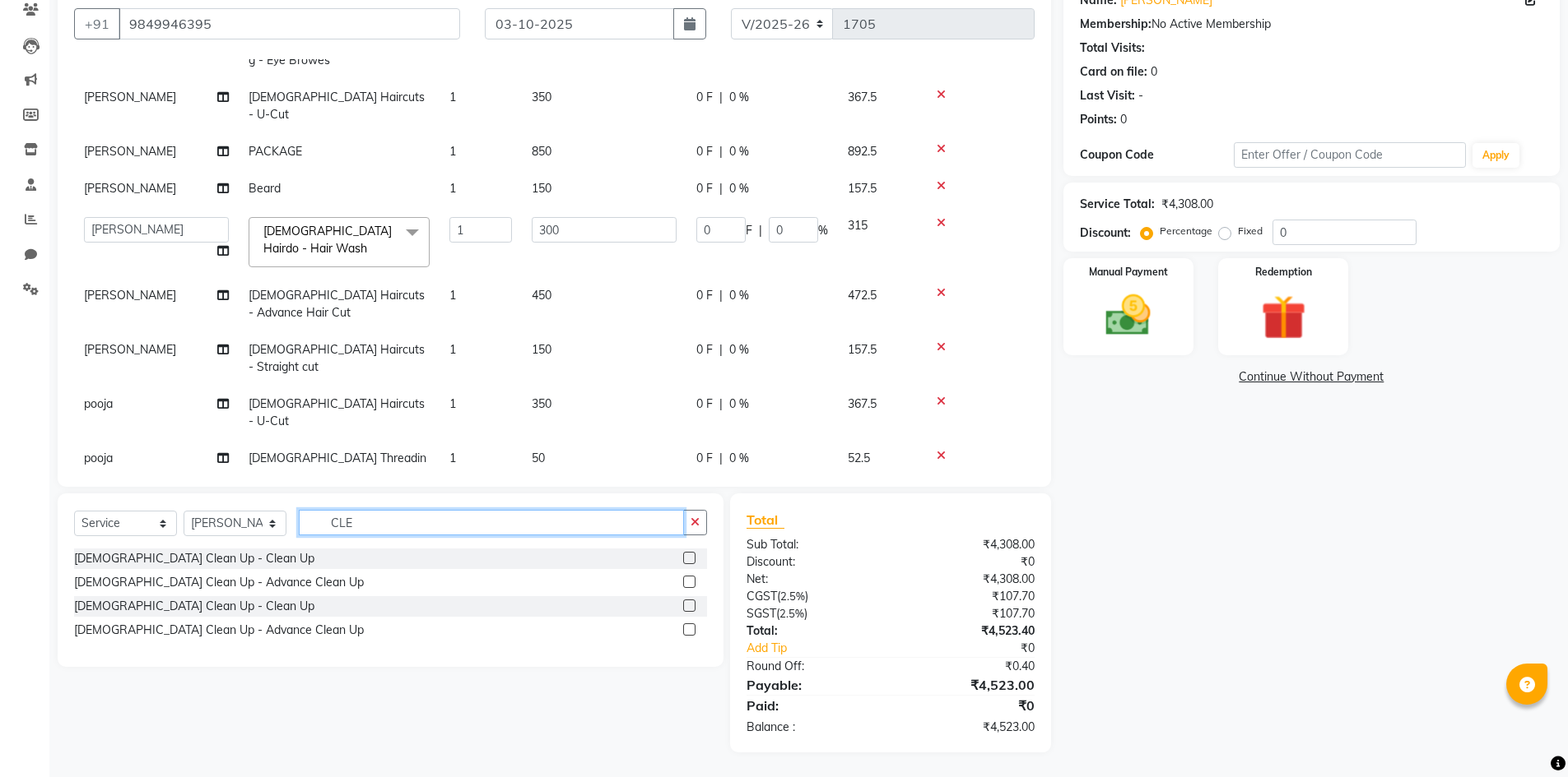
type input "CLE"
click at [693, 626] on label at bounding box center [689, 629] width 12 height 12
click at [693, 626] on input "checkbox" at bounding box center [688, 630] width 11 height 11
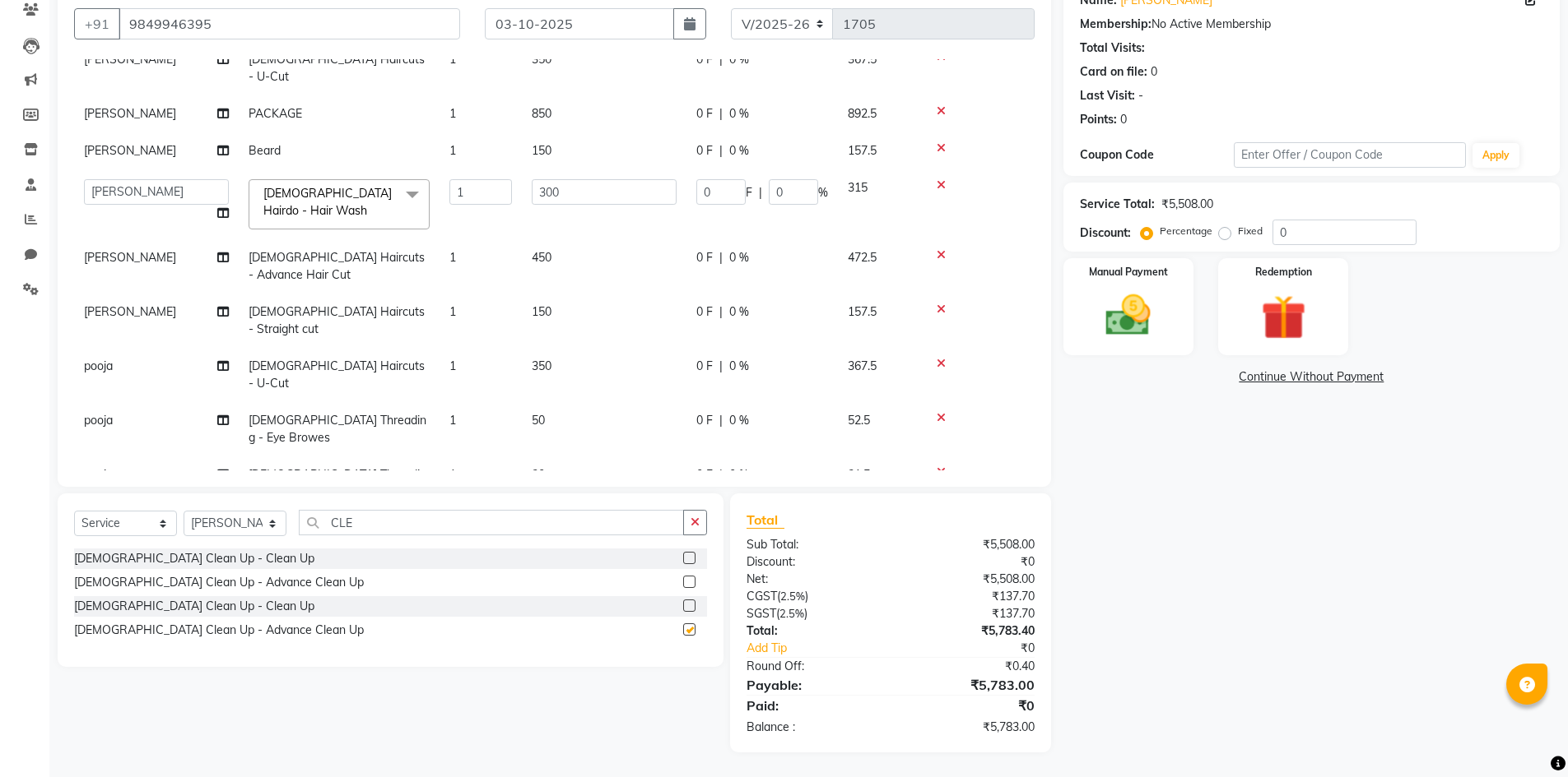
checkbox input "false"
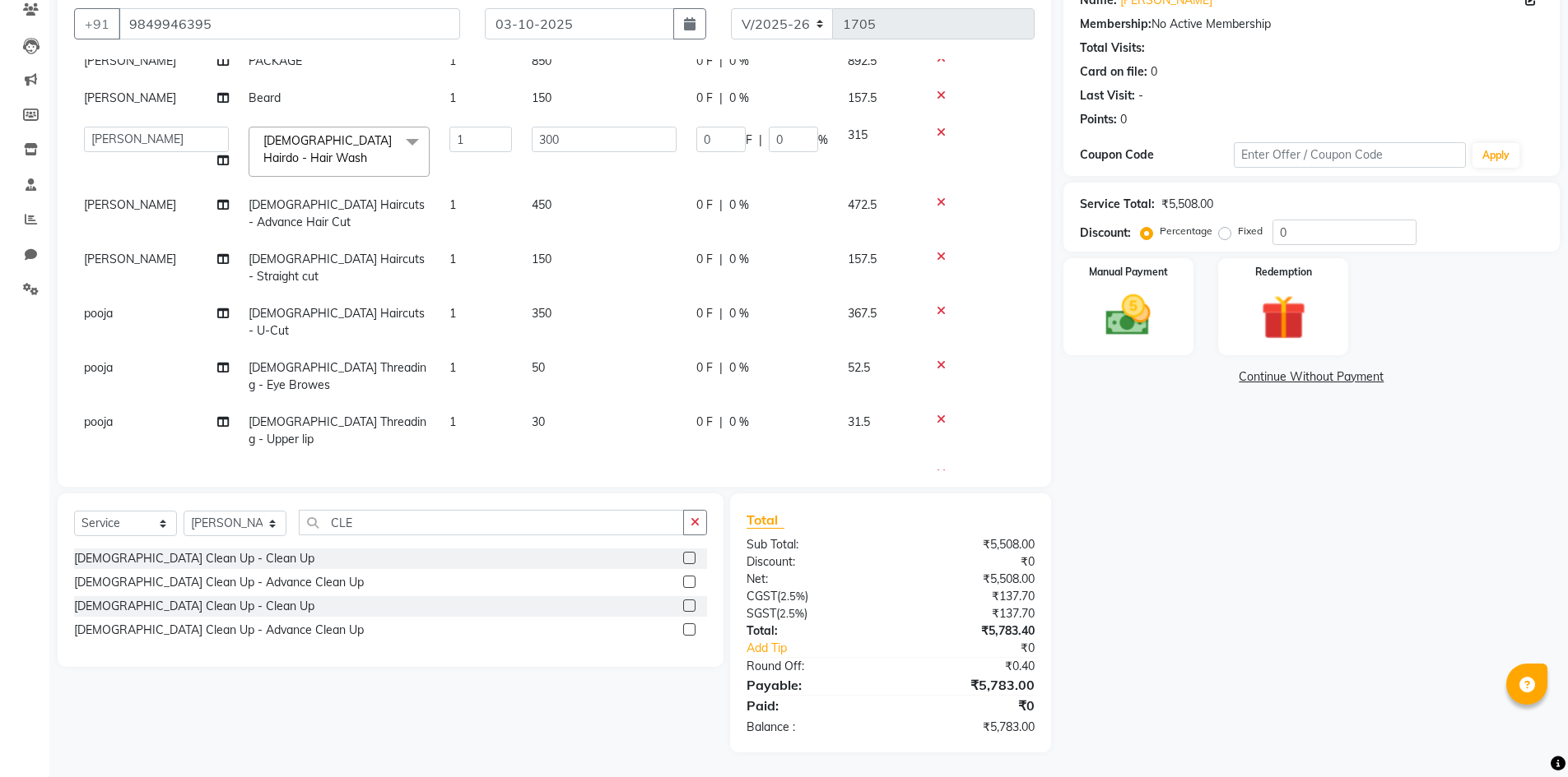
scroll to position [230, 0]
click at [701, 519] on button "button" at bounding box center [695, 522] width 24 height 26
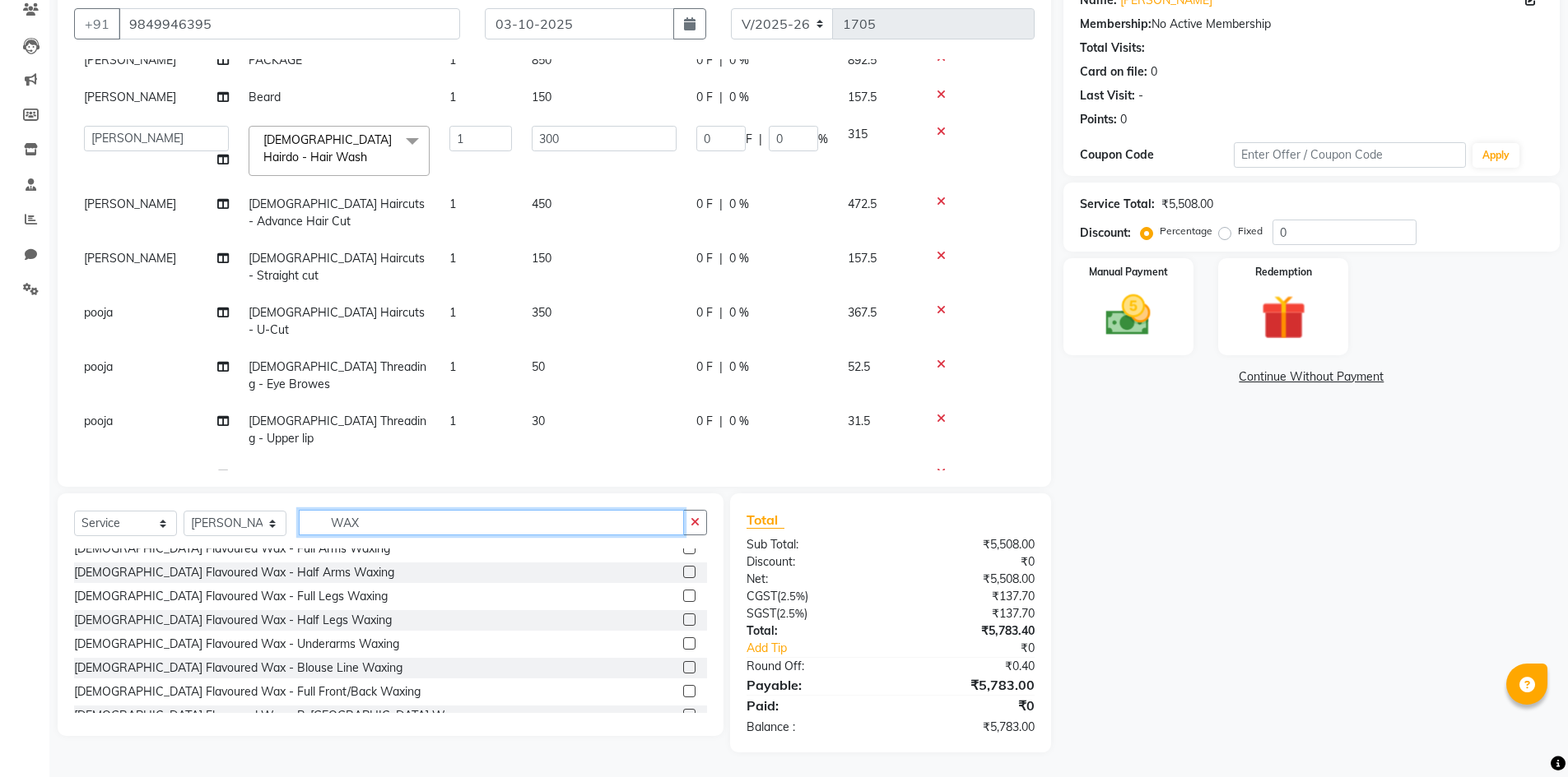
scroll to position [329, 0]
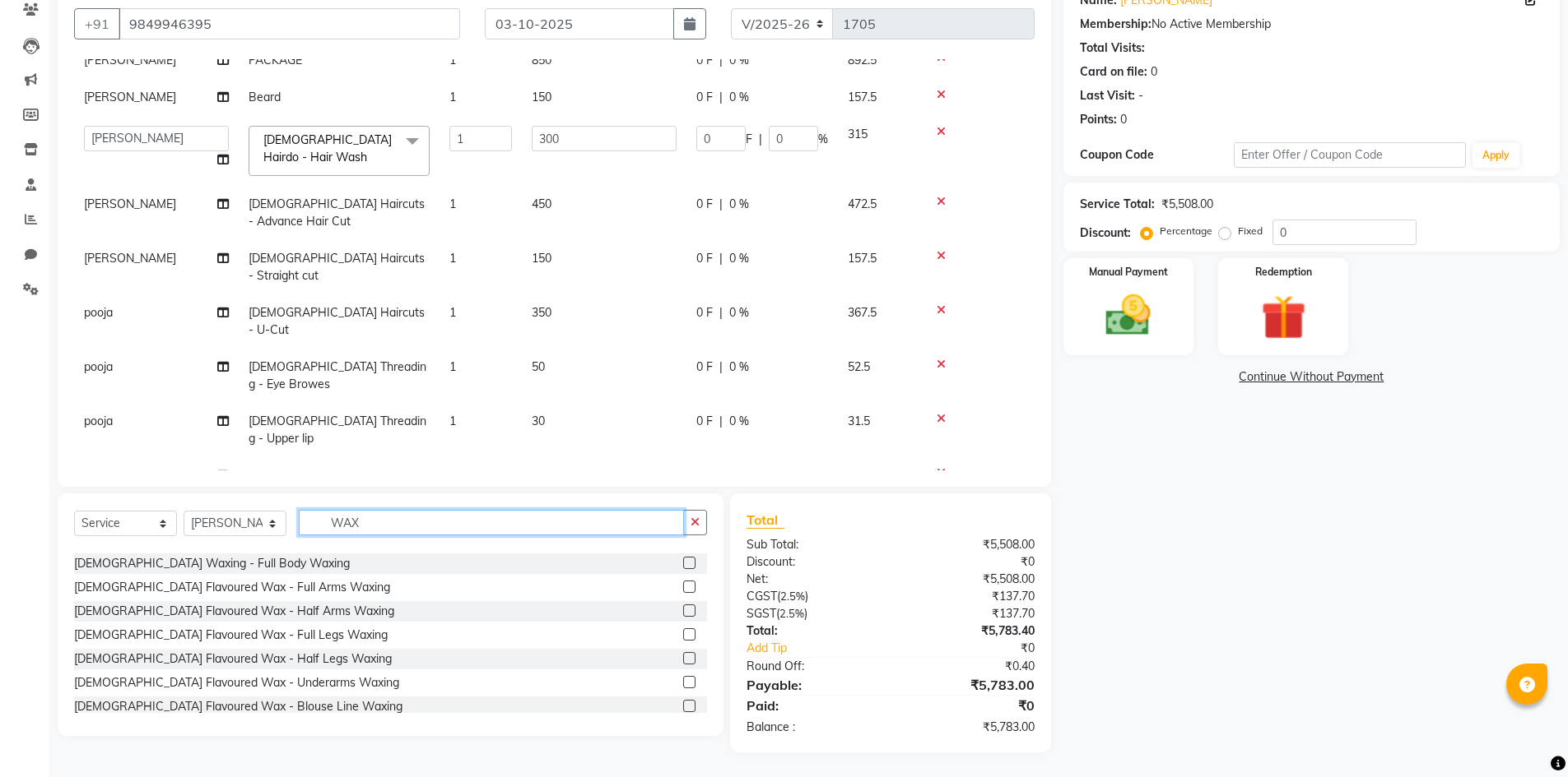
type input "WAX"
click at [683, 587] on label at bounding box center [689, 587] width 12 height 12
click at [683, 587] on input "checkbox" at bounding box center [688, 588] width 11 height 11
checkbox input "false"
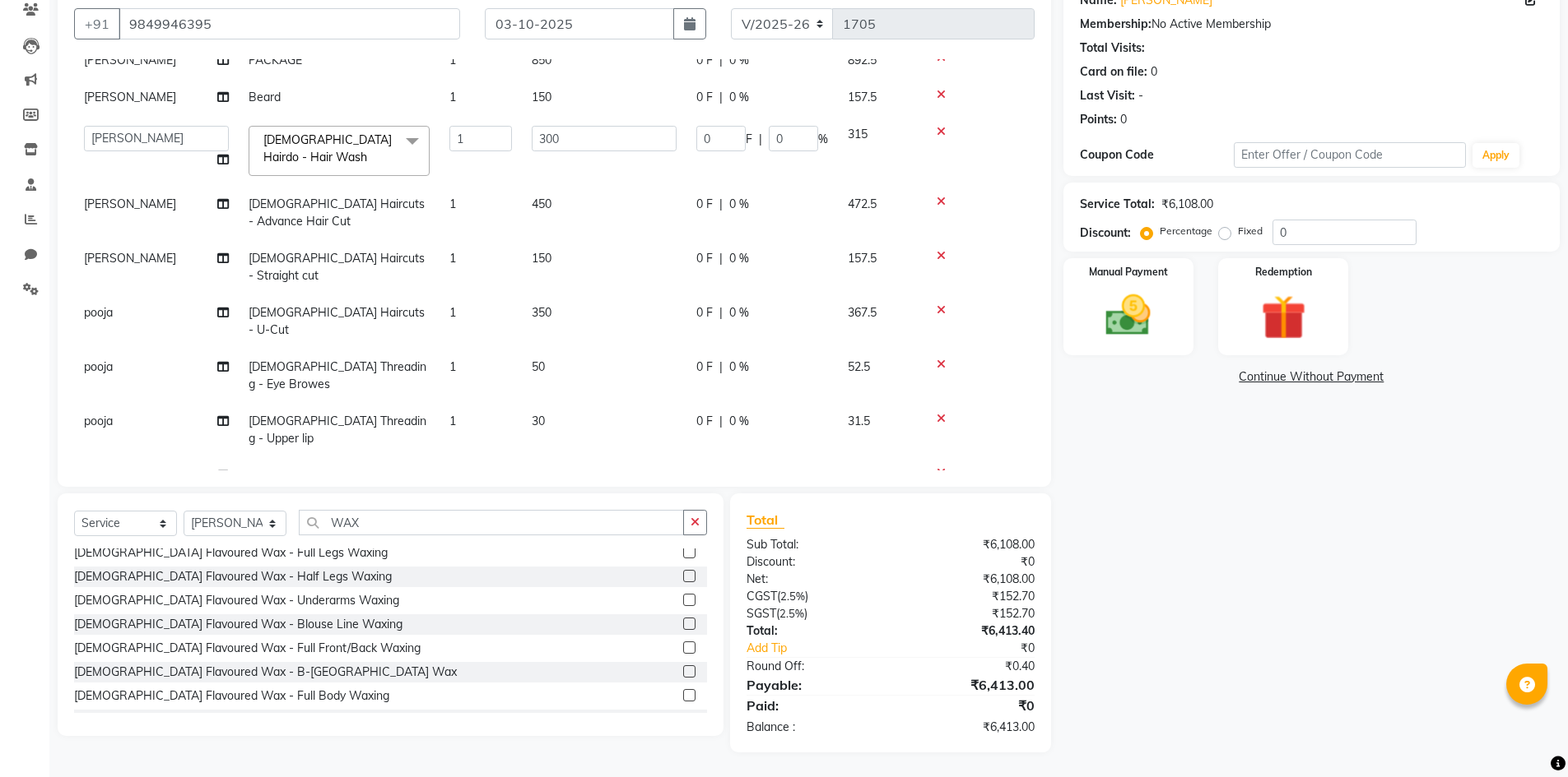
click at [683, 602] on label at bounding box center [689, 600] width 12 height 12
click at [683, 602] on input "checkbox" at bounding box center [688, 601] width 11 height 11
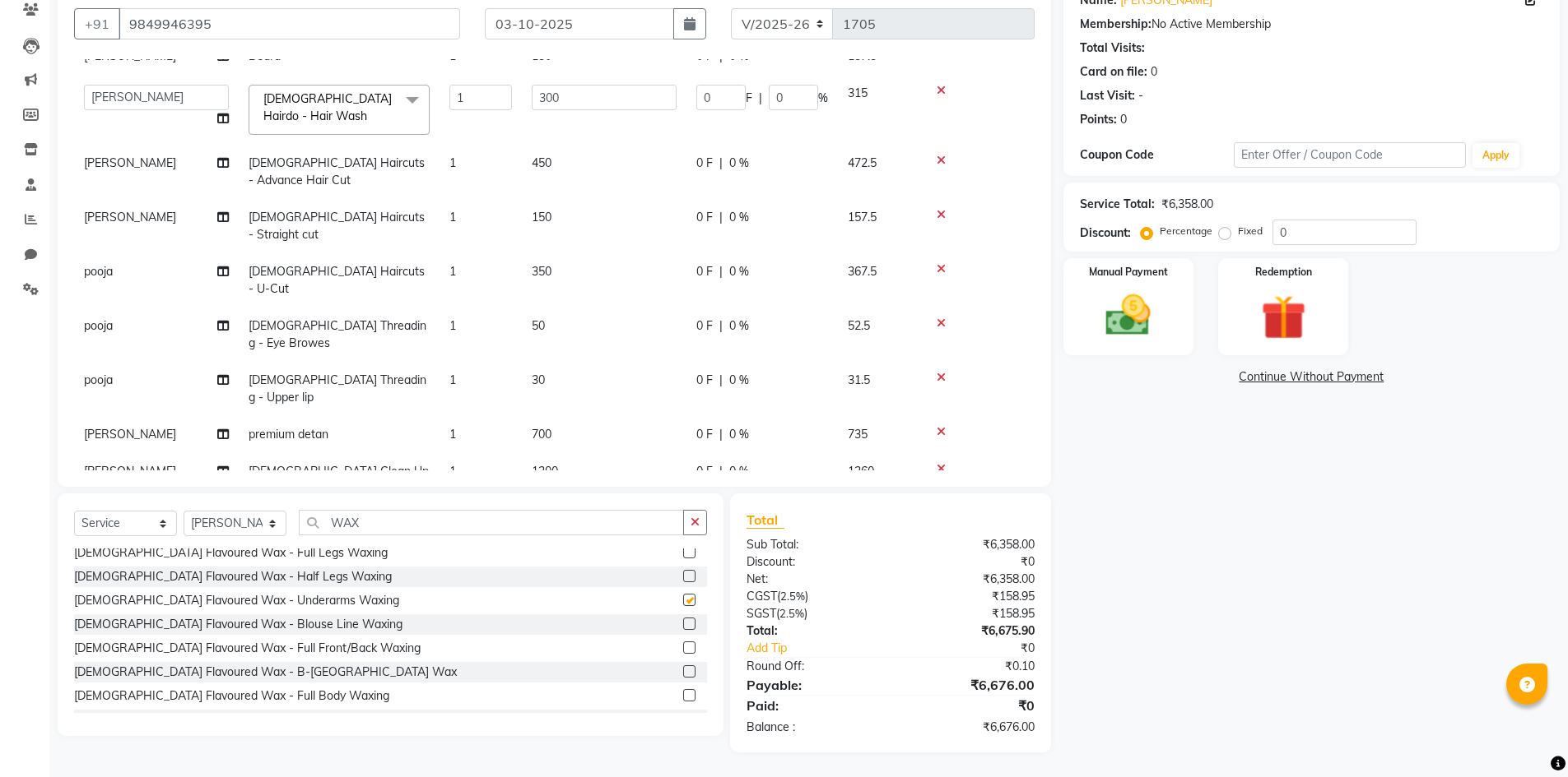
checkbox input "false"
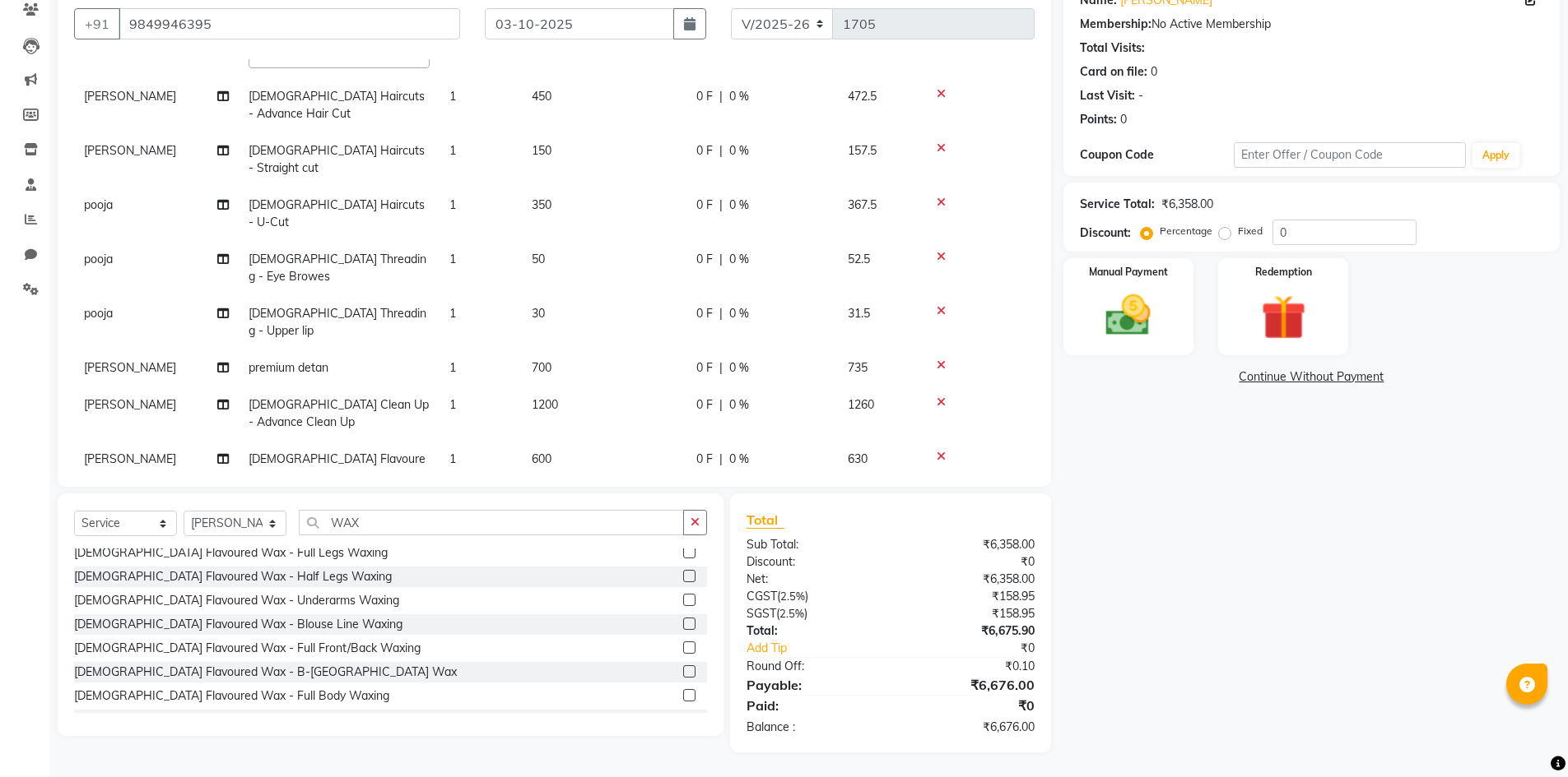
scroll to position [339, 0]
click at [247, 523] on select "Select Stylist Admin [PERSON_NAME] [PERSON_NAME] Gulfam [PERSON_NAME] [PERSON_N…" at bounding box center [235, 523] width 103 height 26
select select "85375"
click at [184, 511] on select "Select Stylist Admin [PERSON_NAME] [PERSON_NAME] Gulfam [PERSON_NAME] [PERSON_N…" at bounding box center [235, 523] width 103 height 26
click at [692, 526] on icon "button" at bounding box center [695, 522] width 9 height 12
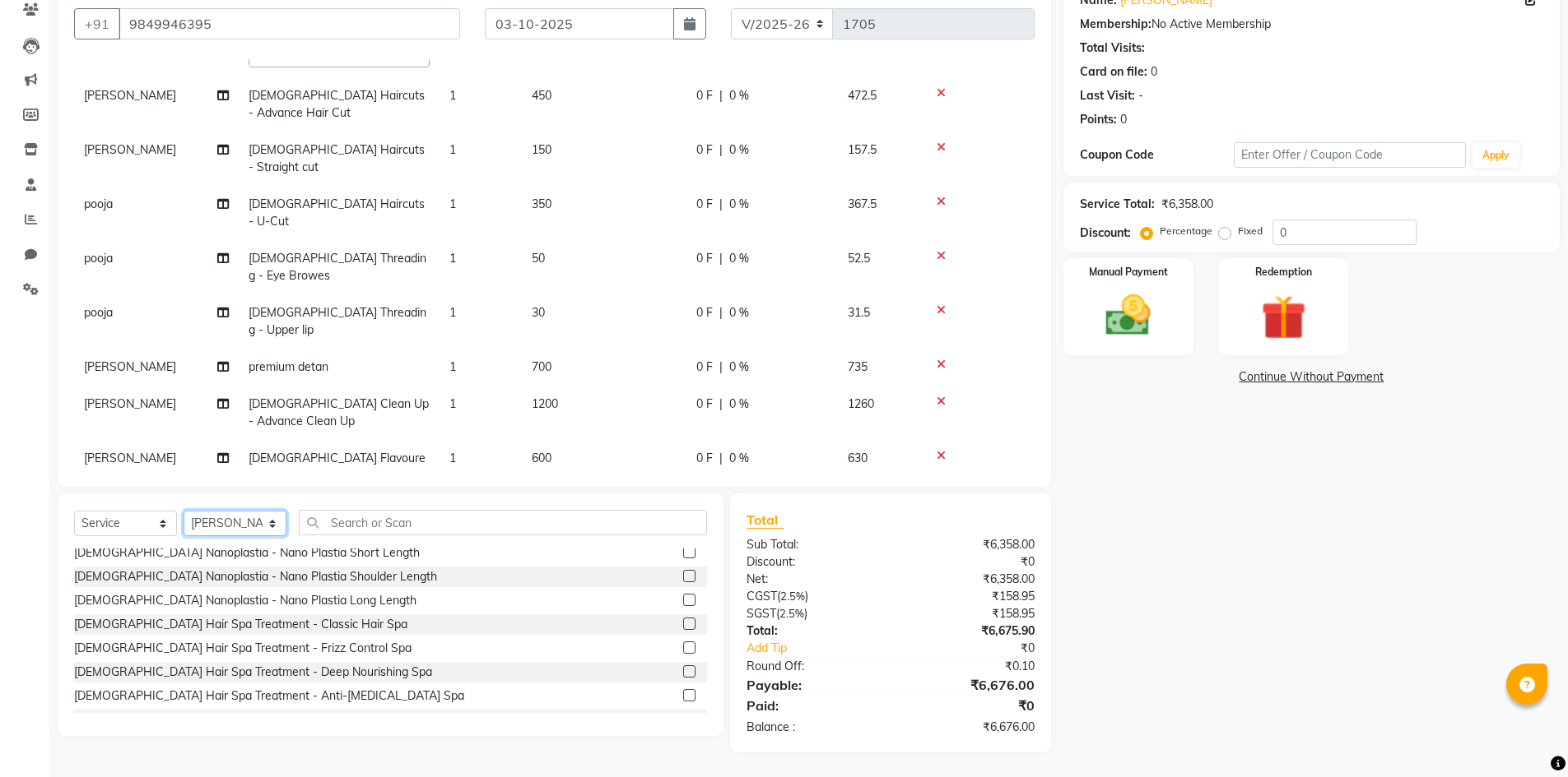
click at [253, 523] on select "Select Stylist Admin [PERSON_NAME] [PERSON_NAME] Gulfam [PERSON_NAME] [PERSON_N…" at bounding box center [235, 523] width 103 height 26
click at [184, 511] on select "Select Stylist Admin [PERSON_NAME] [PERSON_NAME] Gulfam [PERSON_NAME] [PERSON_N…" at bounding box center [235, 523] width 103 height 26
click at [413, 523] on input "text" at bounding box center [503, 522] width 408 height 26
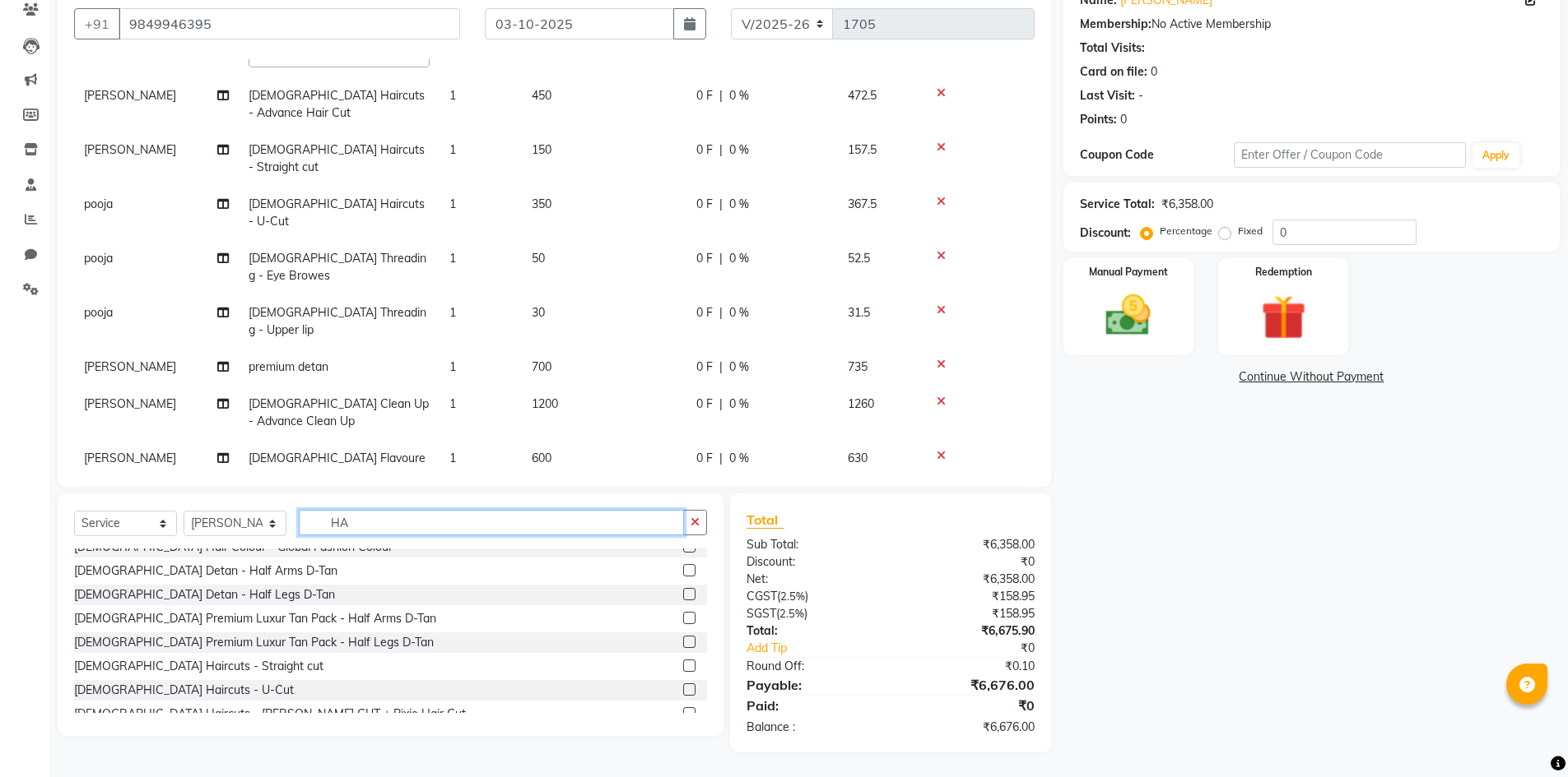
scroll to position [571, 0]
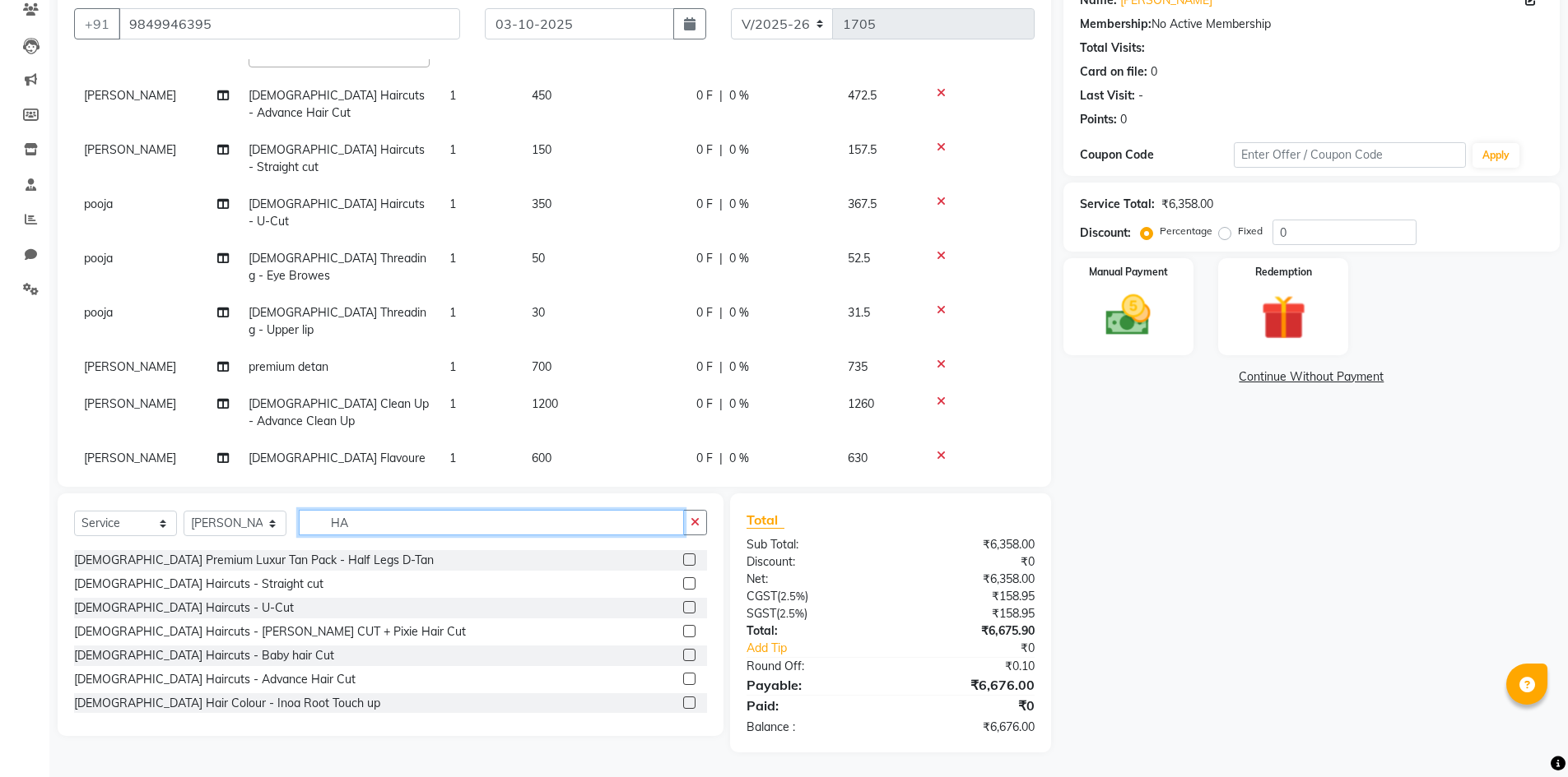
type input "HA"
click at [683, 679] on label at bounding box center [689, 679] width 12 height 12
click at [683, 679] on input "checkbox" at bounding box center [688, 679] width 11 height 11
checkbox input "false"
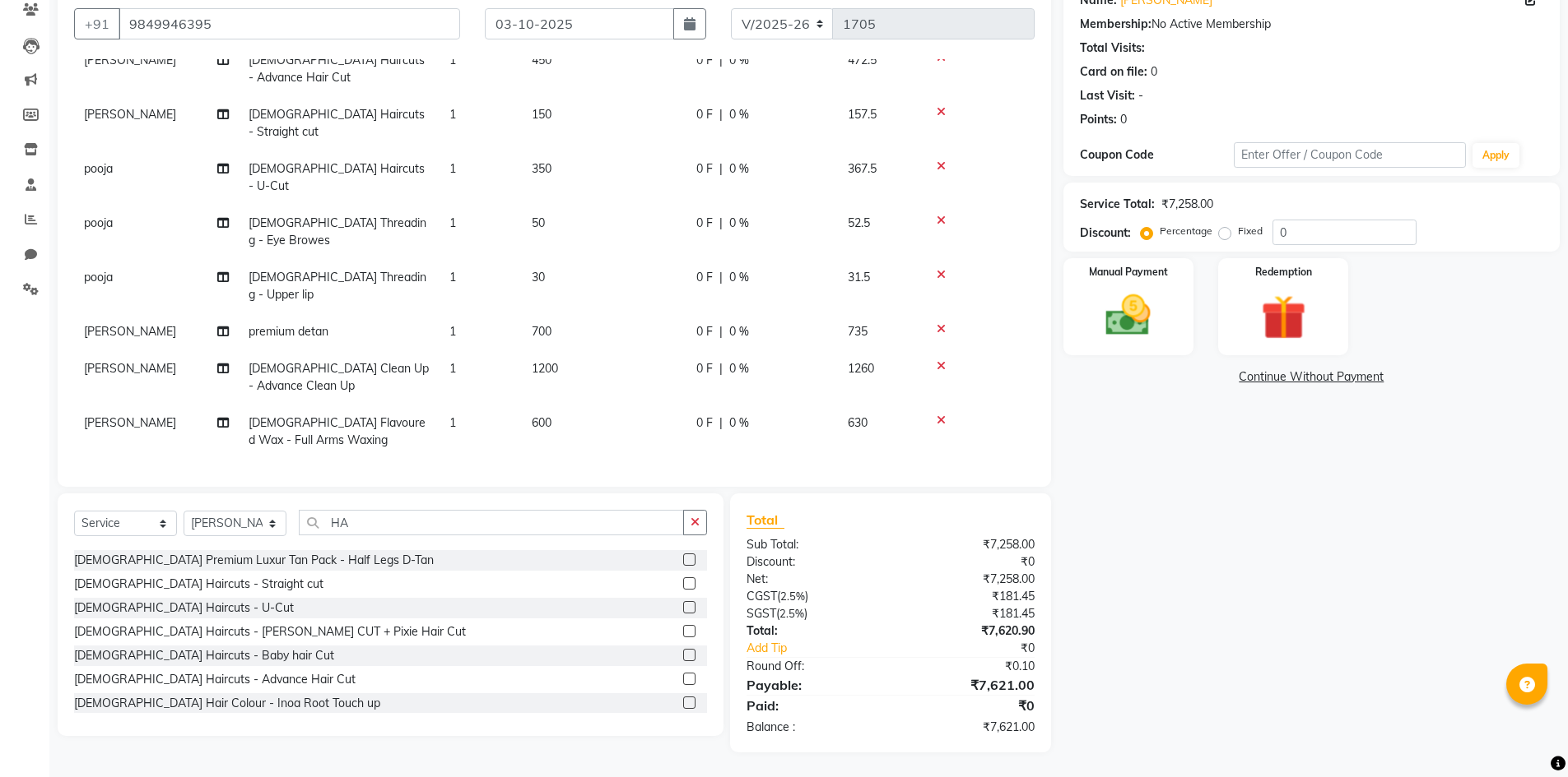
scroll to position [393, 0]
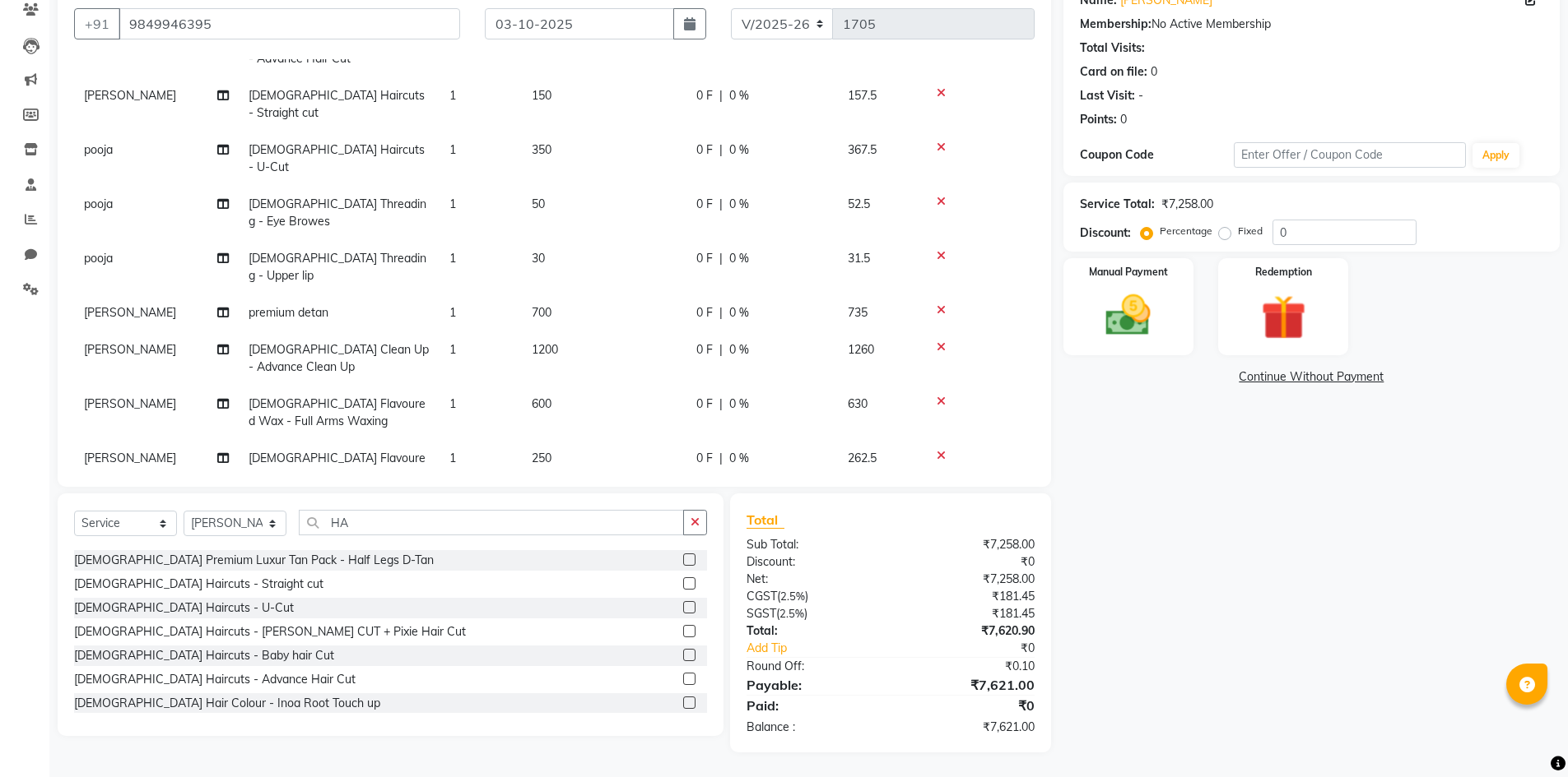
click at [551, 505] on span "900" at bounding box center [541, 512] width 20 height 15
select select "85375"
click at [561, 504] on input "900" at bounding box center [604, 516] width 145 height 26
type input "9"
type input "550"
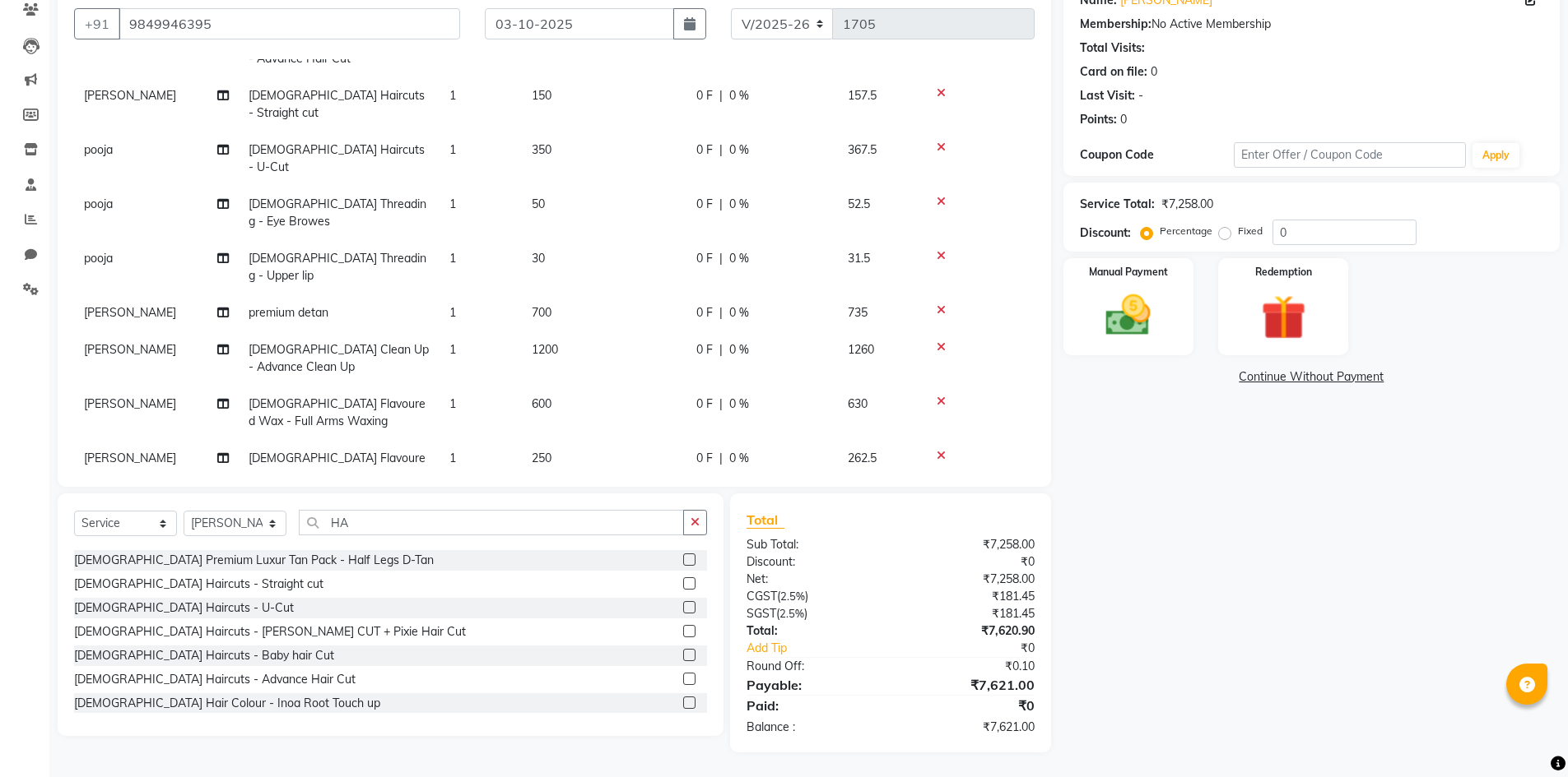
click at [589, 494] on td "550" at bounding box center [604, 537] width 165 height 87
select select "85375"
click at [589, 494] on td "550" at bounding box center [604, 537] width 165 height 87
click at [231, 525] on select "Select Stylist Admin [PERSON_NAME] [PERSON_NAME] Gulfam [PERSON_NAME] [PERSON_N…" at bounding box center [235, 523] width 103 height 26
select select "84894"
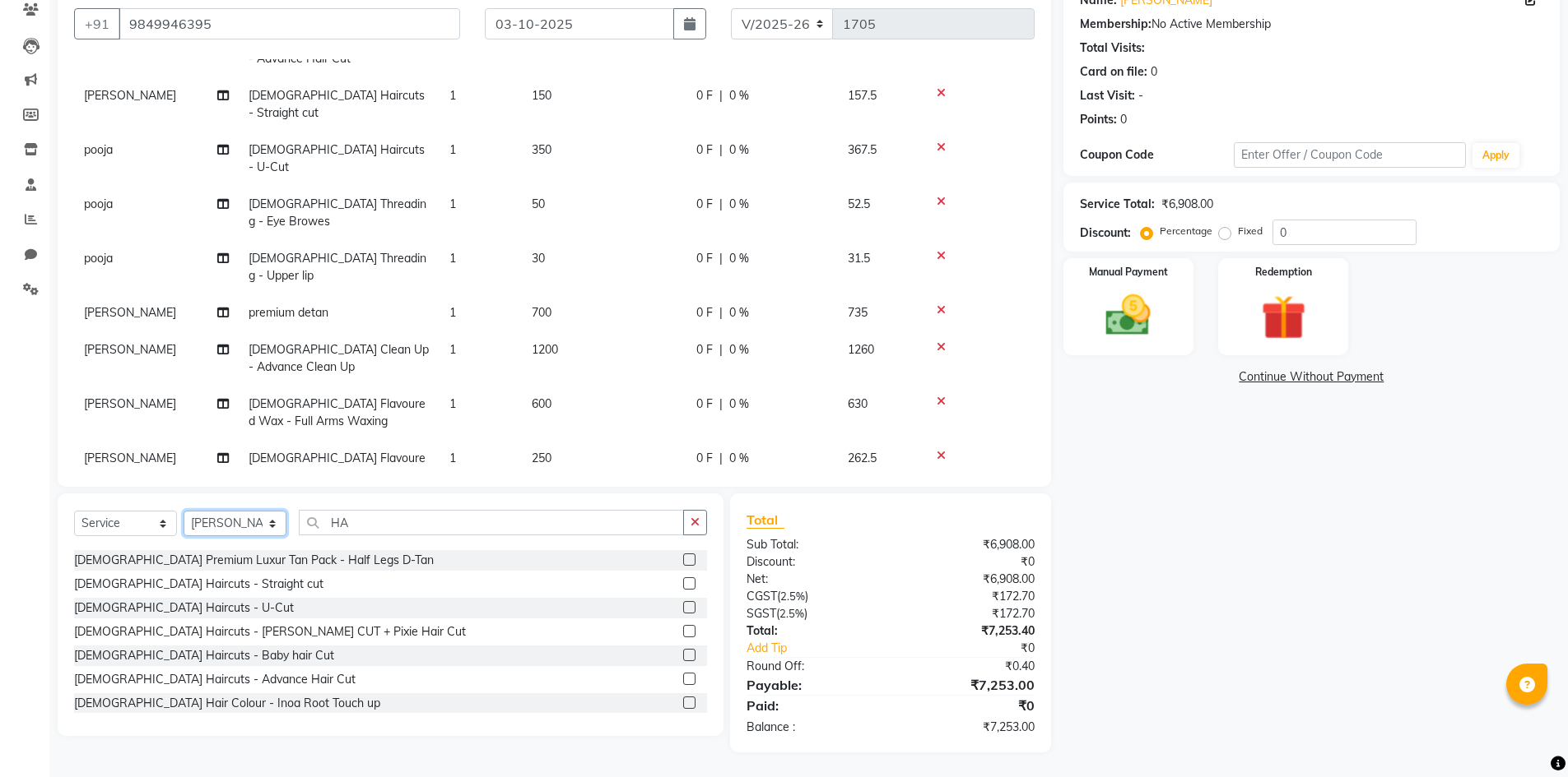
click at [184, 511] on select "Select Stylist Admin [PERSON_NAME] [PERSON_NAME] Gulfam [PERSON_NAME] [PERSON_N…" at bounding box center [235, 523] width 103 height 26
click at [697, 515] on button "button" at bounding box center [695, 522] width 24 height 26
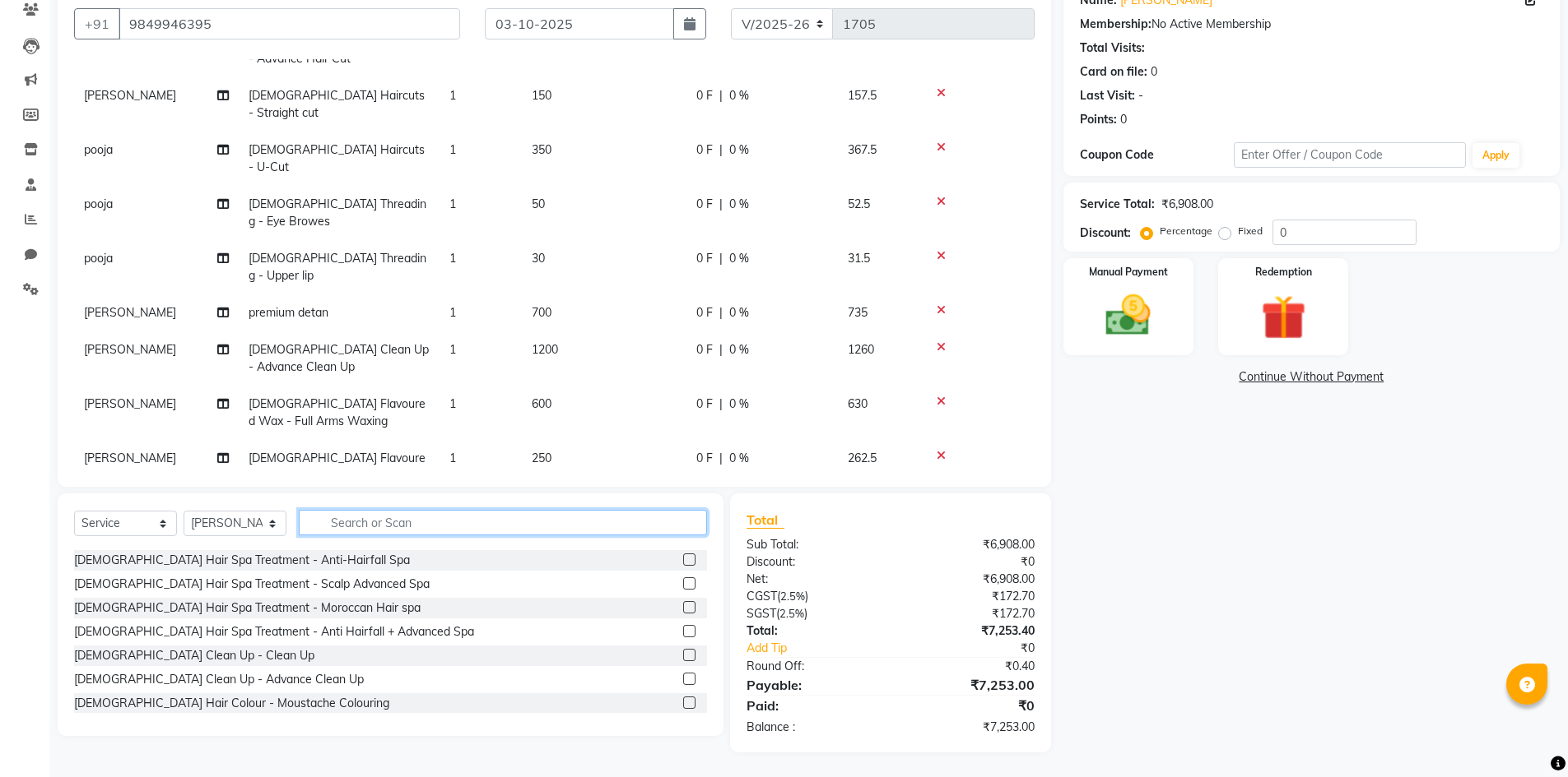
scroll to position [0, 0]
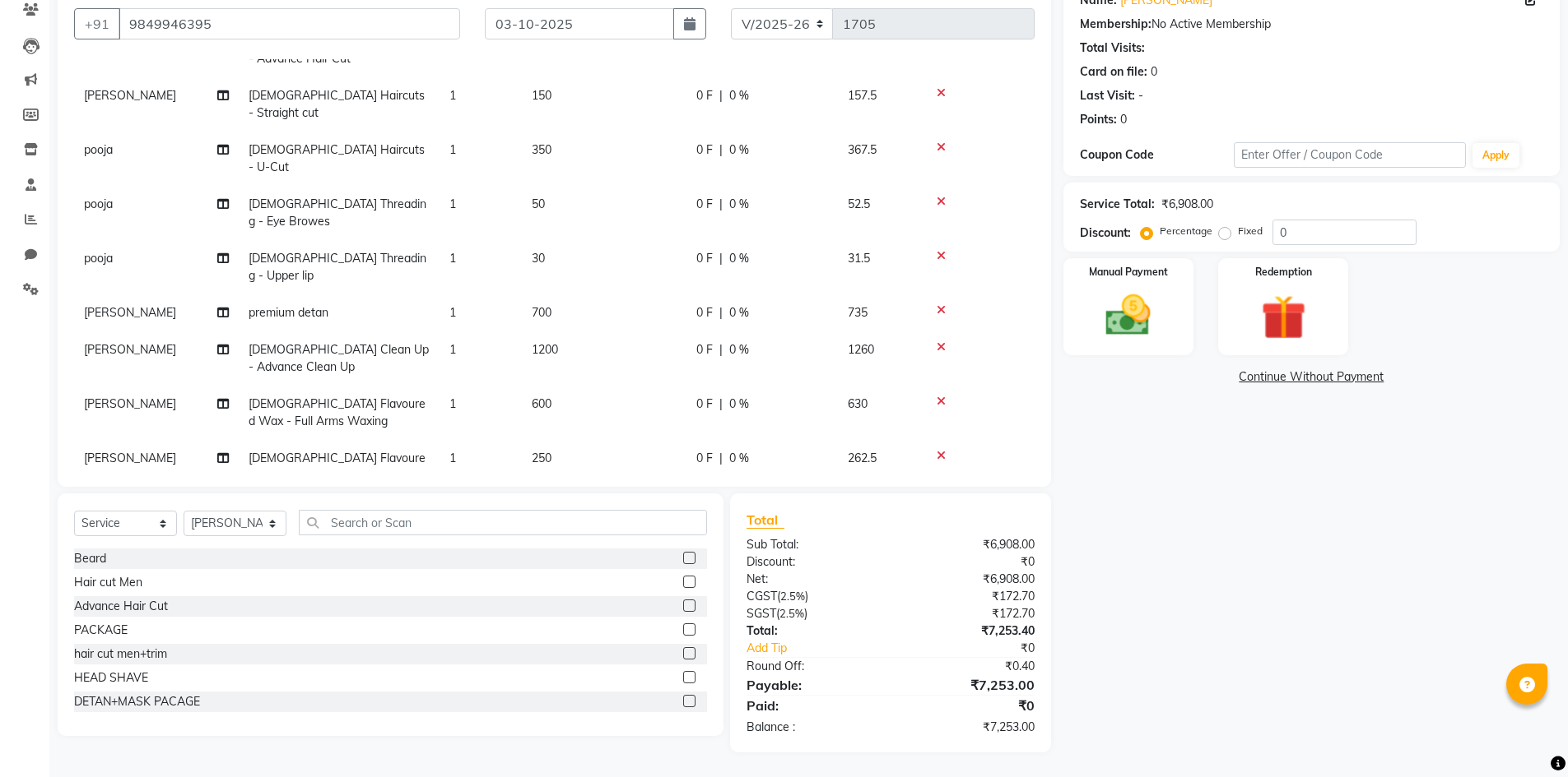
click at [683, 628] on label at bounding box center [689, 629] width 12 height 12
click at [683, 628] on input "checkbox" at bounding box center [688, 630] width 11 height 11
checkbox input "false"
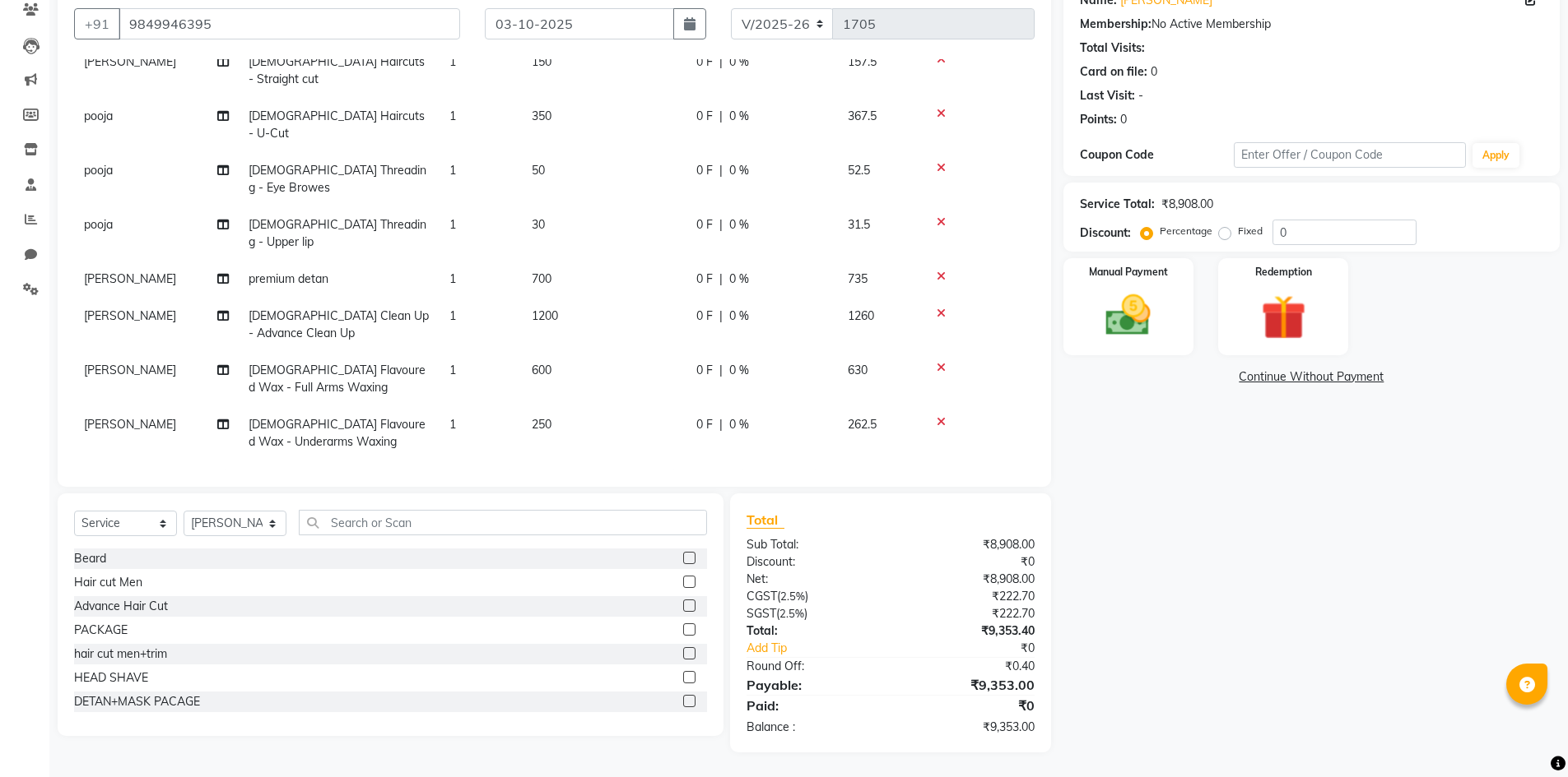
scroll to position [446, 0]
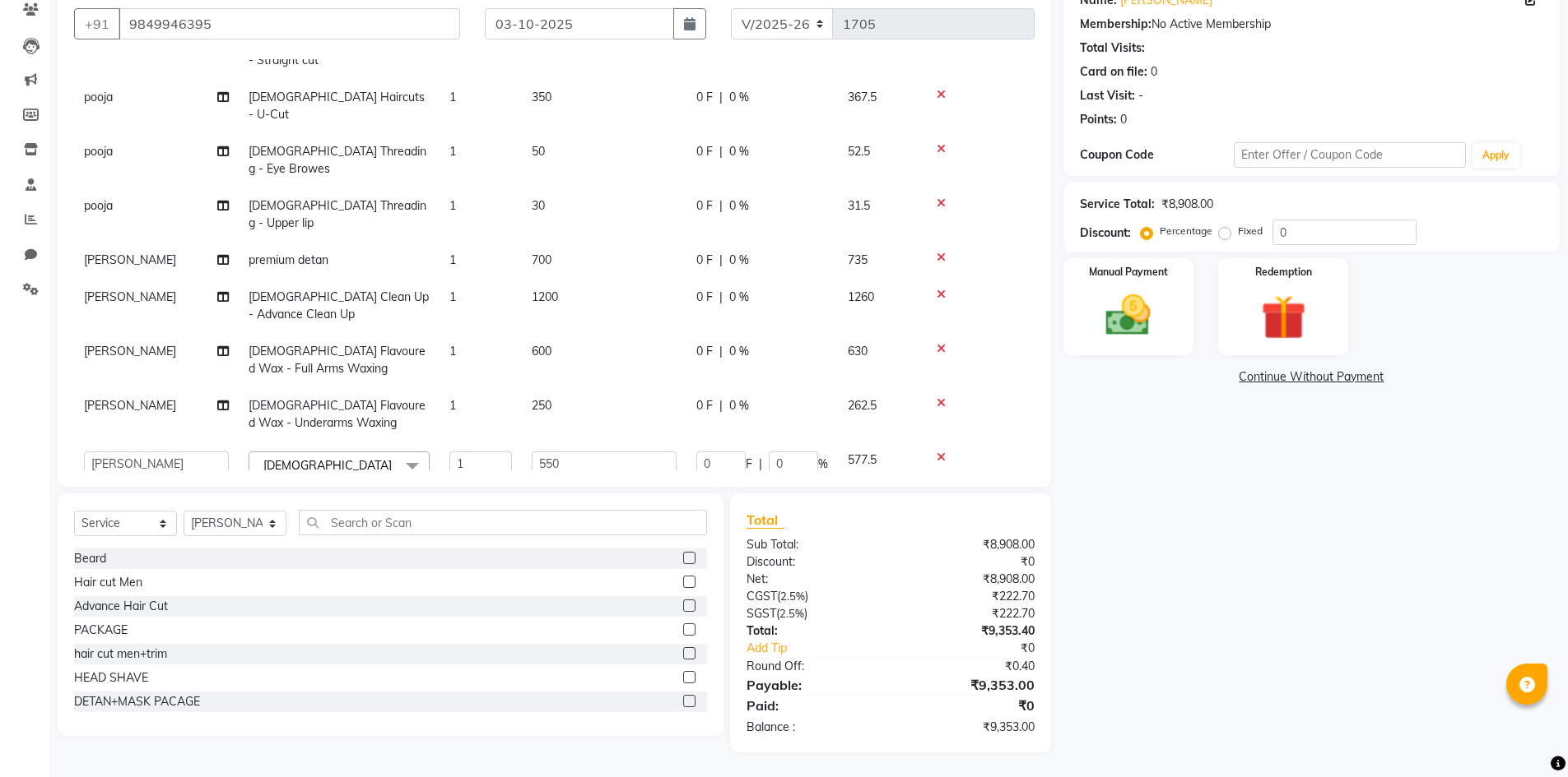
click at [556, 540] on span "2000" at bounding box center [545, 547] width 26 height 15
select select "84894"
click at [618, 539] on input "2000" at bounding box center [604, 551] width 145 height 26
type input "2"
type input "562"
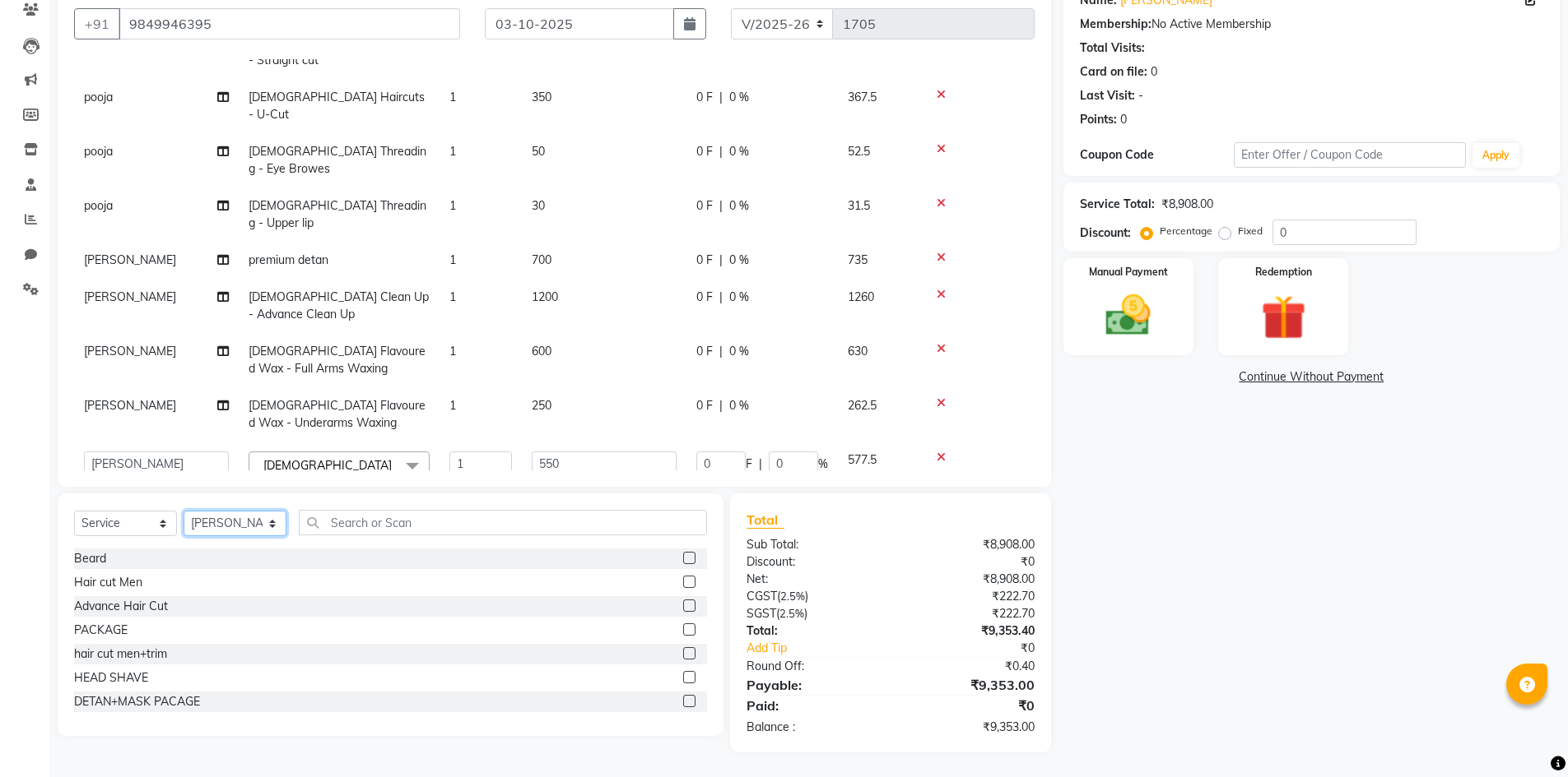
click at [200, 527] on select "Select Stylist Admin [PERSON_NAME] [PERSON_NAME] Gulfam [PERSON_NAME] [PERSON_N…" at bounding box center [235, 523] width 103 height 26
select select "84905"
click at [184, 511] on select "Select Stylist Admin [PERSON_NAME] [PERSON_NAME] Gulfam [PERSON_NAME] [PERSON_N…" at bounding box center [235, 523] width 103 height 26
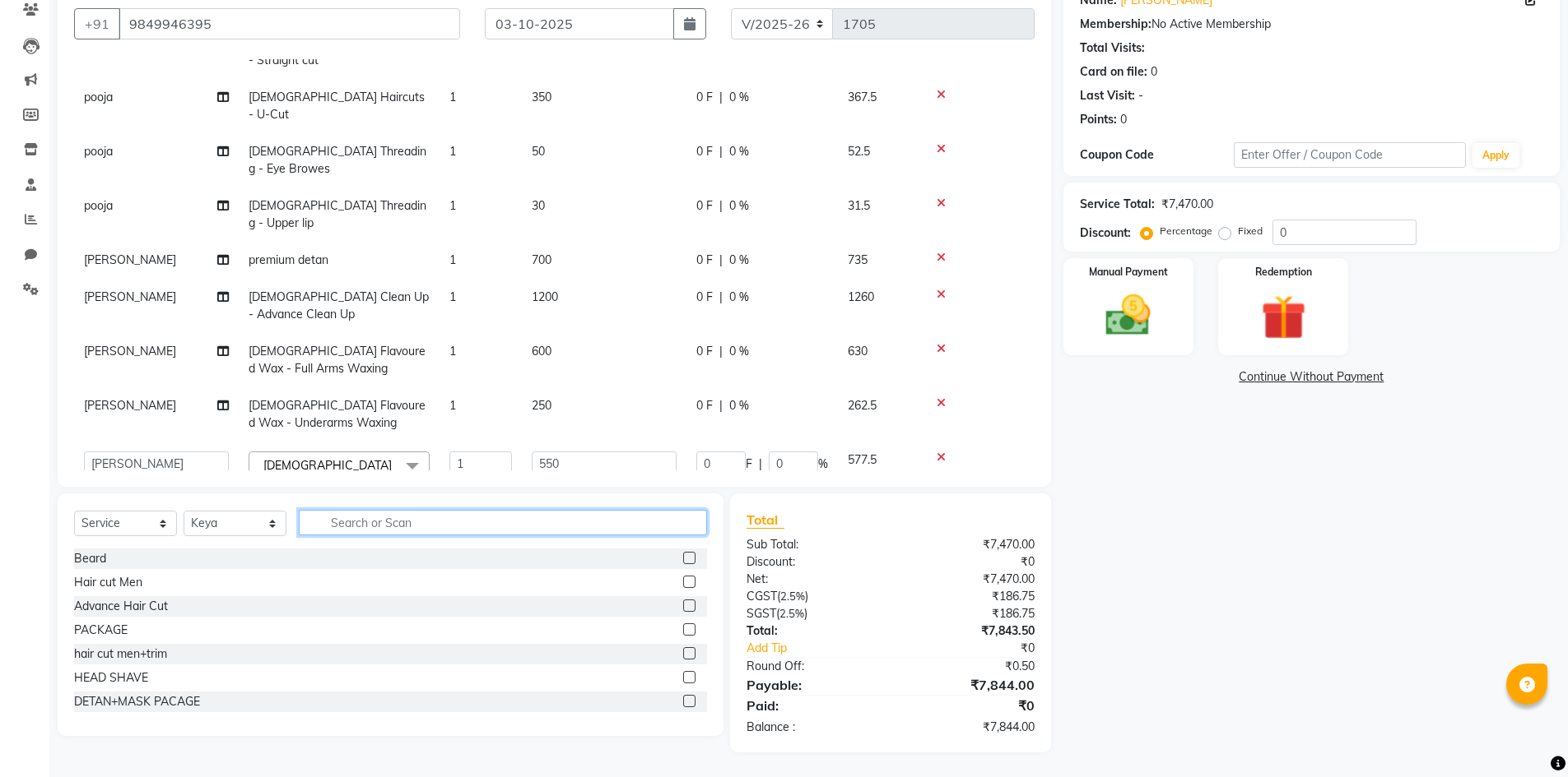
click at [450, 530] on input "text" at bounding box center [503, 522] width 408 height 26
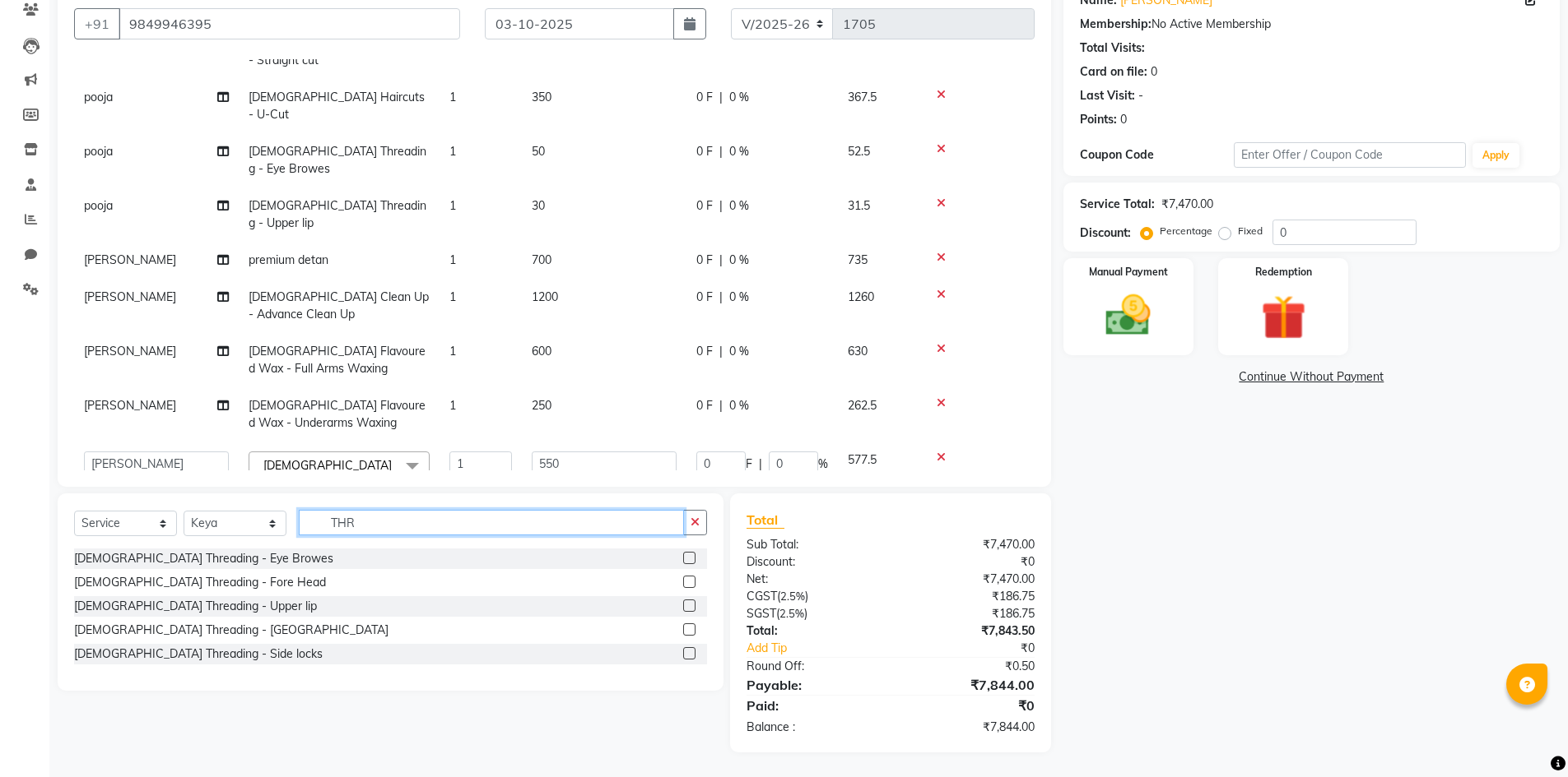
type input "THR"
click at [691, 554] on label at bounding box center [689, 558] width 12 height 12
click at [691, 554] on input "checkbox" at bounding box center [688, 559] width 11 height 11
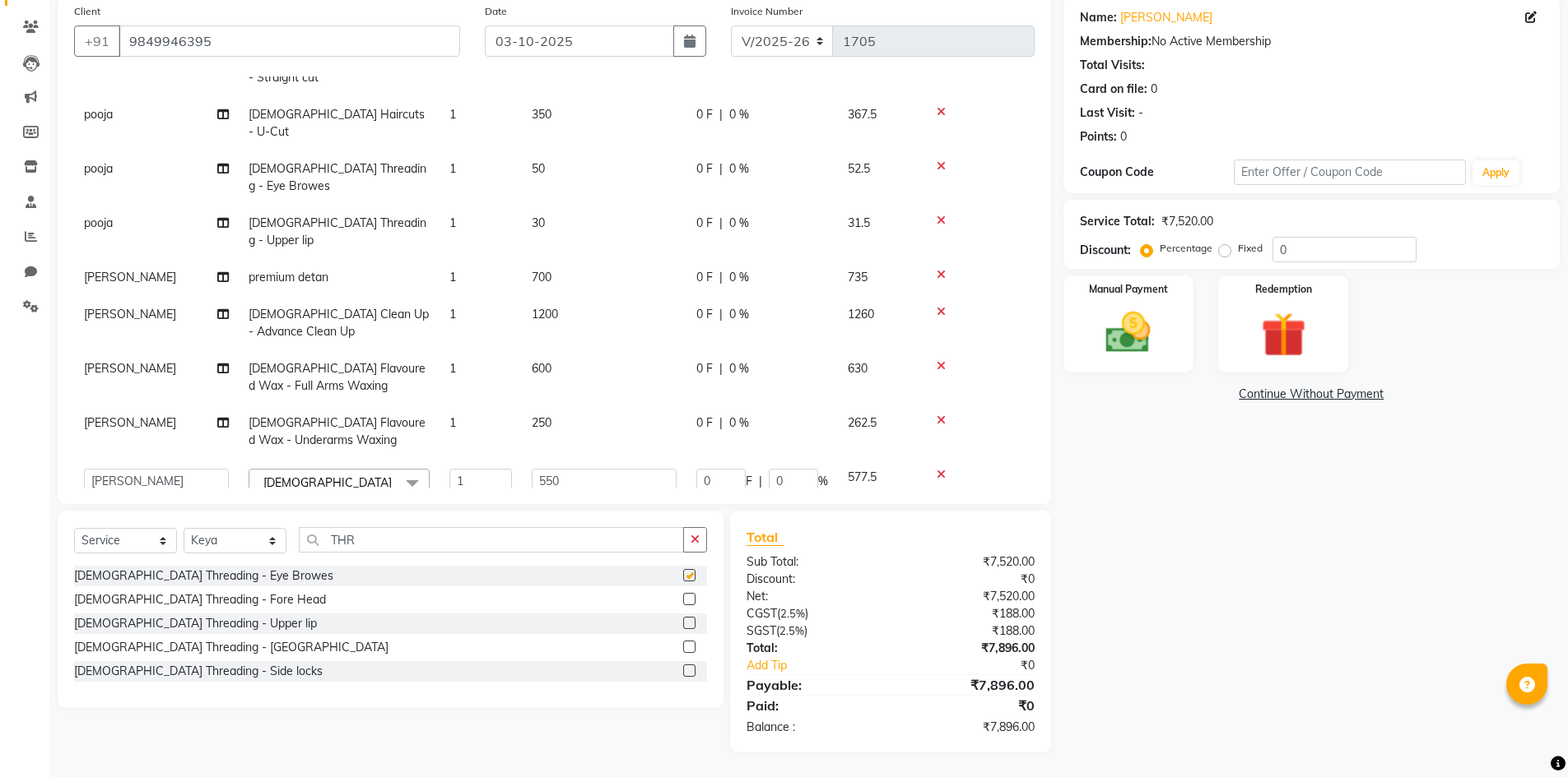
scroll to position [127, 0]
checkbox input "false"
click at [696, 535] on icon "button" at bounding box center [695, 540] width 9 height 12
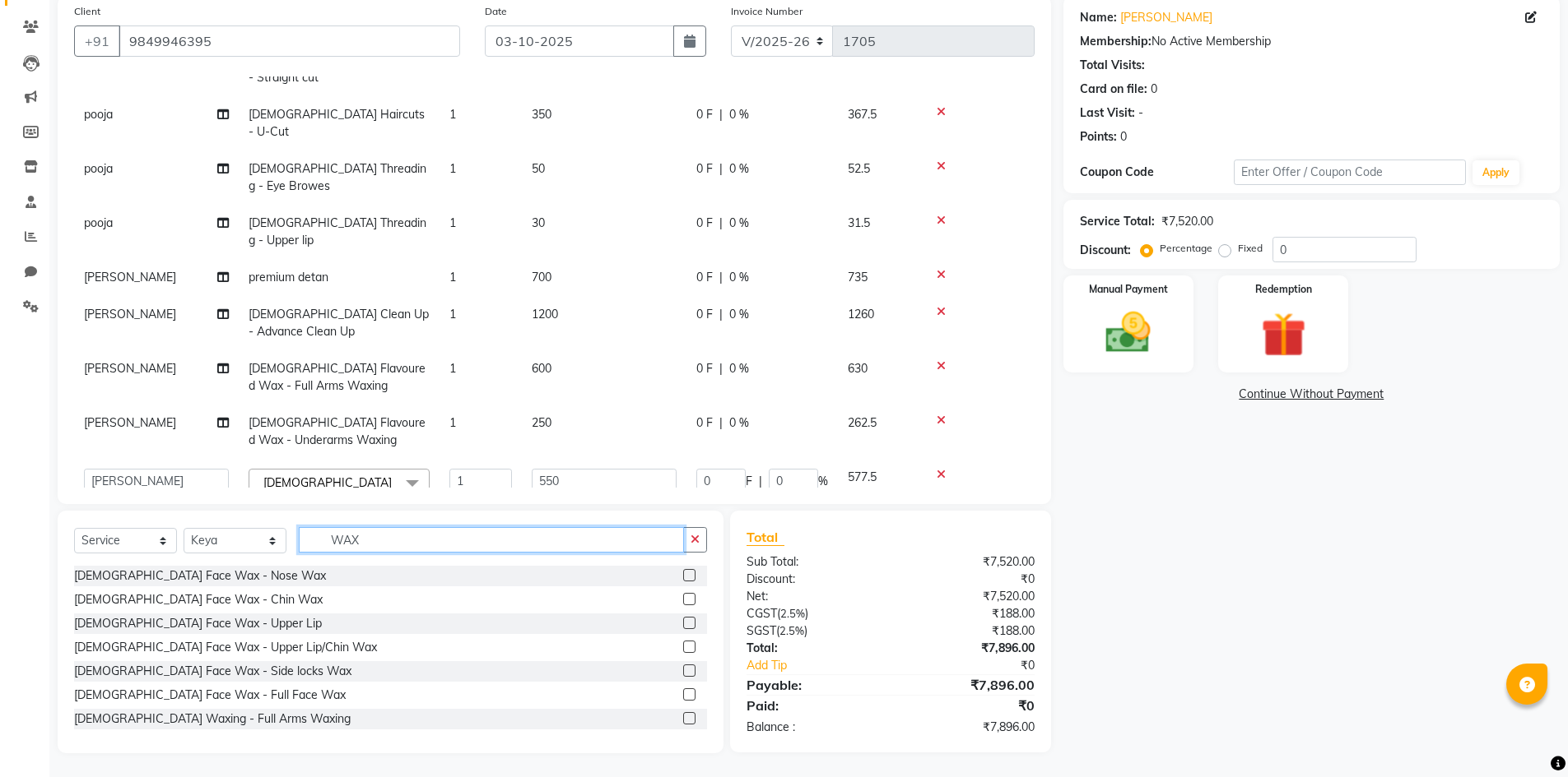
type input "WAX"
click at [683, 601] on label at bounding box center [689, 599] width 12 height 12
click at [683, 601] on input "checkbox" at bounding box center [688, 600] width 11 height 11
checkbox input "false"
click at [683, 625] on label at bounding box center [689, 623] width 12 height 12
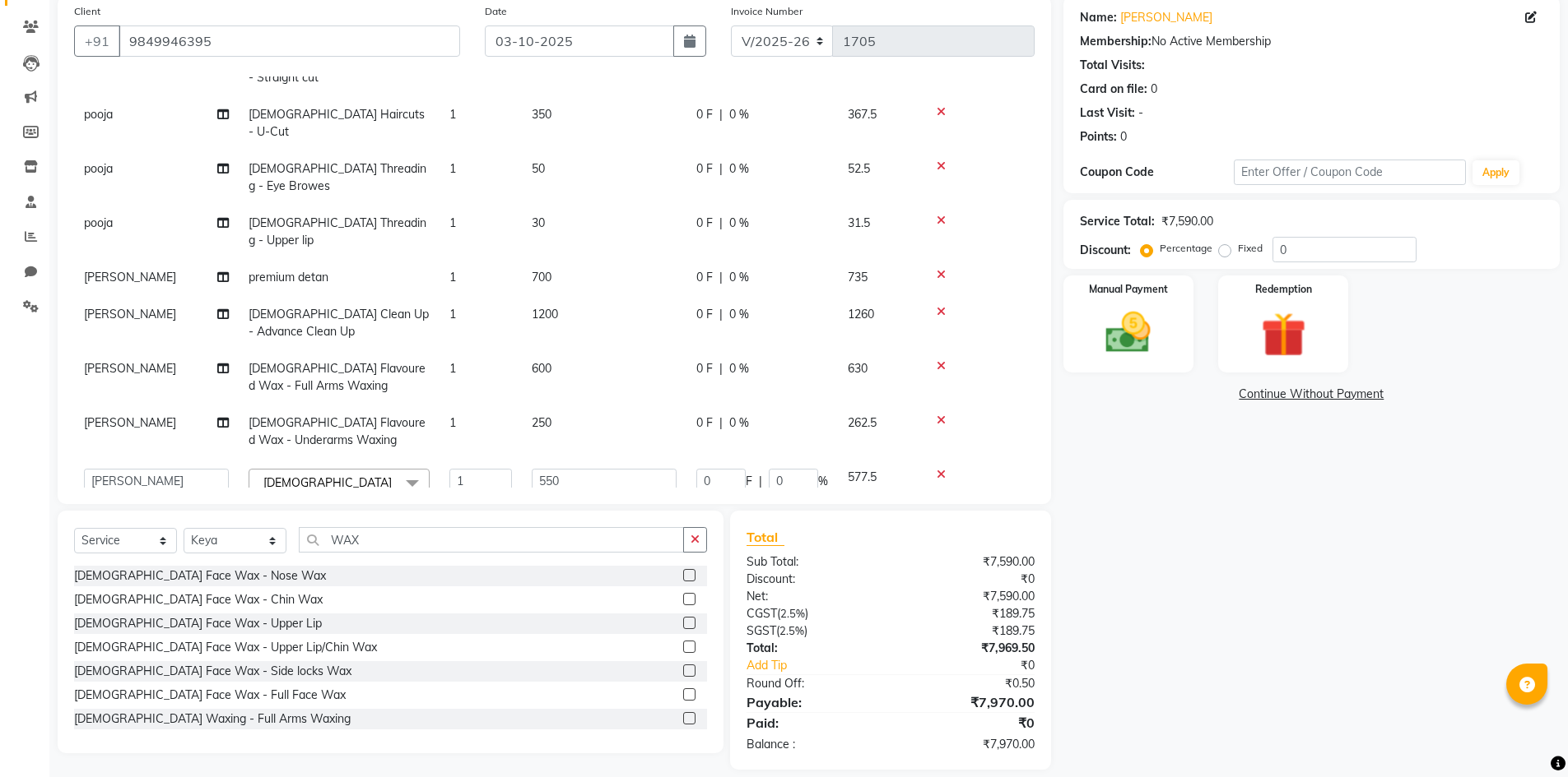
click at [683, 625] on input "checkbox" at bounding box center [688, 624] width 11 height 11
checkbox input "false"
click at [683, 573] on label at bounding box center [689, 575] width 12 height 12
click at [683, 573] on input "checkbox" at bounding box center [688, 576] width 11 height 11
checkbox input "false"
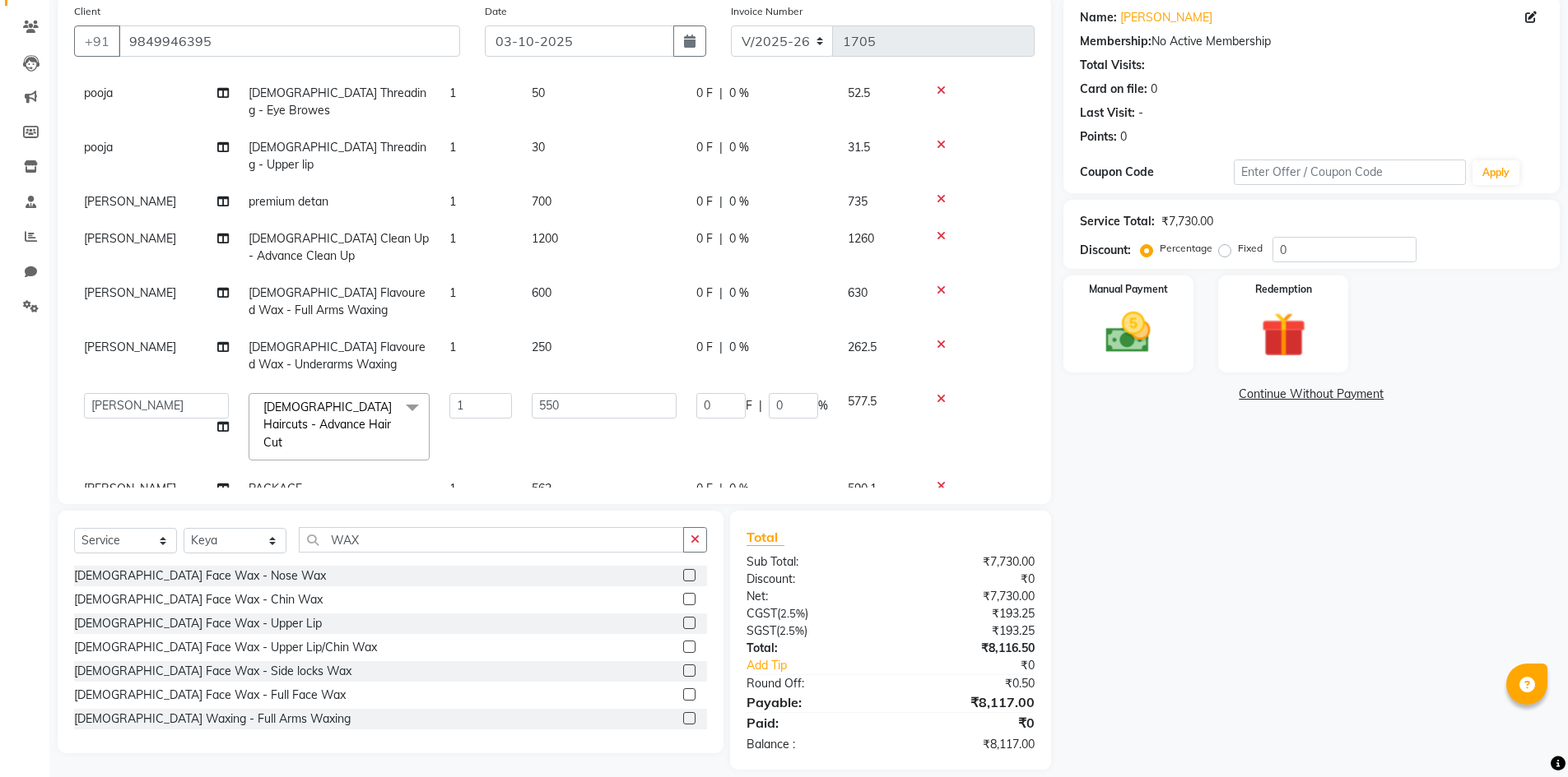
scroll to position [594, 0]
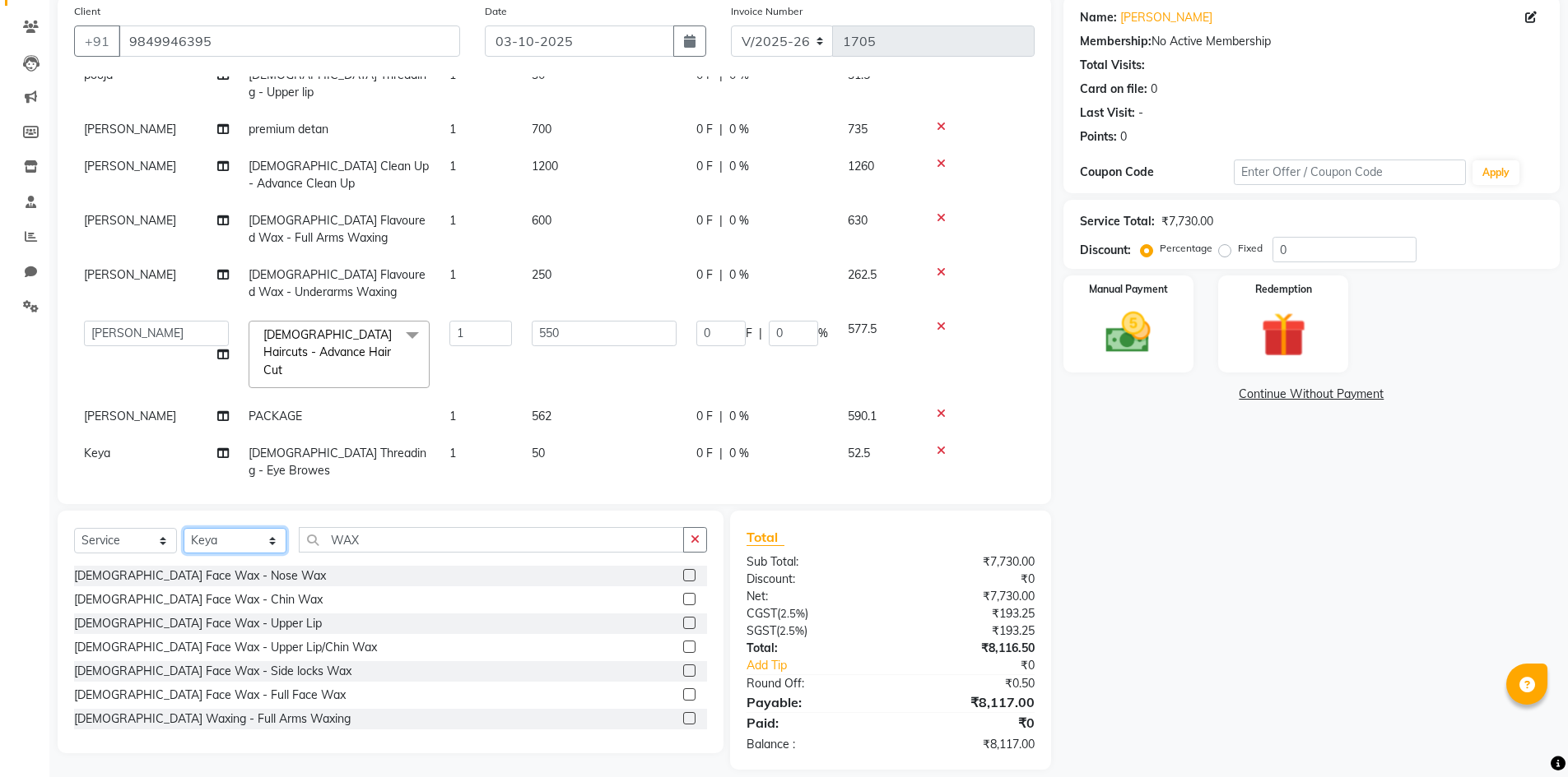
drag, startPoint x: 257, startPoint y: 540, endPoint x: 248, endPoint y: 530, distance: 13.5
click at [257, 540] on select "Select Stylist Admin [PERSON_NAME] [PERSON_NAME] Gulfam [PERSON_NAME] [PERSON_N…" at bounding box center [235, 540] width 103 height 26
select select "85375"
click at [184, 528] on select "Select Stylist Admin [PERSON_NAME] [PERSON_NAME] Gulfam [PERSON_NAME] [PERSON_N…" at bounding box center [235, 540] width 103 height 26
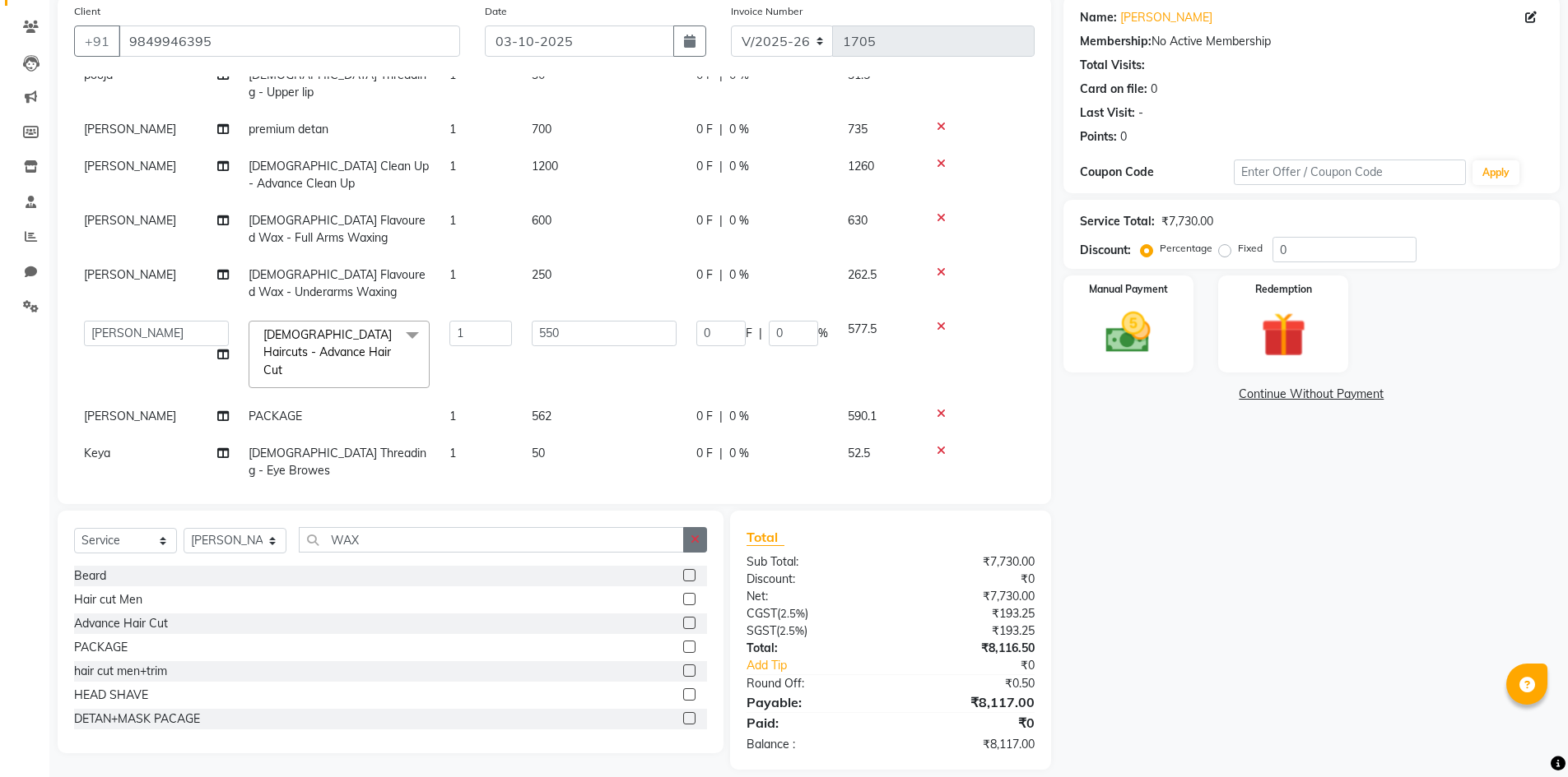
click at [699, 539] on icon "button" at bounding box center [695, 540] width 9 height 12
click at [683, 599] on label at bounding box center [689, 599] width 12 height 12
click at [683, 599] on input "checkbox" at bounding box center [688, 600] width 11 height 11
checkbox input "false"
click at [231, 539] on select "Select Stylist Admin [PERSON_NAME] [PERSON_NAME] Gulfam [PERSON_NAME] [PERSON_N…" at bounding box center [235, 540] width 103 height 26
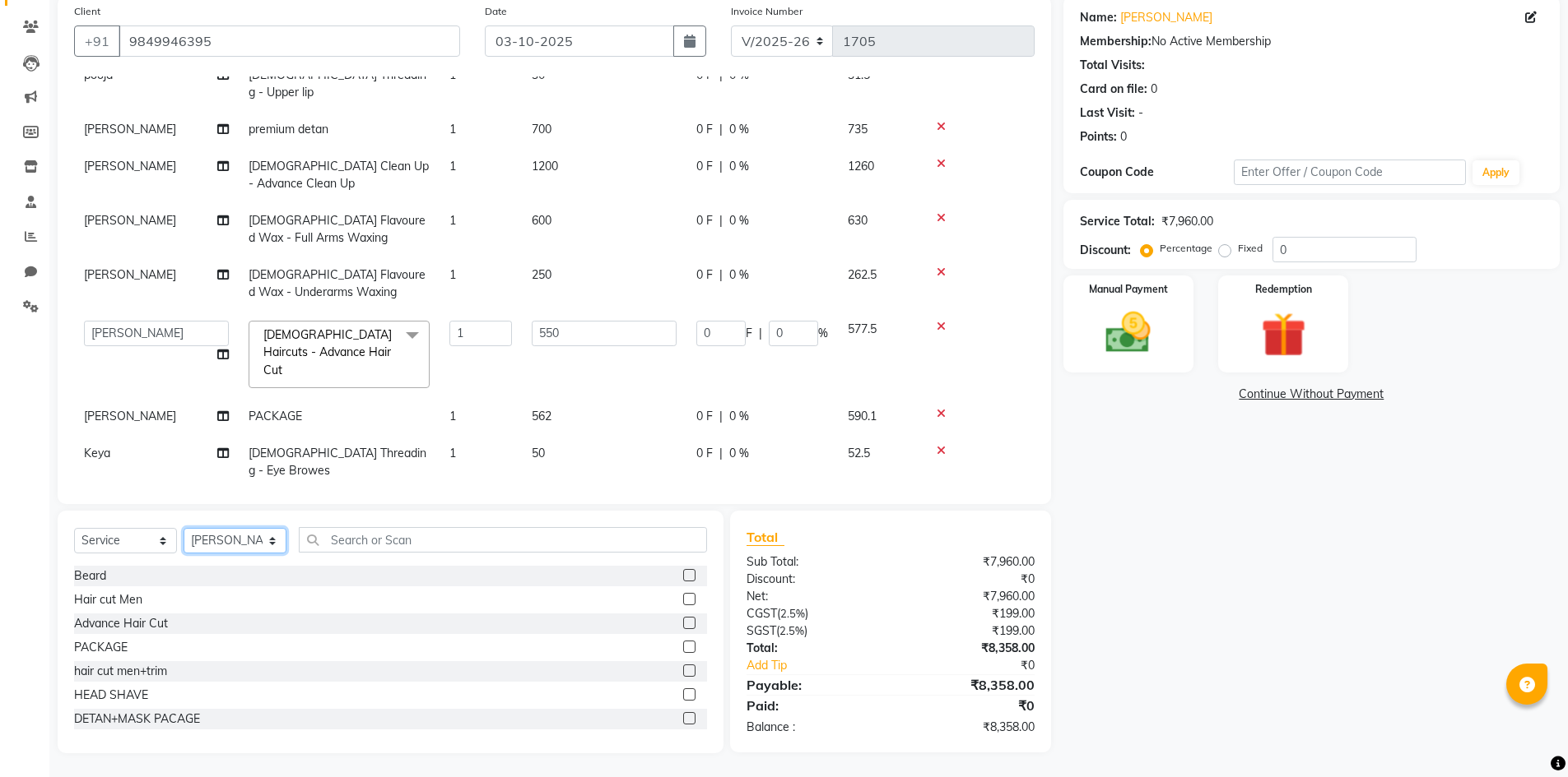
click at [184, 528] on select "Select Stylist Admin [PERSON_NAME] [PERSON_NAME] Gulfam [PERSON_NAME] [PERSON_N…" at bounding box center [235, 540] width 103 height 26
click at [224, 539] on select "Select Stylist Admin [PERSON_NAME] [PERSON_NAME] Gulfam [PERSON_NAME] [PERSON_N…" at bounding box center [235, 540] width 103 height 26
select select "85374"
click at [184, 528] on select "Select Stylist Admin [PERSON_NAME] [PERSON_NAME] Gulfam [PERSON_NAME] [PERSON_N…" at bounding box center [235, 540] width 103 height 26
click at [683, 649] on label at bounding box center [689, 646] width 12 height 12
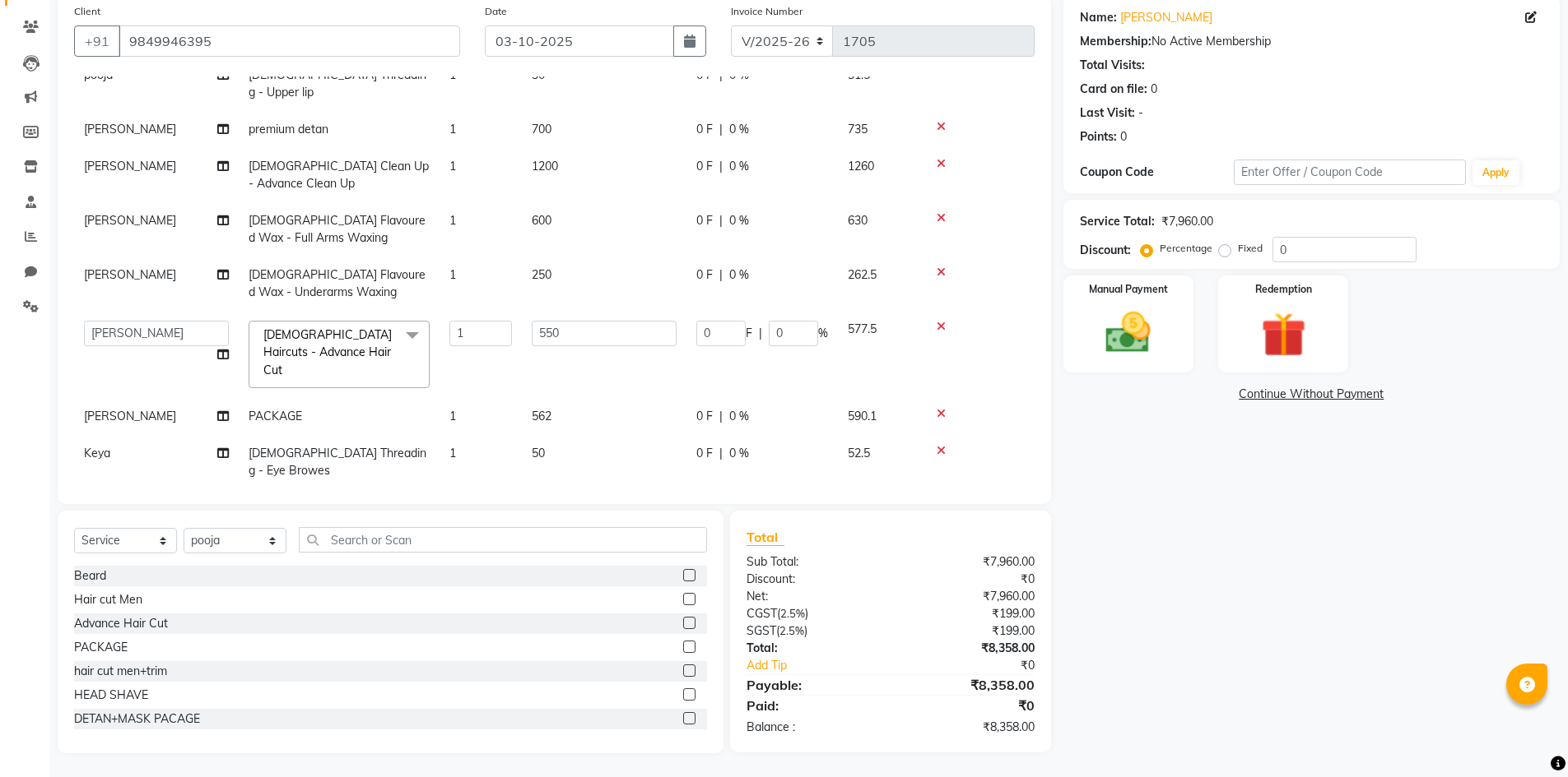
click at [683, 649] on input "checkbox" at bounding box center [688, 647] width 11 height 11
checkbox input "false"
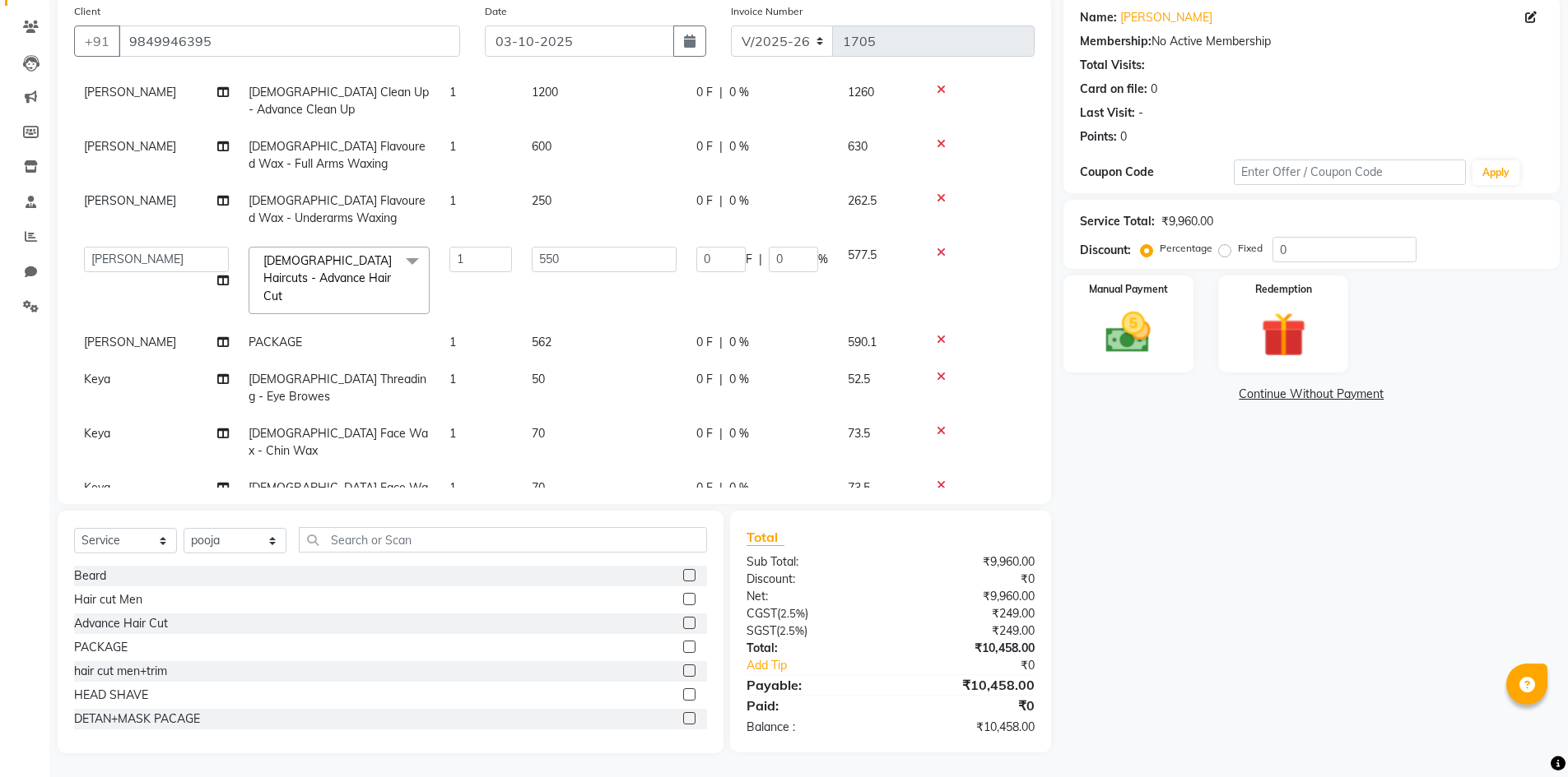
click at [558, 626] on span "2000" at bounding box center [545, 633] width 26 height 15
select select "85374"
click at [558, 625] on input "2000" at bounding box center [604, 637] width 145 height 26
click at [570, 625] on input "2000" at bounding box center [604, 637] width 145 height 26
type input "2"
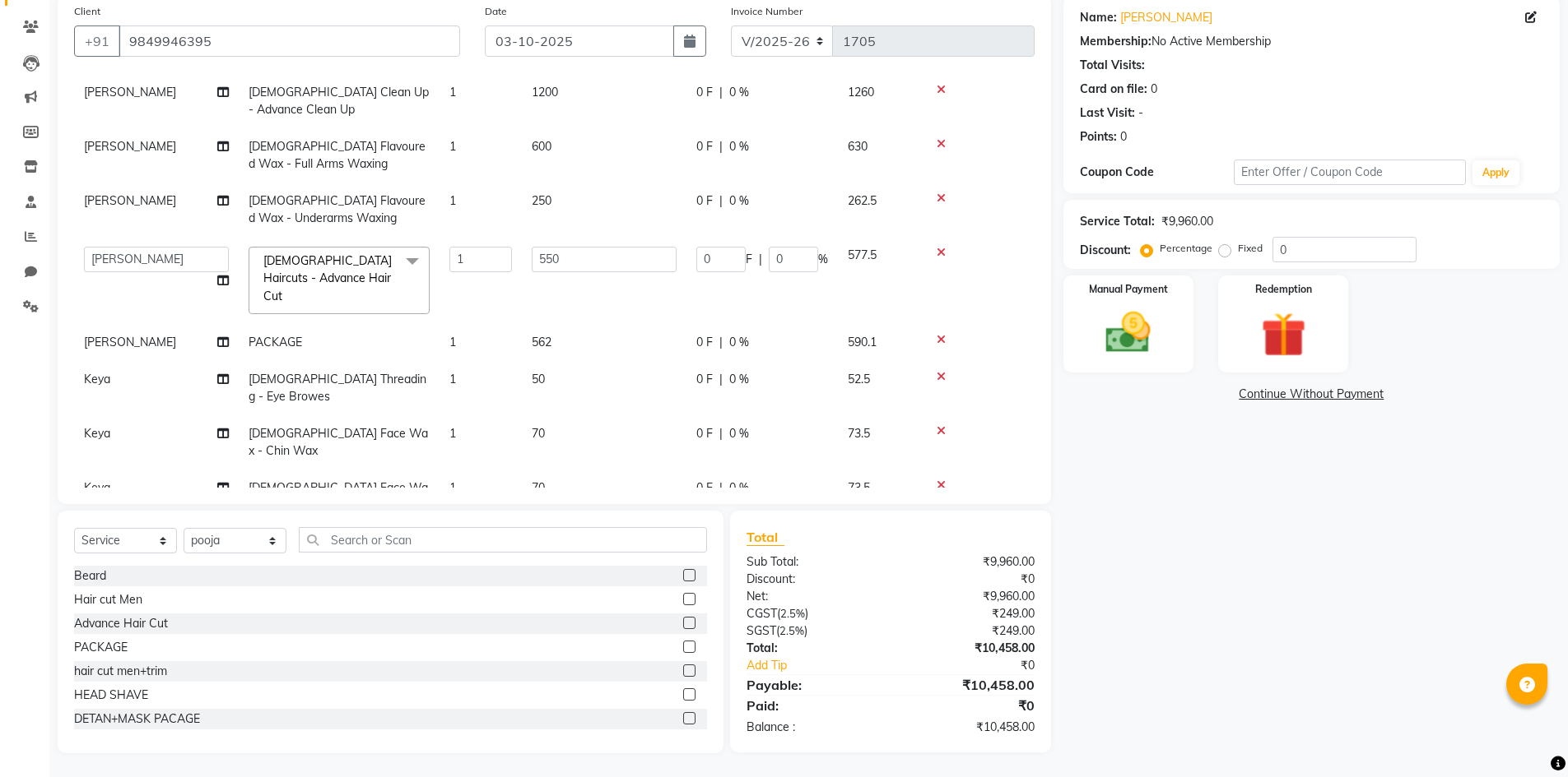
type input "5300"
click at [849, 616] on td "2100" at bounding box center [878, 647] width 82 height 63
select select "85374"
click at [467, 246] on input "1" at bounding box center [481, 258] width 63 height 26
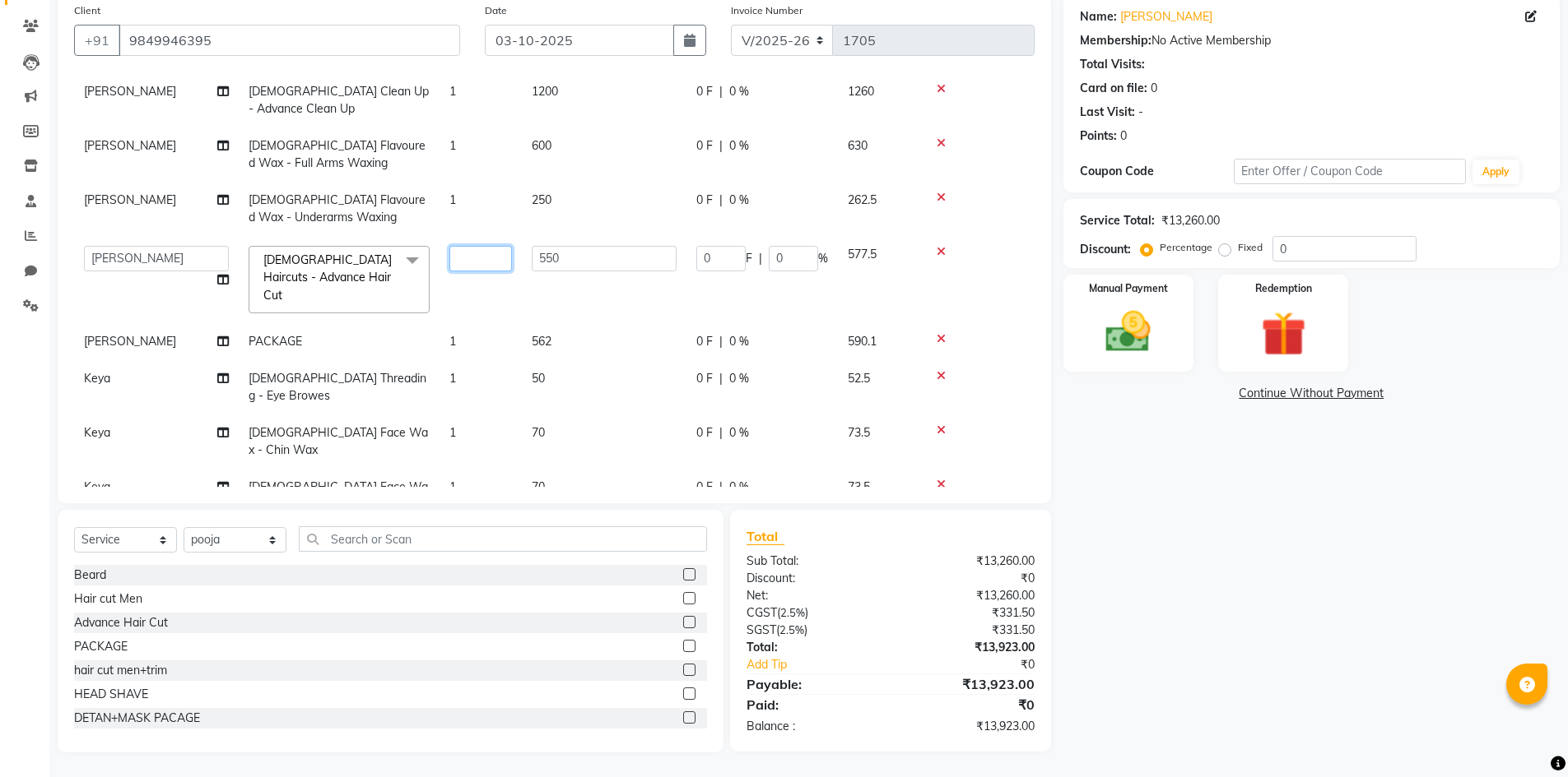
type input "2"
click at [596, 615] on td "5300" at bounding box center [604, 646] width 165 height 63
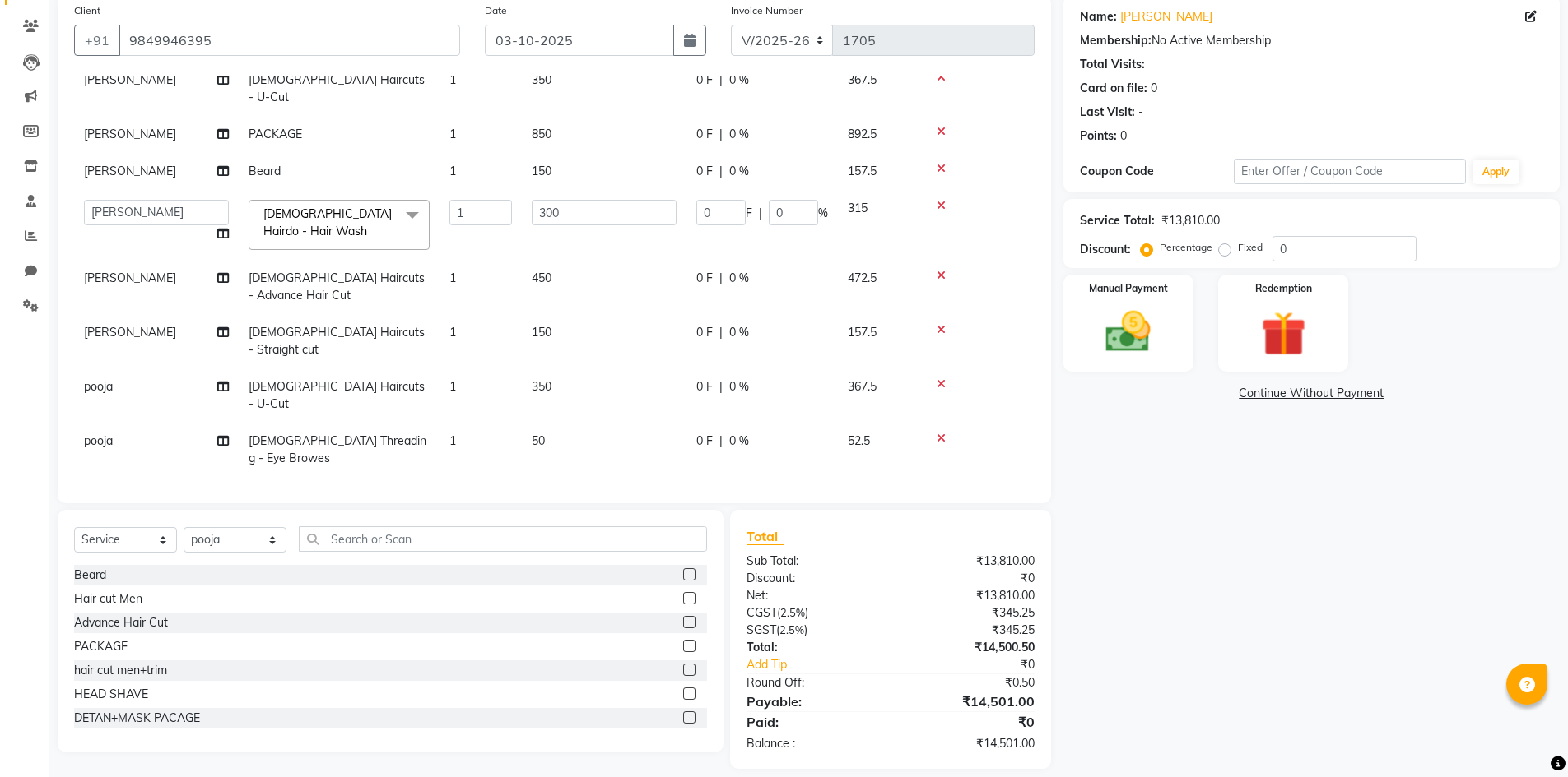
scroll to position [92, 0]
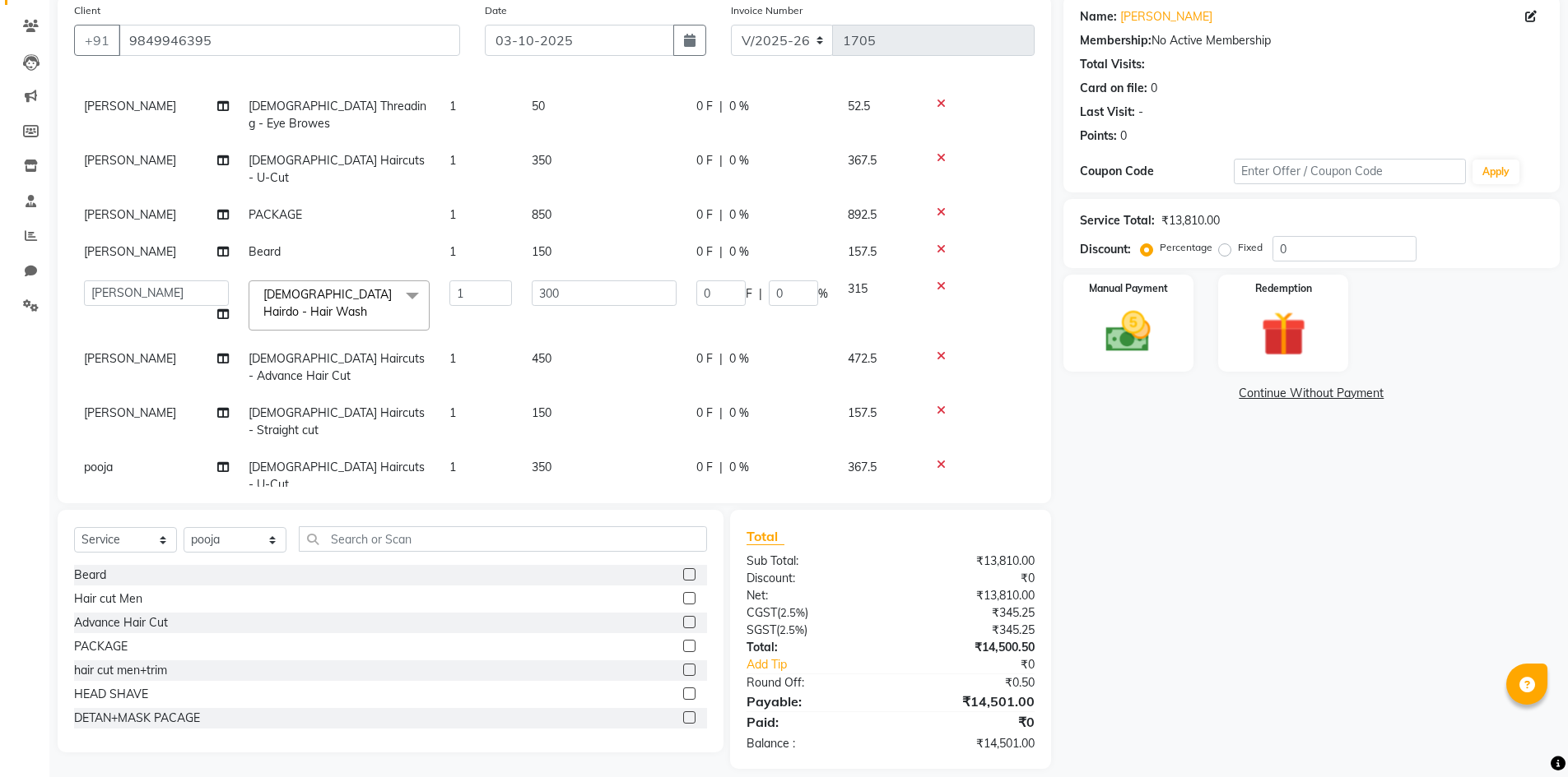
click at [457, 142] on td "1" at bounding box center [480, 170] width 82 height 55
select select "84900"
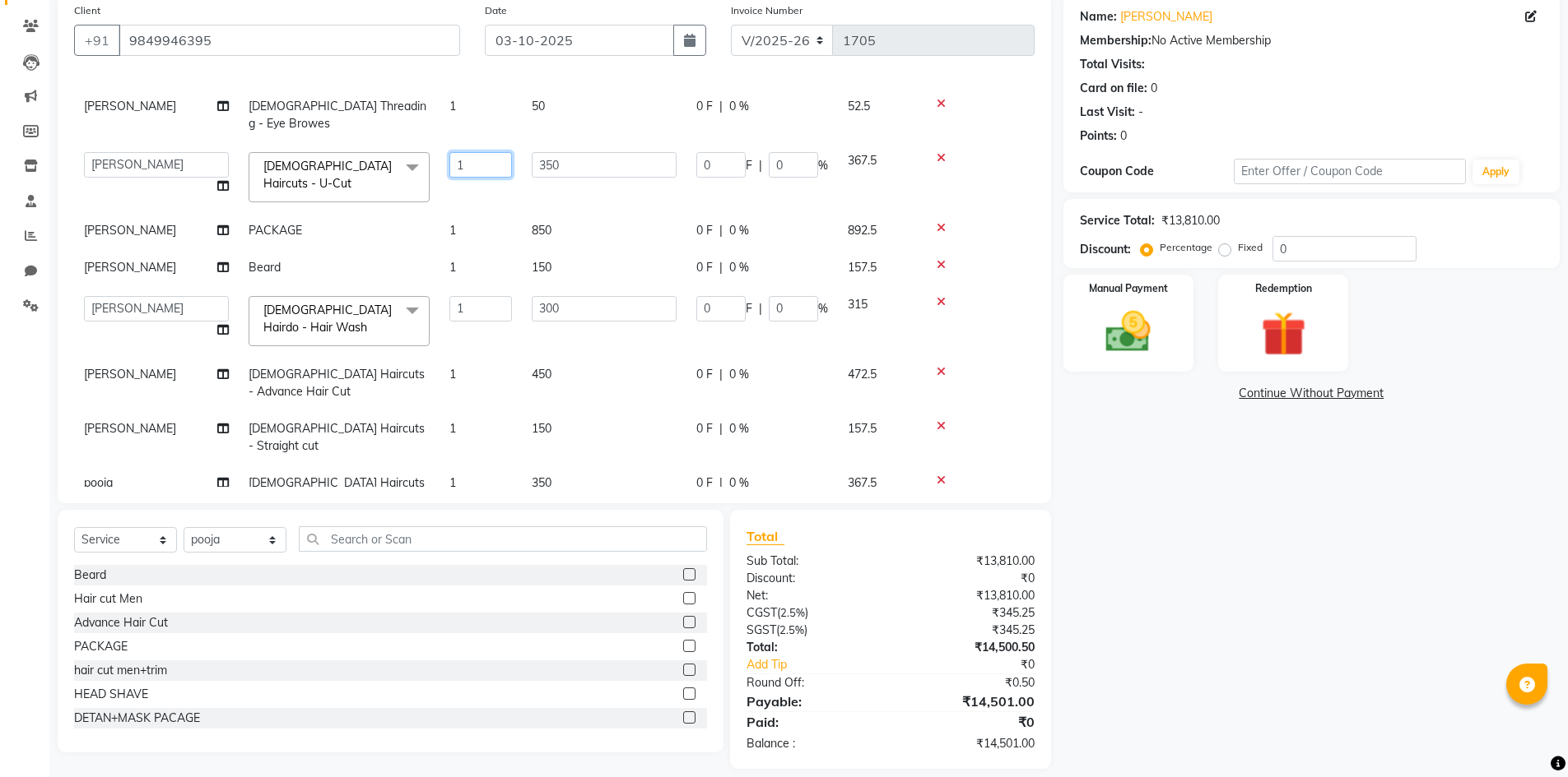
click at [464, 152] on input "1" at bounding box center [481, 165] width 63 height 26
type input "2"
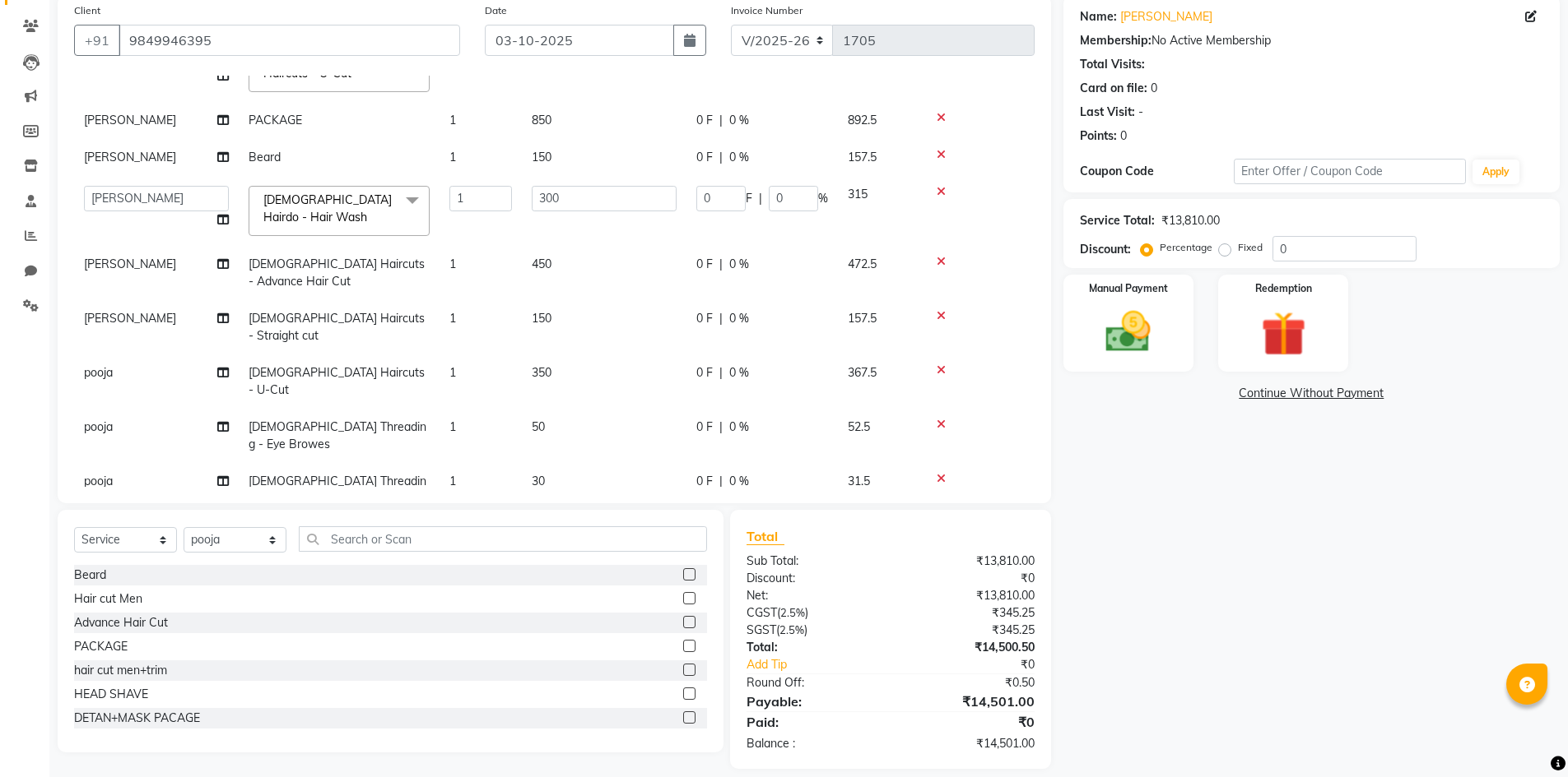
scroll to position [586, 0]
